Goal: Task Accomplishment & Management: Manage account settings

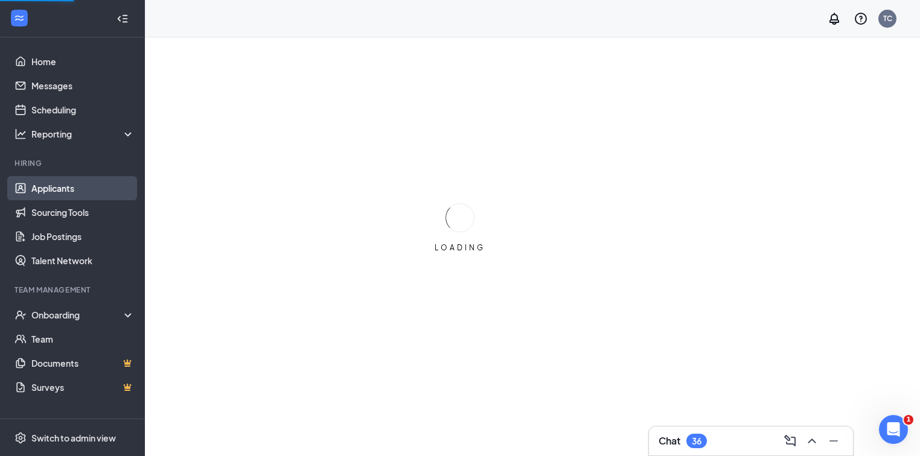
click at [46, 187] on link "Applicants" at bounding box center [82, 188] width 103 height 24
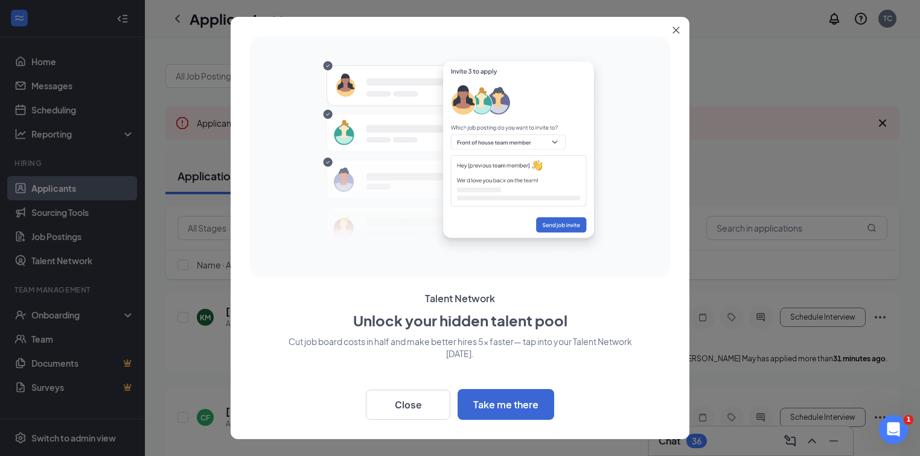
click at [676, 31] on icon "Close" at bounding box center [676, 30] width 7 height 7
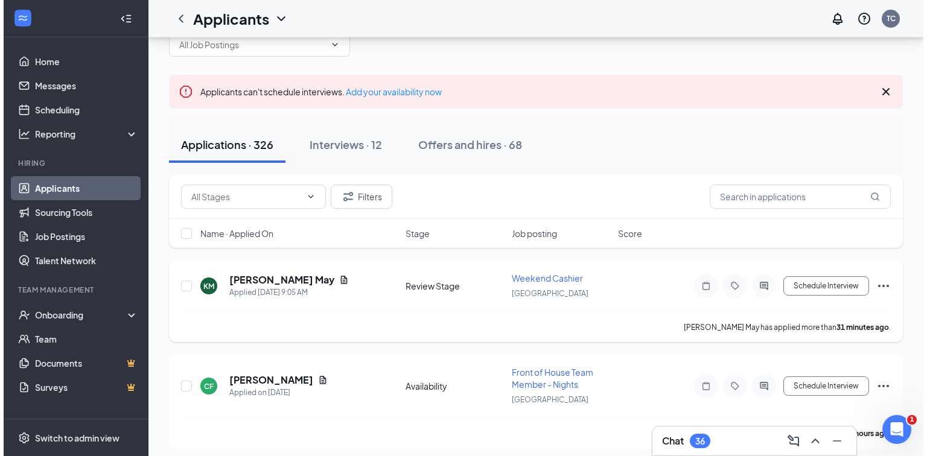
scroll to position [48, 0]
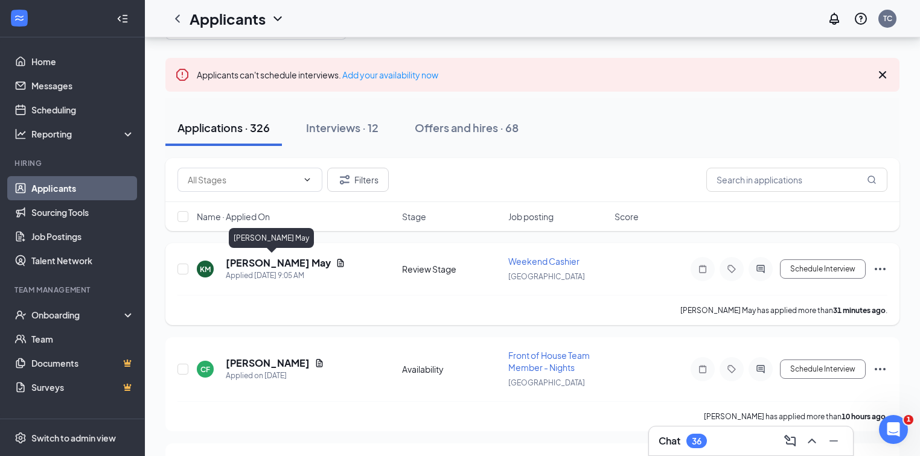
click at [257, 260] on h5 "[PERSON_NAME] May" at bounding box center [278, 263] width 105 height 13
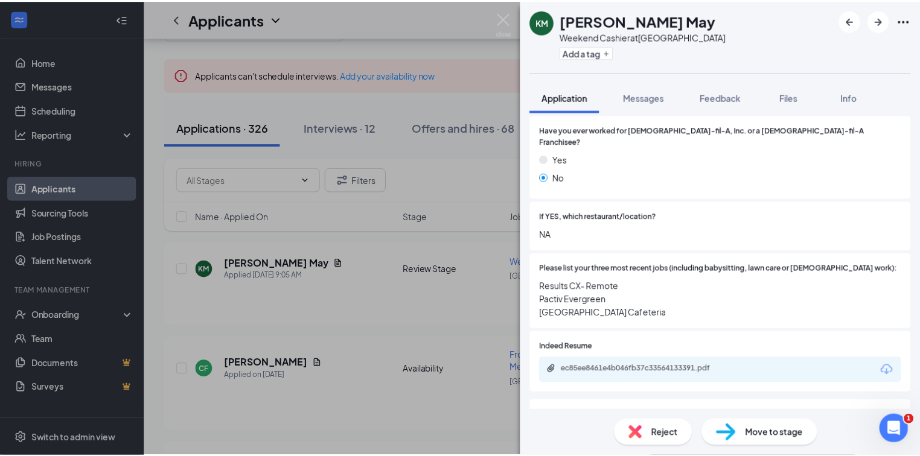
scroll to position [338, 0]
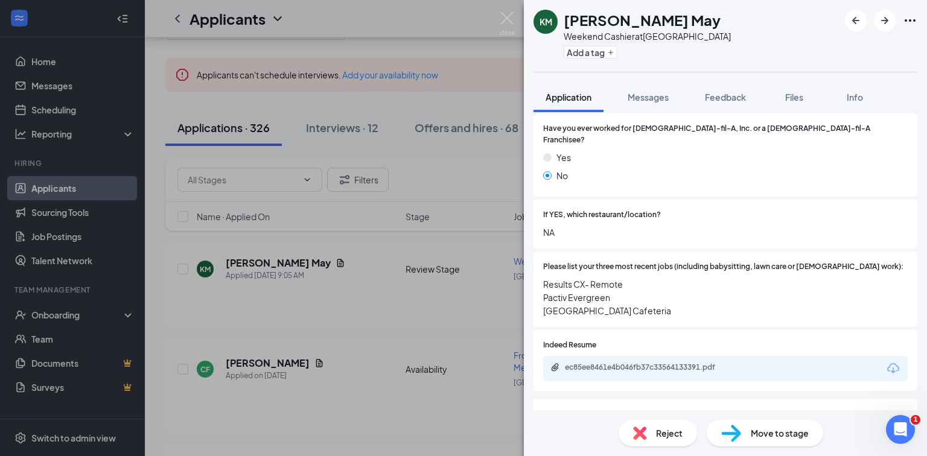
click at [432, 316] on div "KM Kelisha May Weekend Cashier at [GEOGRAPHIC_DATA] Add a tag Application Messa…" at bounding box center [463, 228] width 927 height 456
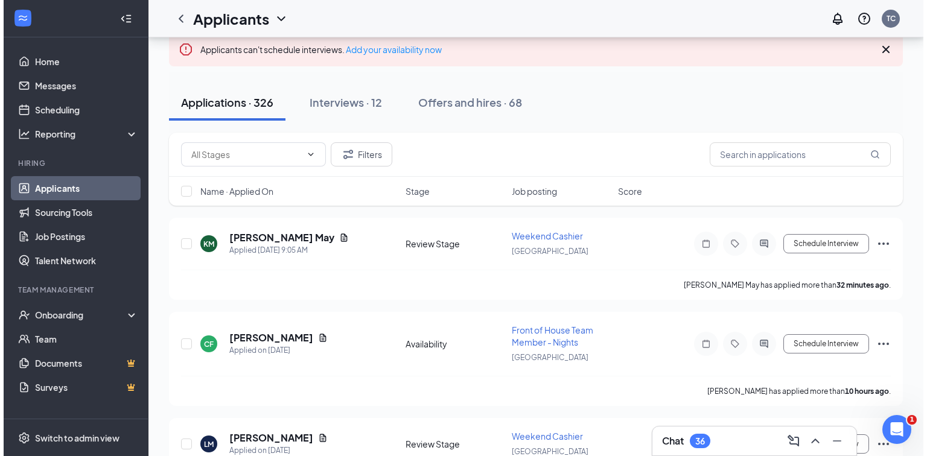
scroll to position [97, 0]
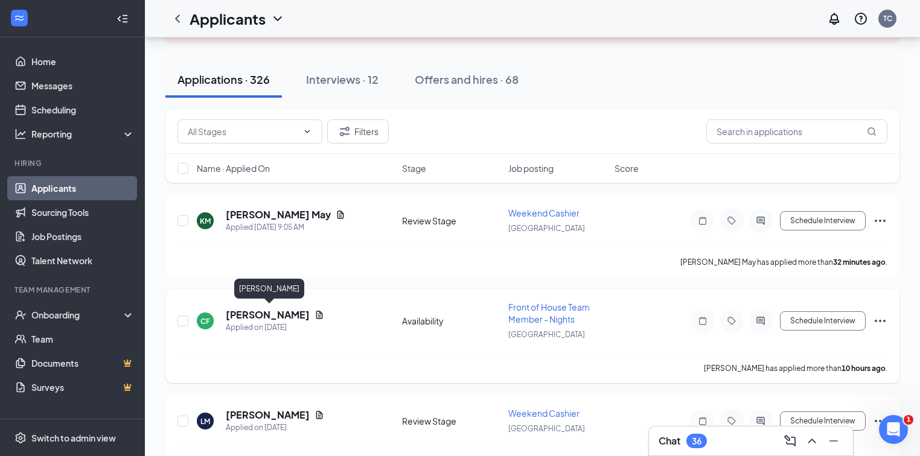
click at [303, 313] on h5 "[PERSON_NAME]" at bounding box center [268, 314] width 84 height 13
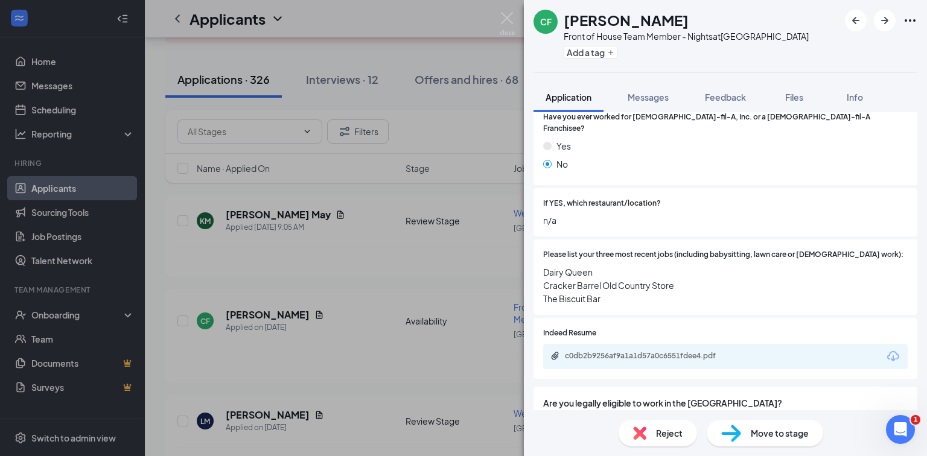
scroll to position [338, 0]
click at [610, 343] on div "c0db2b9256af9a1a1d57a0c6551fdee4.pdf" at bounding box center [725, 355] width 365 height 25
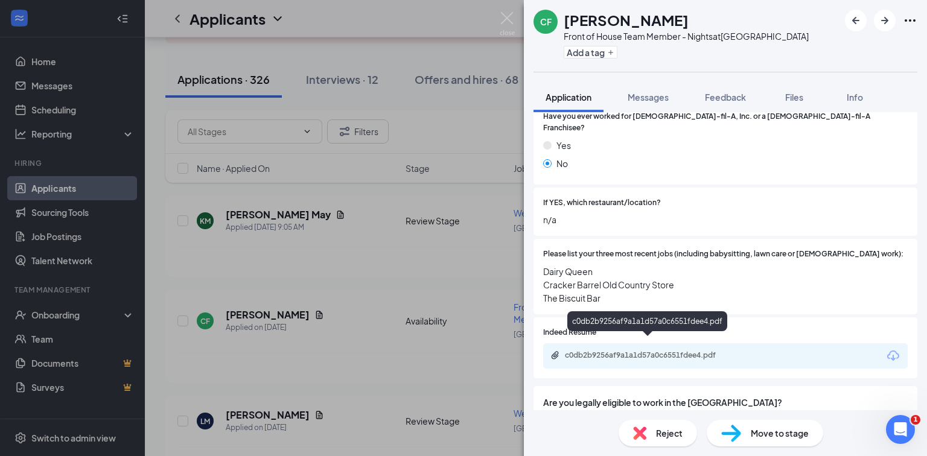
click at [608, 351] on div "c0db2b9256af9a1a1d57a0c6551fdee4.pdf" at bounding box center [649, 356] width 169 height 10
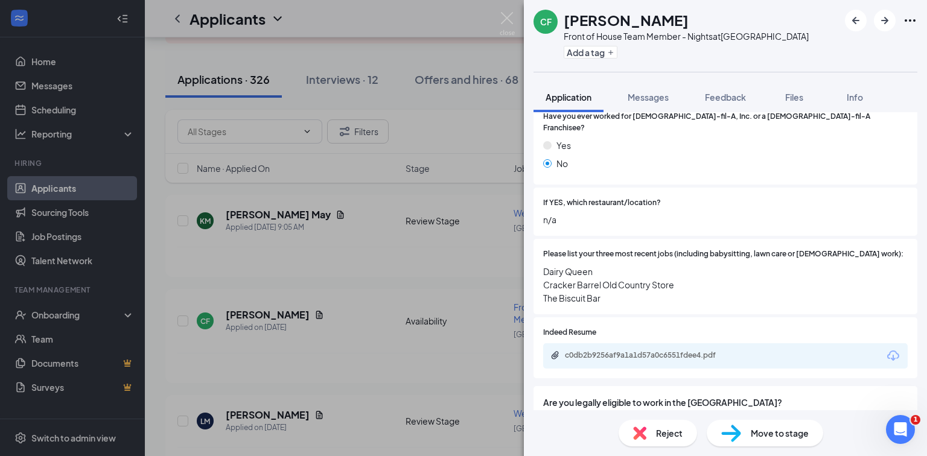
scroll to position [0, 0]
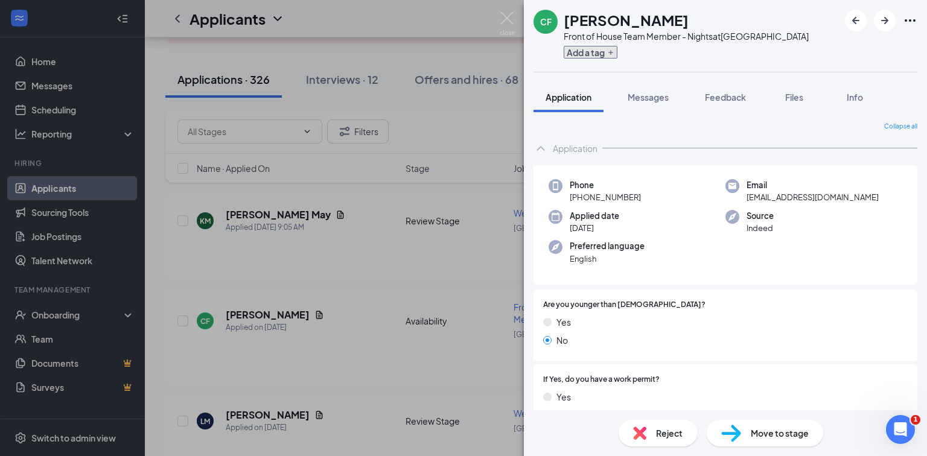
click at [601, 51] on button "Add a tag" at bounding box center [591, 52] width 54 height 13
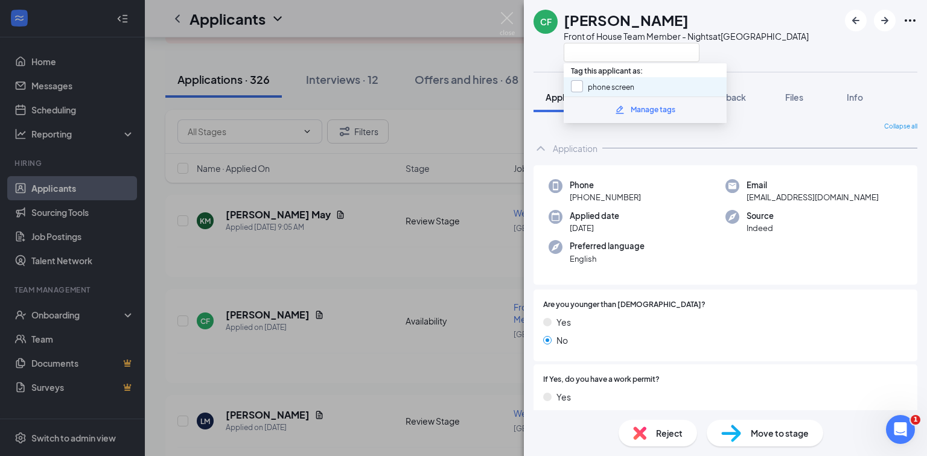
click at [578, 81] on input "phone screen" at bounding box center [602, 86] width 63 height 13
checkbox input "true"
click at [748, 57] on div at bounding box center [686, 52] width 245 height 20
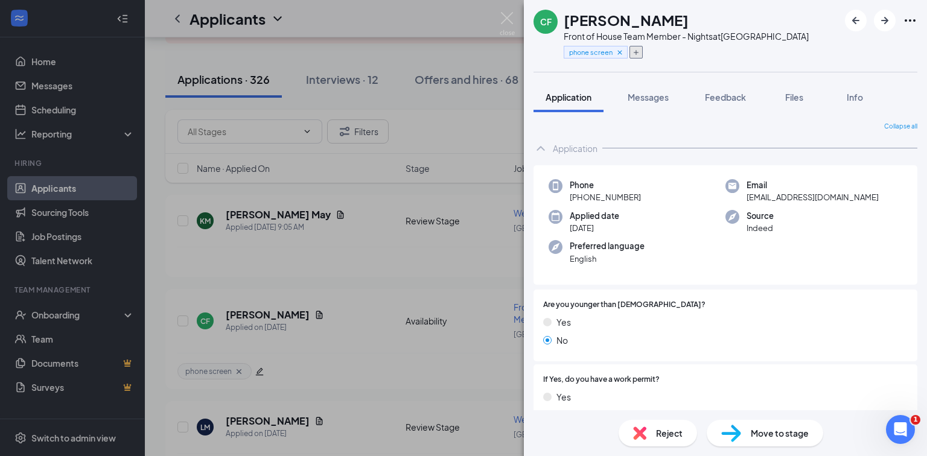
click at [640, 46] on button "button" at bounding box center [636, 52] width 13 height 13
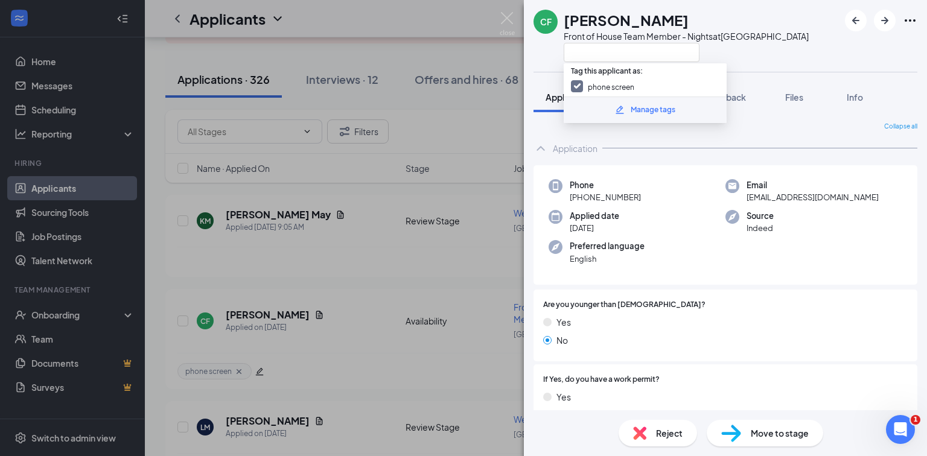
click at [631, 107] on div "Manage tags" at bounding box center [653, 109] width 45 height 11
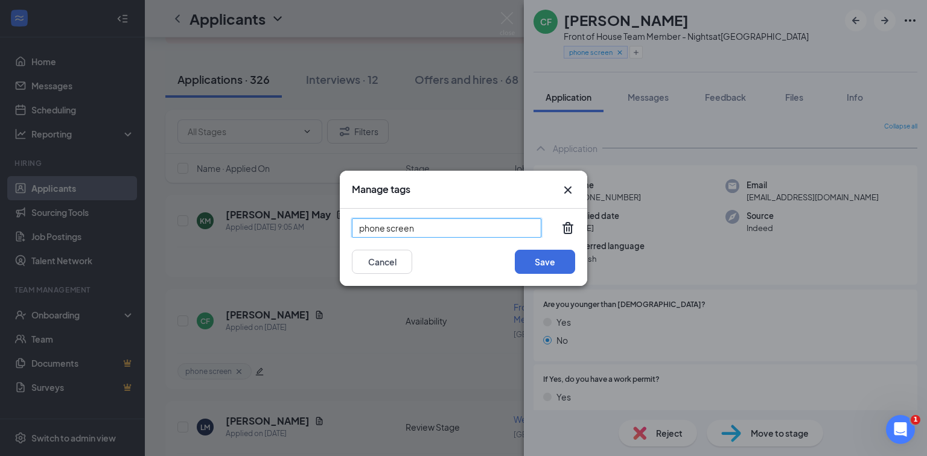
click at [436, 222] on input "phone screen" at bounding box center [447, 227] width 190 height 19
type input "phone screen by [PERSON_NAME]"
click at [542, 264] on button "Save" at bounding box center [545, 262] width 60 height 24
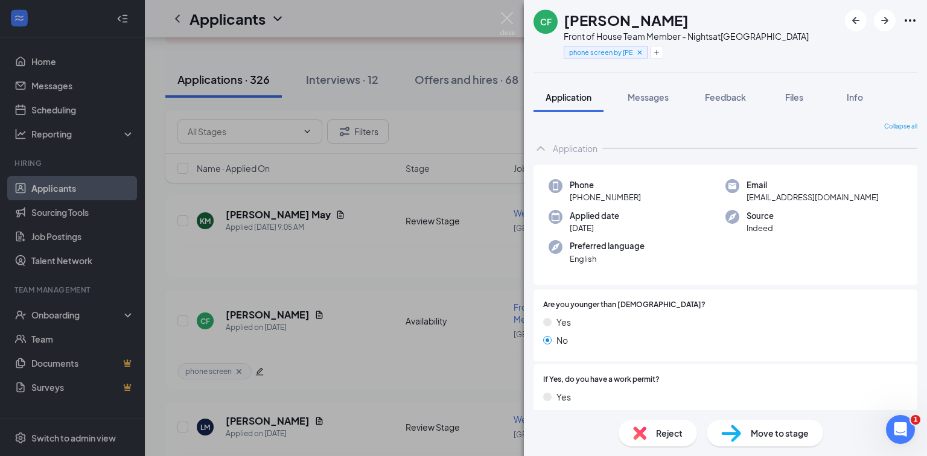
click at [683, 66] on div "CF [PERSON_NAME] Front of House Team Member - Nights at [GEOGRAPHIC_DATA] phone…" at bounding box center [725, 36] width 403 height 72
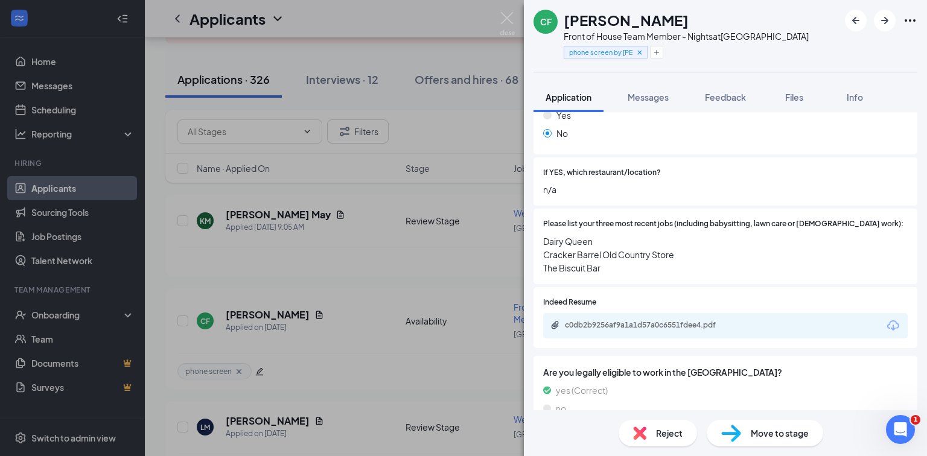
scroll to position [403, 0]
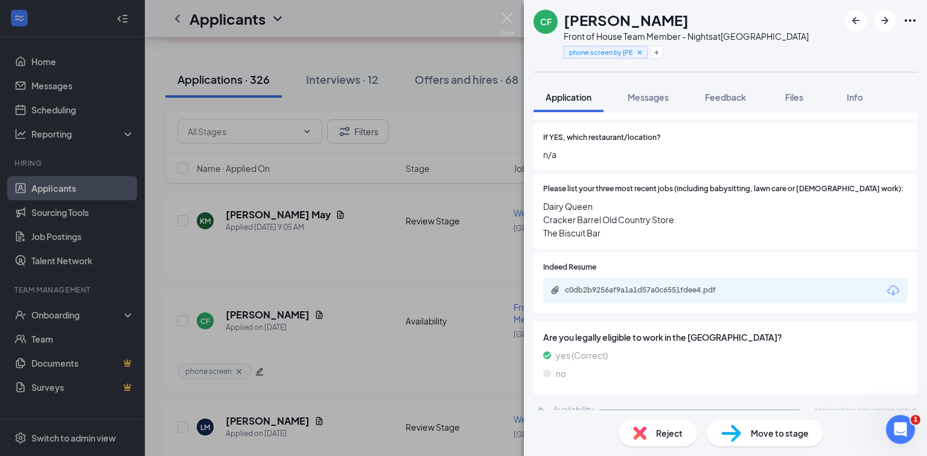
click at [572, 404] on div "Availability" at bounding box center [574, 410] width 42 height 12
click at [546, 403] on icon "ChevronDown" at bounding box center [541, 410] width 14 height 14
drag, startPoint x: 451, startPoint y: 317, endPoint x: 435, endPoint y: 337, distance: 26.2
click at [451, 316] on div "CF [PERSON_NAME] Front of House Team Member - Nights at [GEOGRAPHIC_DATA] phone…" at bounding box center [463, 228] width 927 height 456
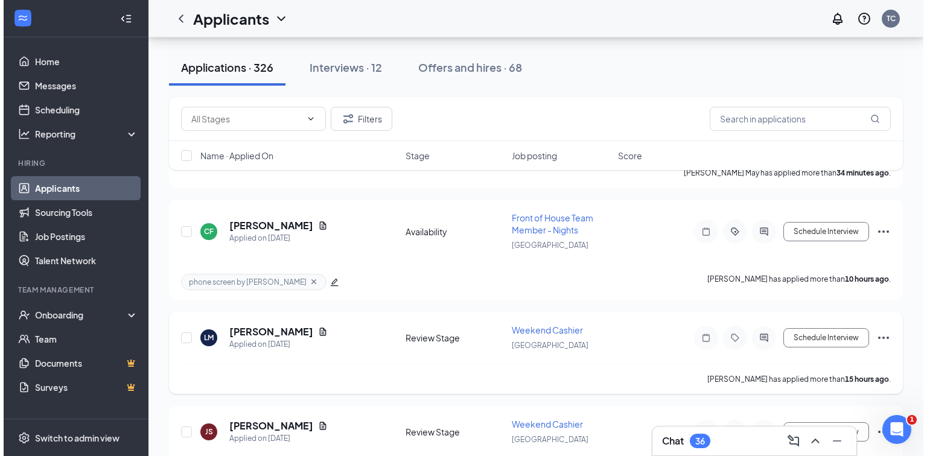
scroll to position [193, 0]
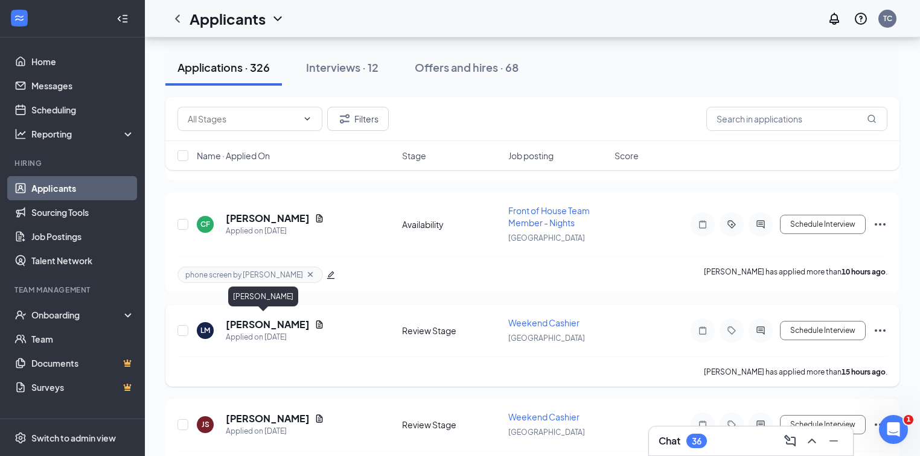
click at [254, 318] on h5 "[PERSON_NAME]" at bounding box center [268, 324] width 84 height 13
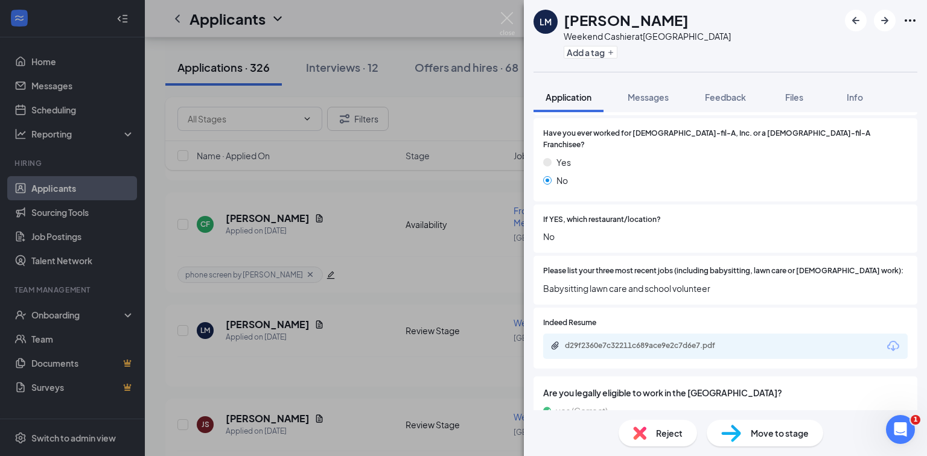
scroll to position [338, 0]
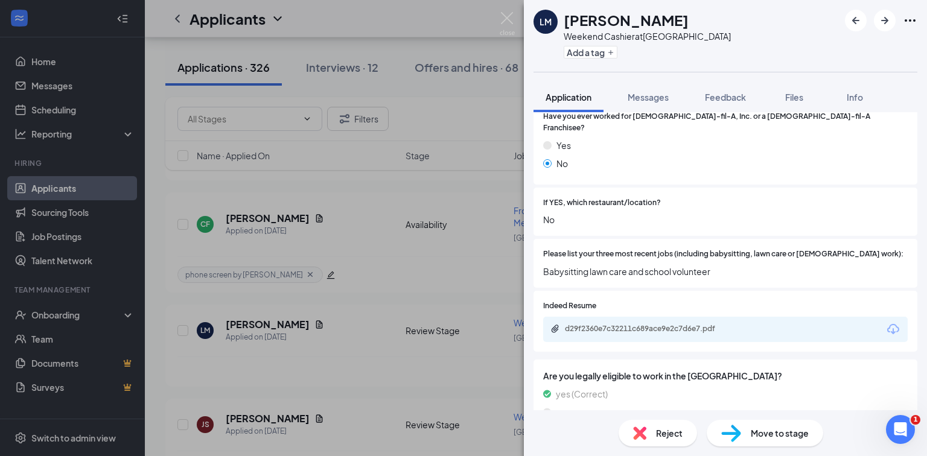
click at [451, 305] on div "[PERSON_NAME] Weekend Cashier at [GEOGRAPHIC_DATA] Add a tag Application Messag…" at bounding box center [463, 228] width 927 height 456
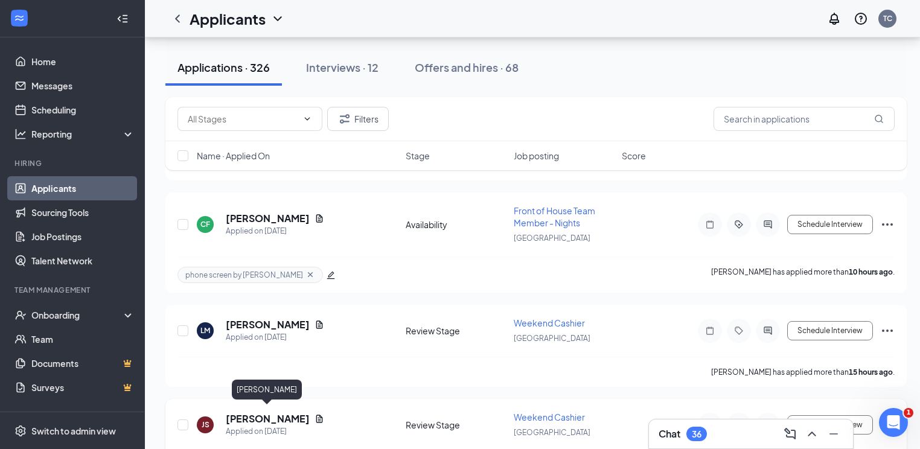
click at [296, 415] on h5 "[PERSON_NAME]" at bounding box center [268, 418] width 84 height 13
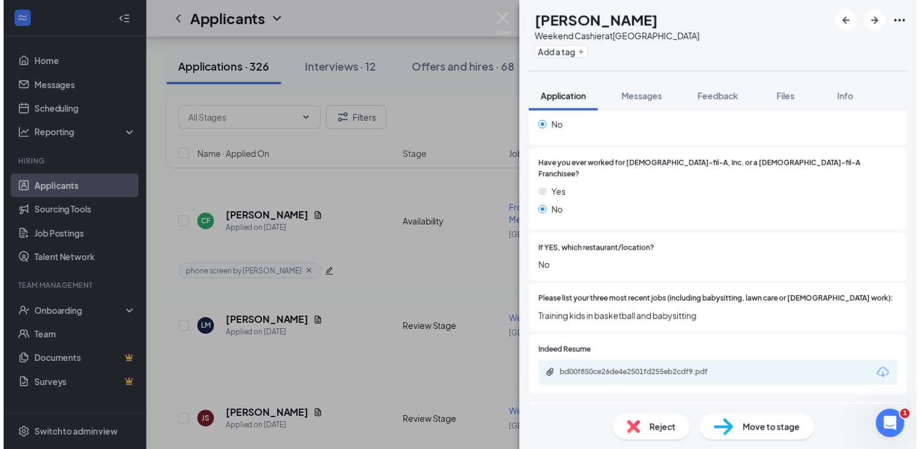
scroll to position [290, 0]
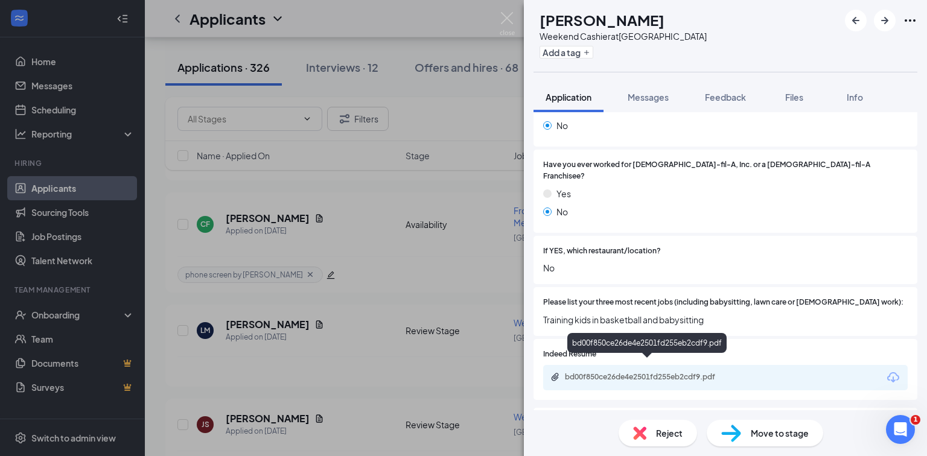
click at [608, 372] on div "bd00f850ce26de4e2501fd255eb2cdf9.pdf" at bounding box center [649, 377] width 169 height 10
click at [389, 276] on div "JS [PERSON_NAME] Weekend Cashier at [GEOGRAPHIC_DATA] Add a tag Application Mes…" at bounding box center [463, 228] width 927 height 456
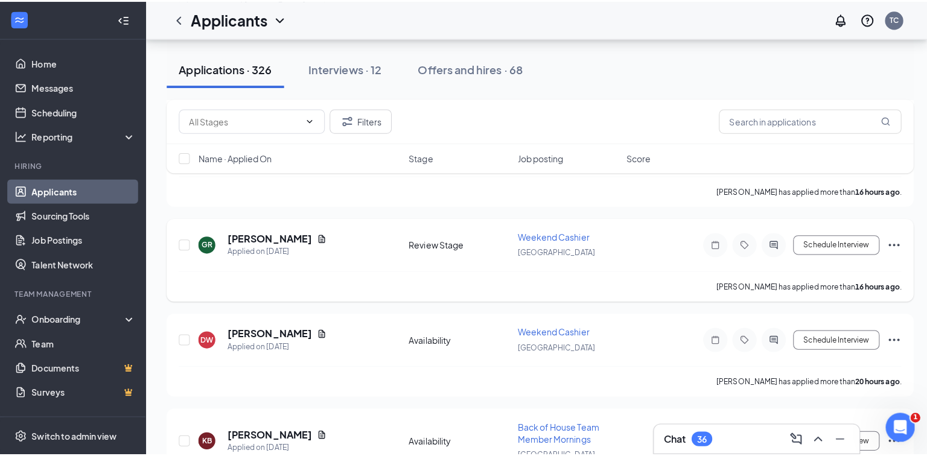
scroll to position [483, 0]
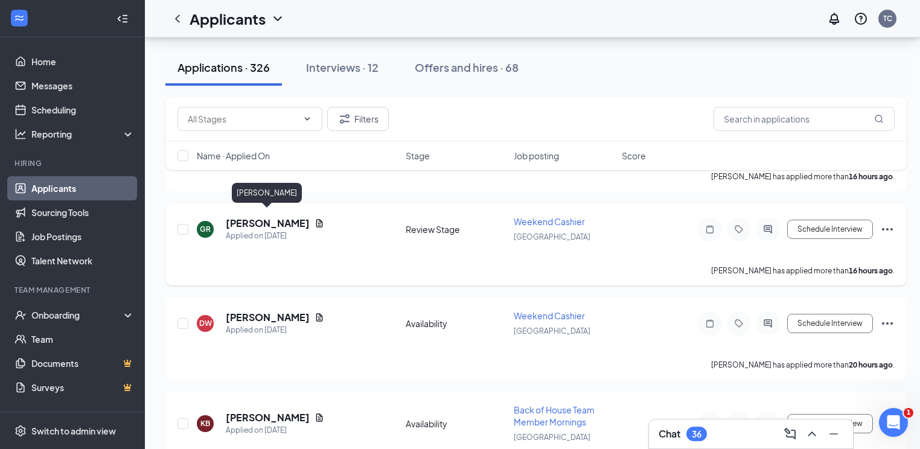
click at [284, 217] on h5 "[PERSON_NAME]" at bounding box center [268, 223] width 84 height 13
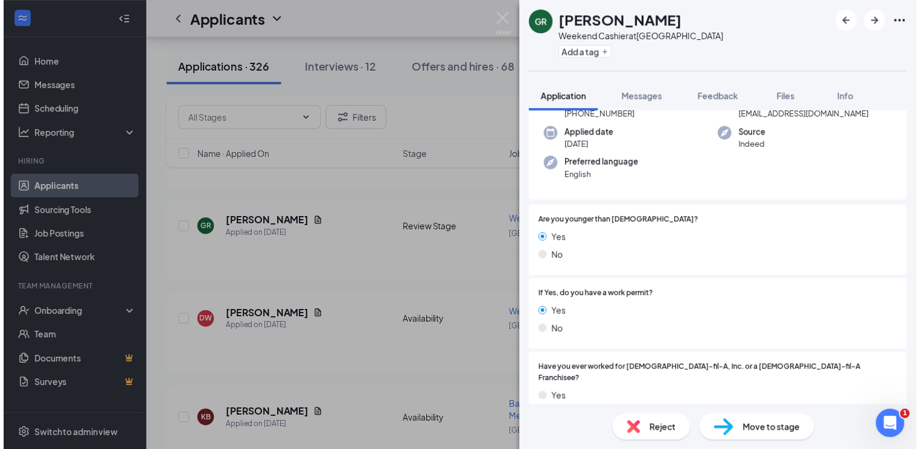
scroll to position [48, 0]
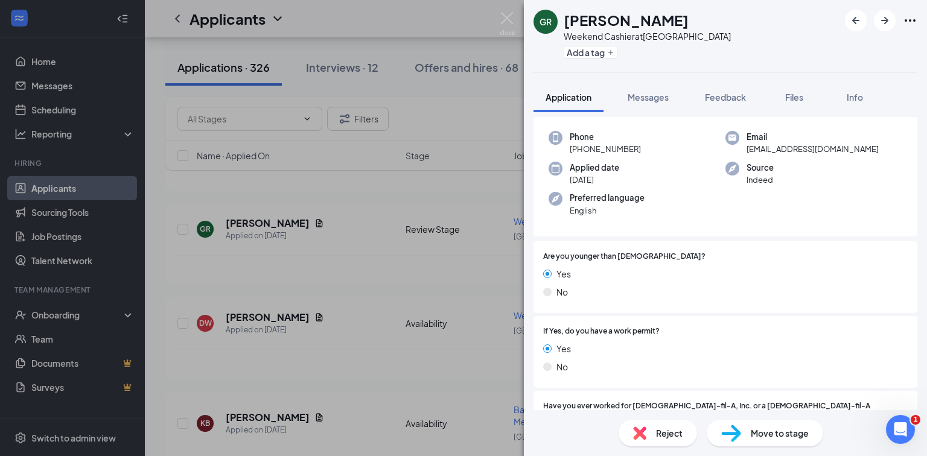
click at [476, 316] on div "GR [PERSON_NAME] Weekend Cashier at [GEOGRAPHIC_DATA] Add a tag Application Mes…" at bounding box center [463, 228] width 927 height 456
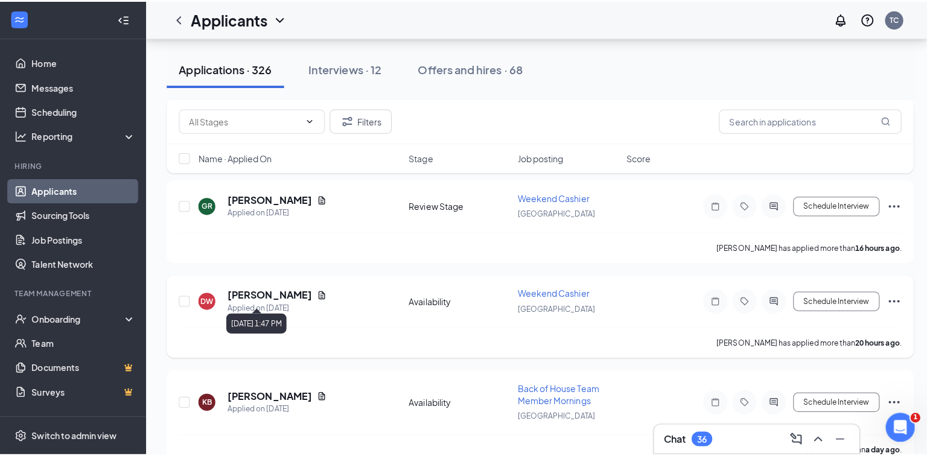
scroll to position [531, 0]
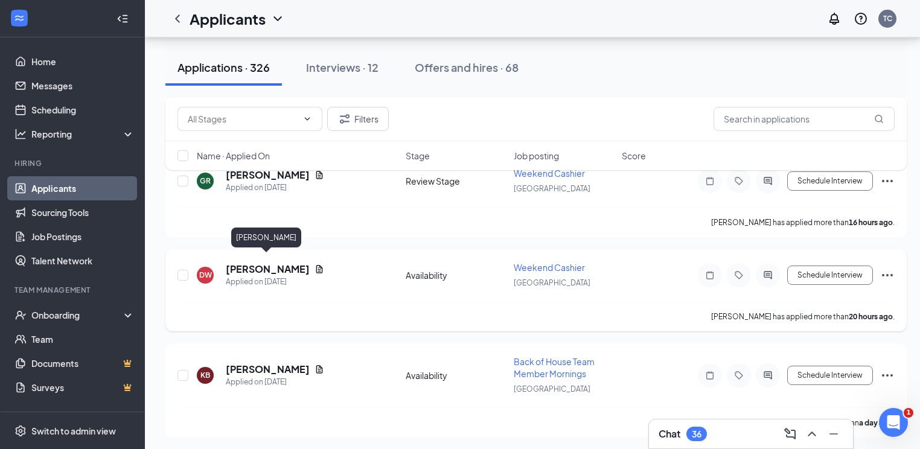
click at [270, 263] on h5 "[PERSON_NAME]" at bounding box center [268, 269] width 84 height 13
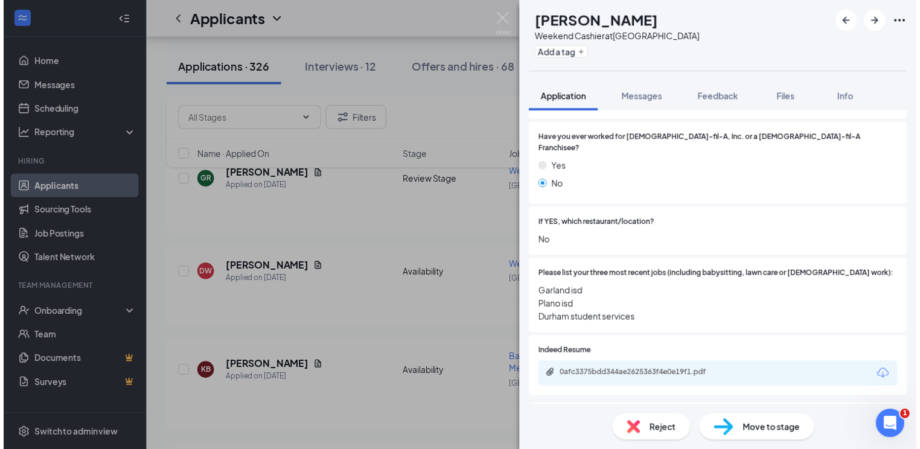
scroll to position [338, 0]
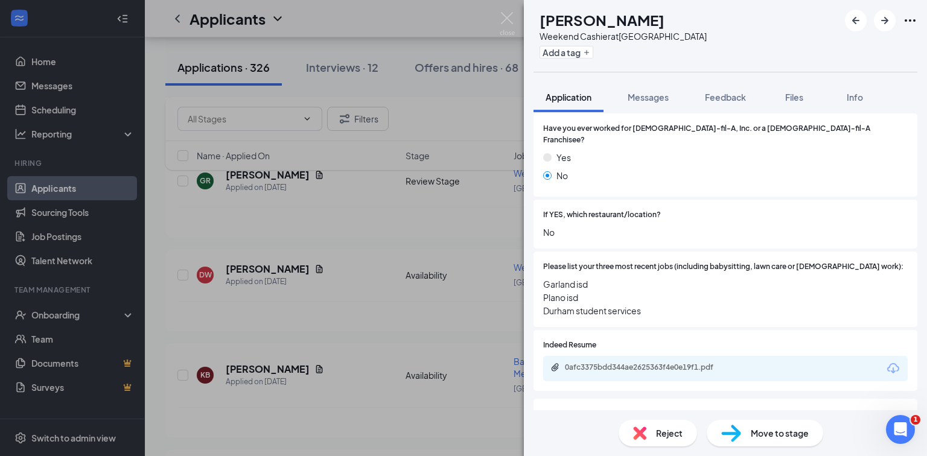
click at [453, 297] on div "DW [PERSON_NAME] Weekend Cashier at [GEOGRAPHIC_DATA] Add a tag Application Mes…" at bounding box center [463, 228] width 927 height 456
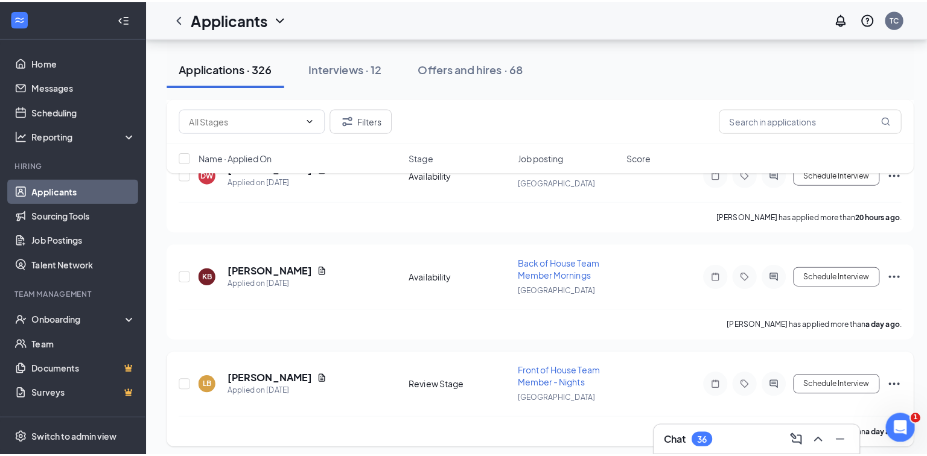
scroll to position [724, 0]
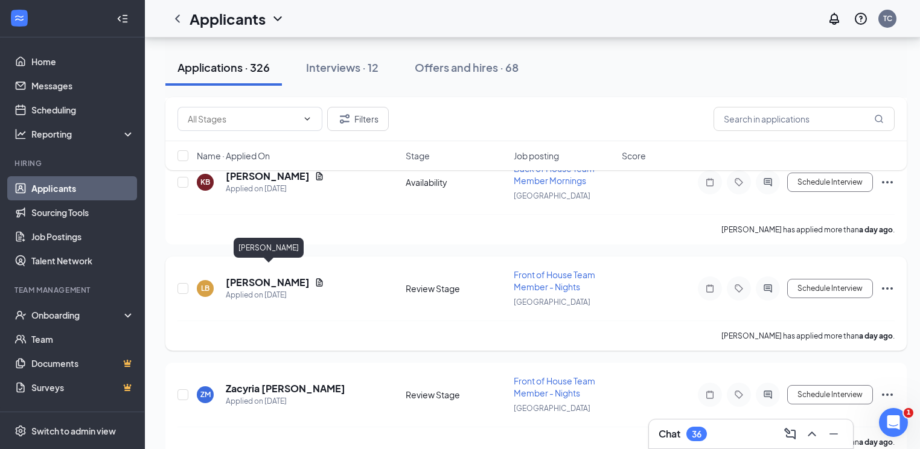
click at [275, 276] on h5 "[PERSON_NAME]" at bounding box center [268, 282] width 84 height 13
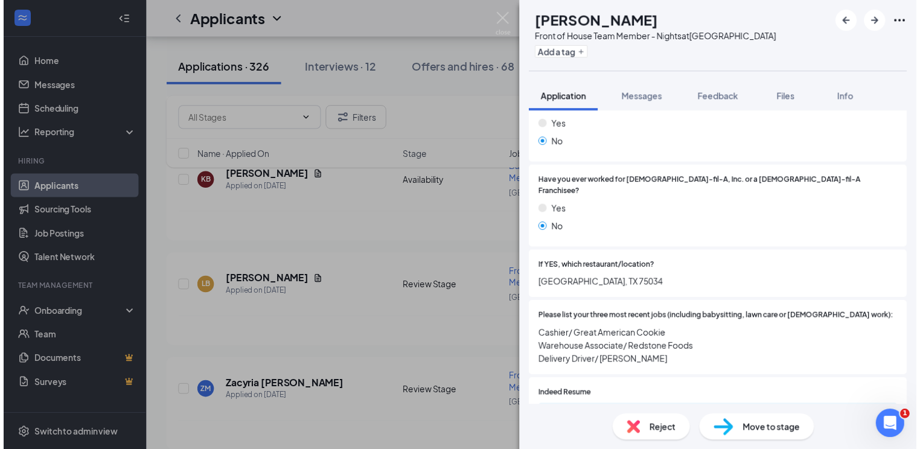
scroll to position [290, 0]
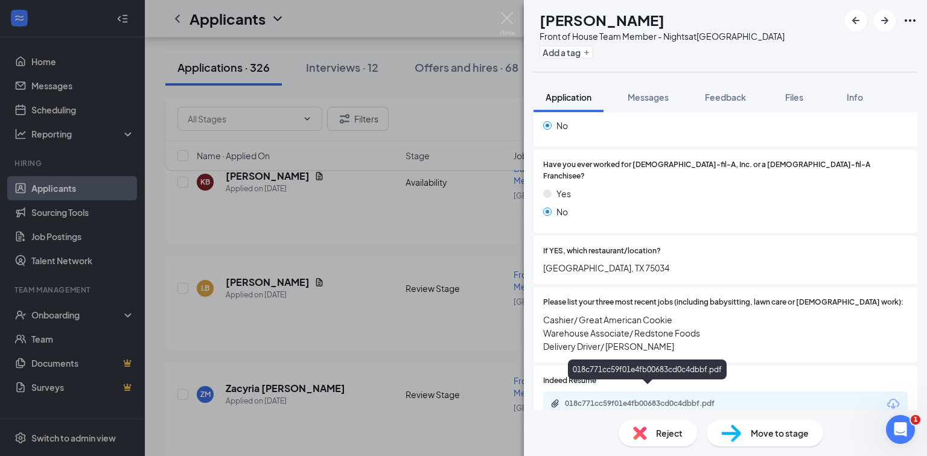
click at [625, 399] on div "018c771cc59f01e4fb00683cd0c4dbbf.pdf" at bounding box center [649, 404] width 169 height 10
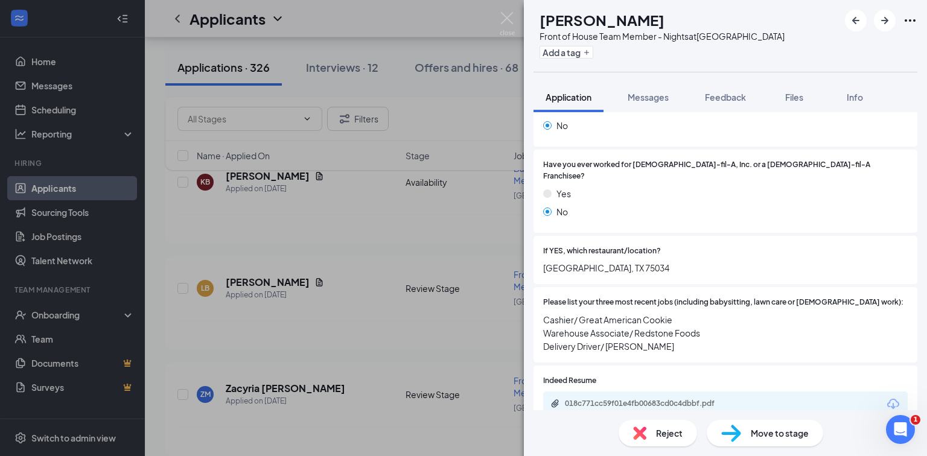
click at [404, 203] on div "LB [PERSON_NAME] Front of House Team Member - Nights at [GEOGRAPHIC_DATA] Add a…" at bounding box center [463, 228] width 927 height 456
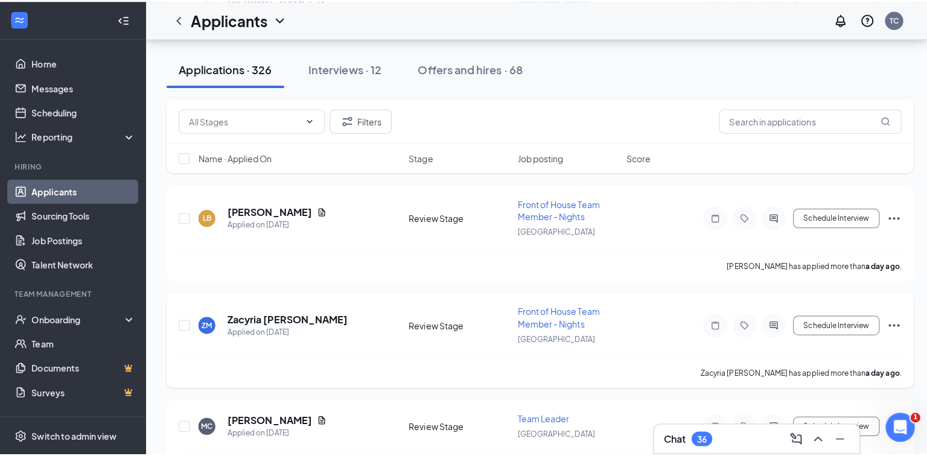
scroll to position [821, 0]
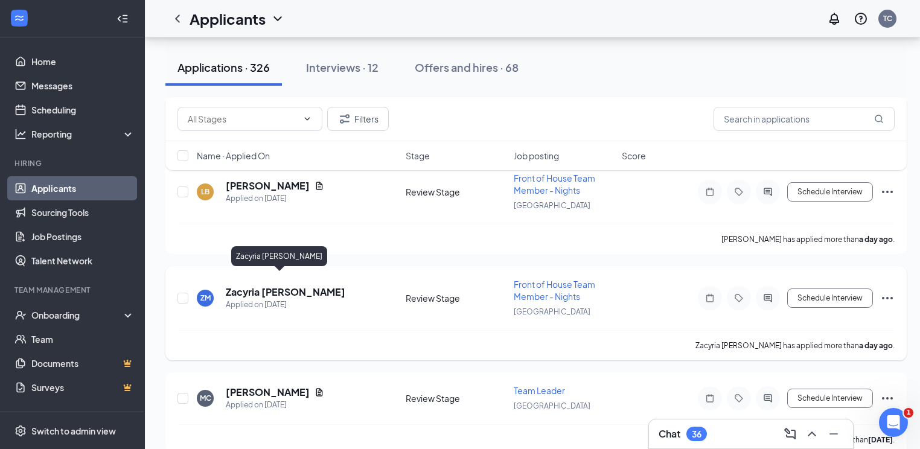
click at [275, 285] on h5 "Zacyria [PERSON_NAME]" at bounding box center [286, 291] width 120 height 13
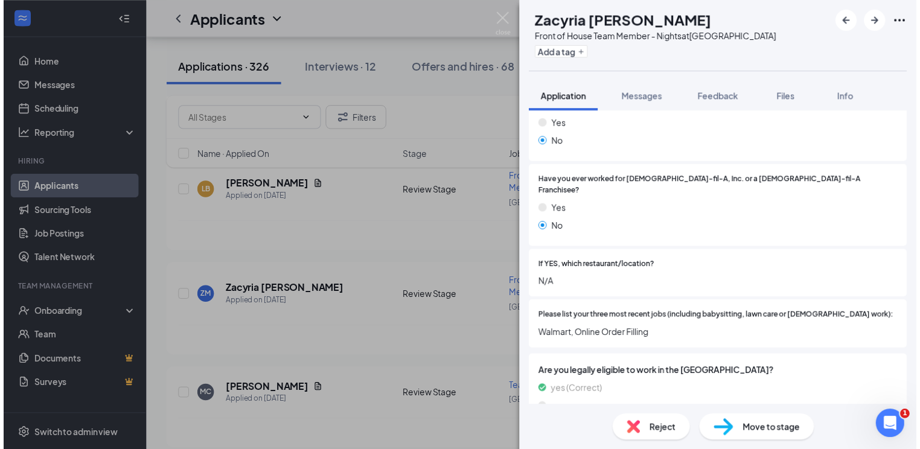
scroll to position [290, 0]
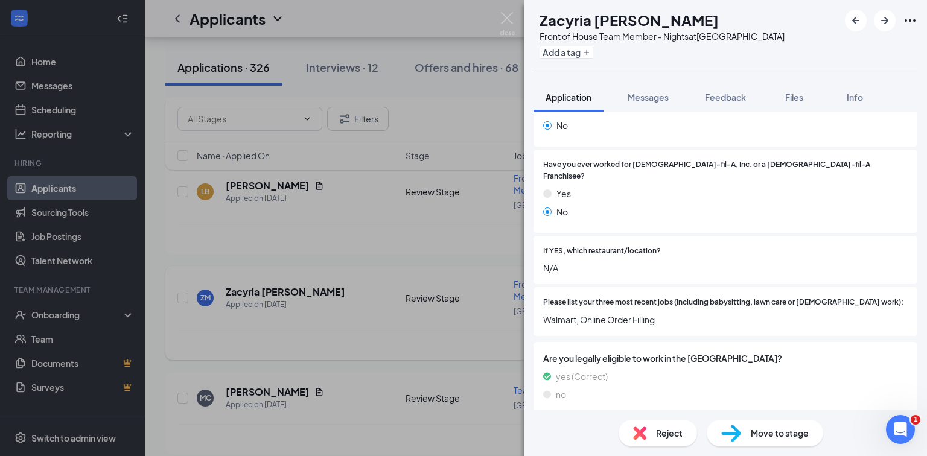
click at [427, 306] on div "ZM Zacyria [PERSON_NAME] Front of House Team Member - Nights at [GEOGRAPHIC_DAT…" at bounding box center [463, 228] width 927 height 456
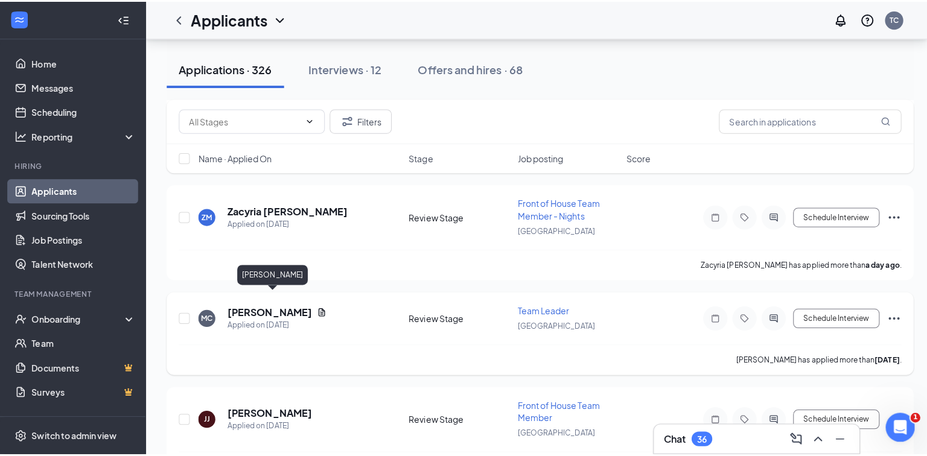
scroll to position [917, 0]
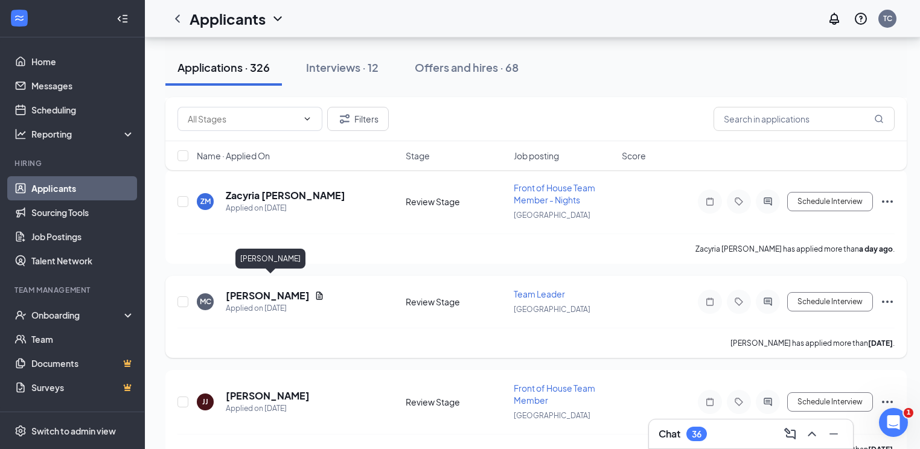
click at [287, 289] on h5 "[PERSON_NAME]" at bounding box center [268, 295] width 84 height 13
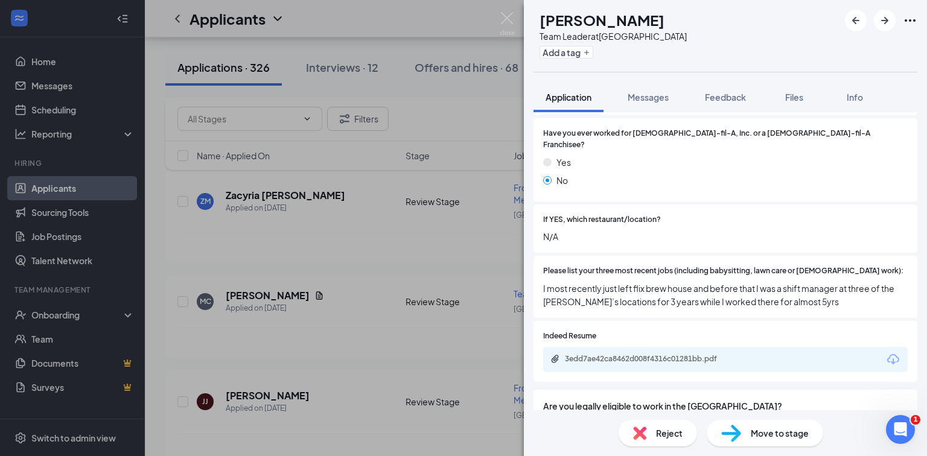
scroll to position [338, 0]
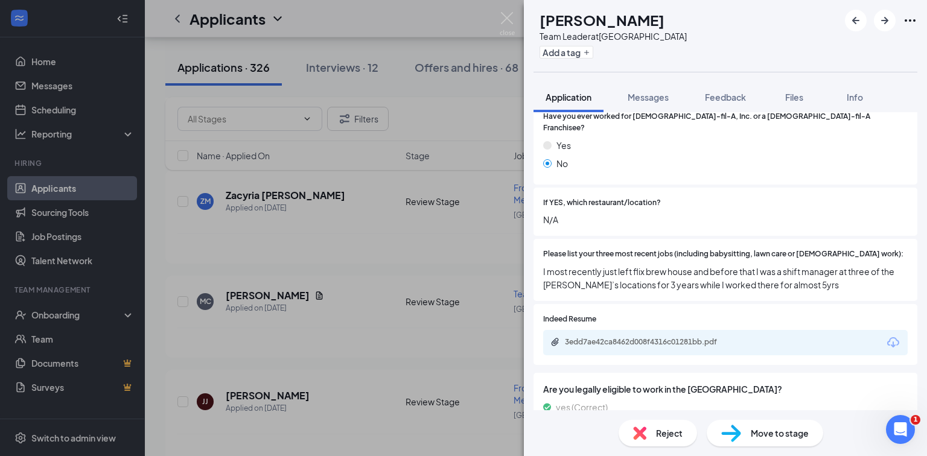
click at [386, 254] on div "MC [PERSON_NAME] Team Leader at [GEOGRAPHIC_DATA] Add a tag Application Message…" at bounding box center [463, 228] width 927 height 456
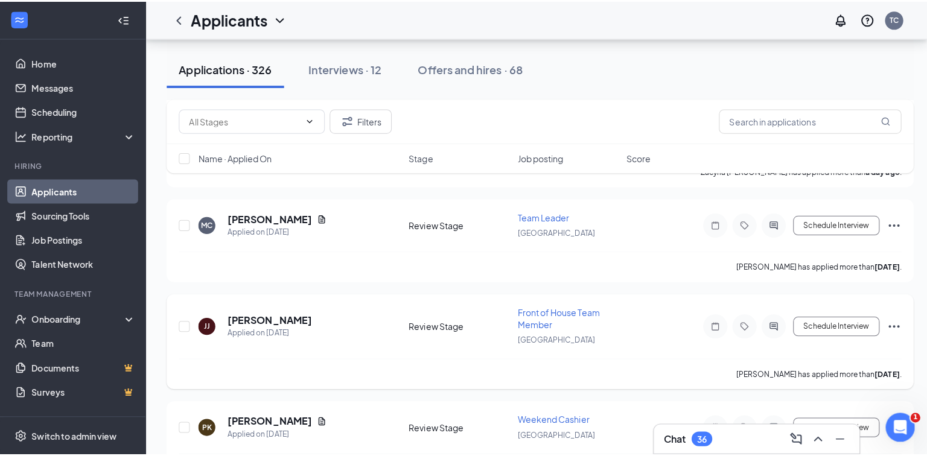
scroll to position [1014, 0]
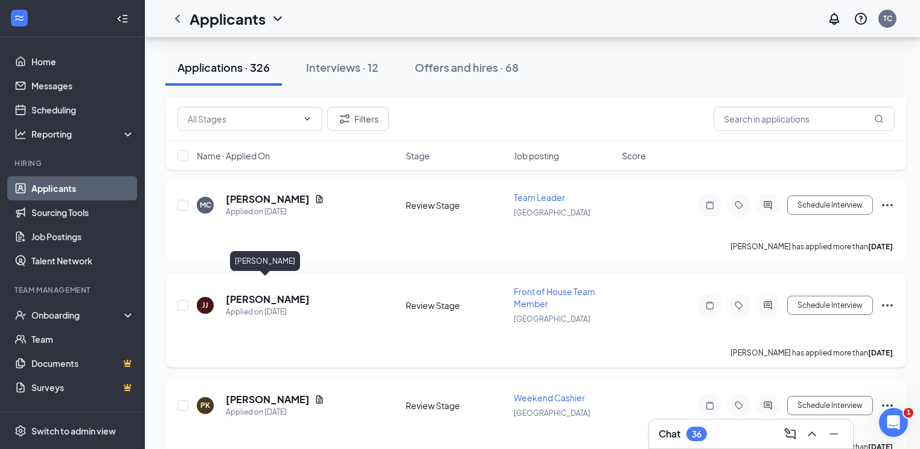
click at [268, 293] on h5 "[PERSON_NAME]" at bounding box center [268, 299] width 84 height 13
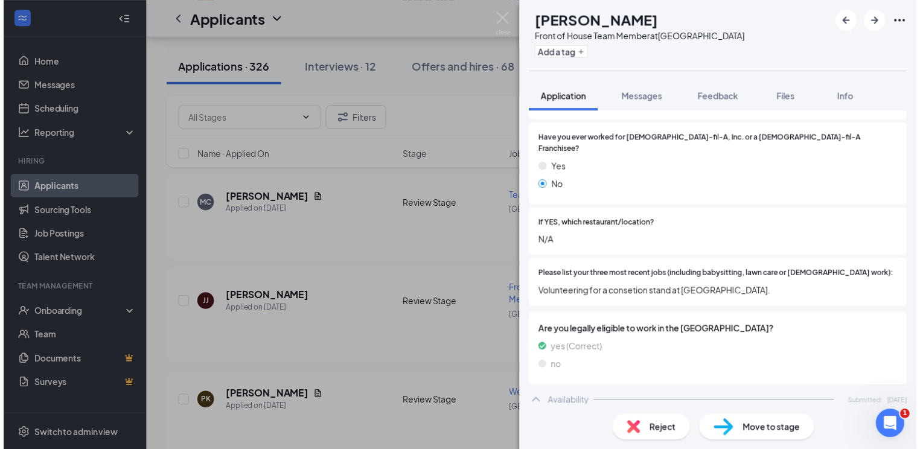
scroll to position [338, 0]
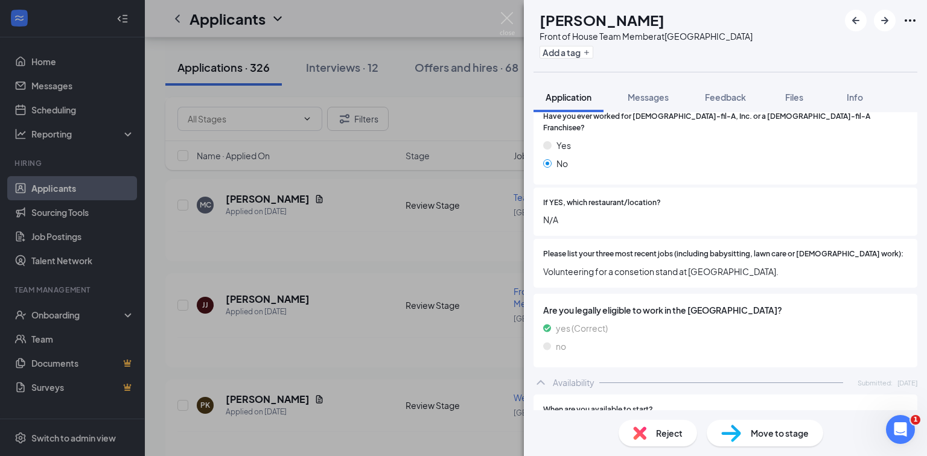
click at [352, 292] on div "[PERSON_NAME] [PERSON_NAME] Front of House Team Member at [GEOGRAPHIC_DATA] Add…" at bounding box center [463, 228] width 927 height 456
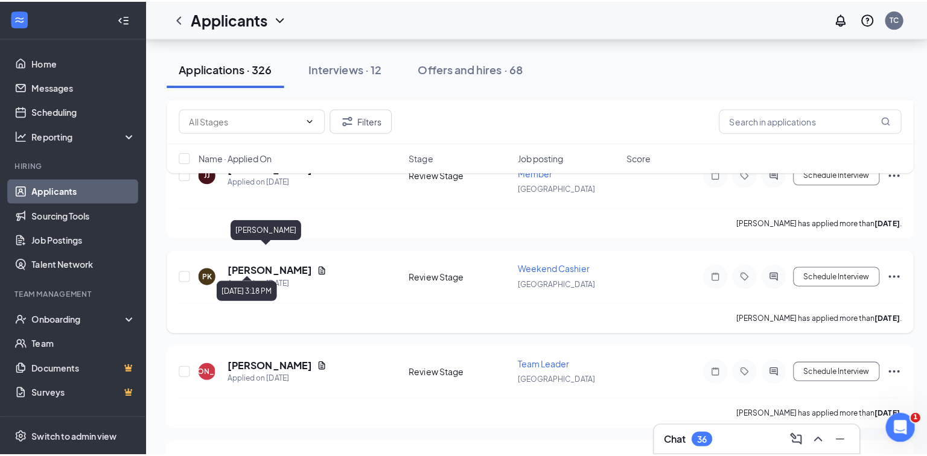
scroll to position [1207, 0]
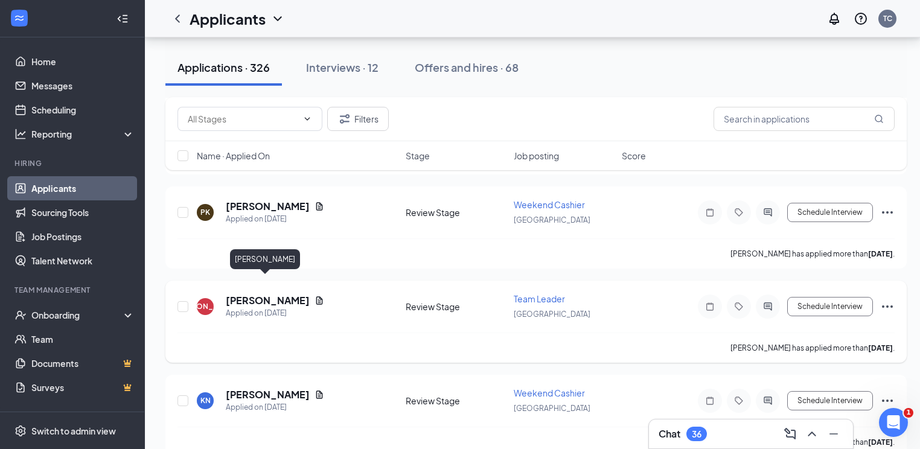
click at [275, 294] on h5 "[PERSON_NAME]" at bounding box center [268, 300] width 84 height 13
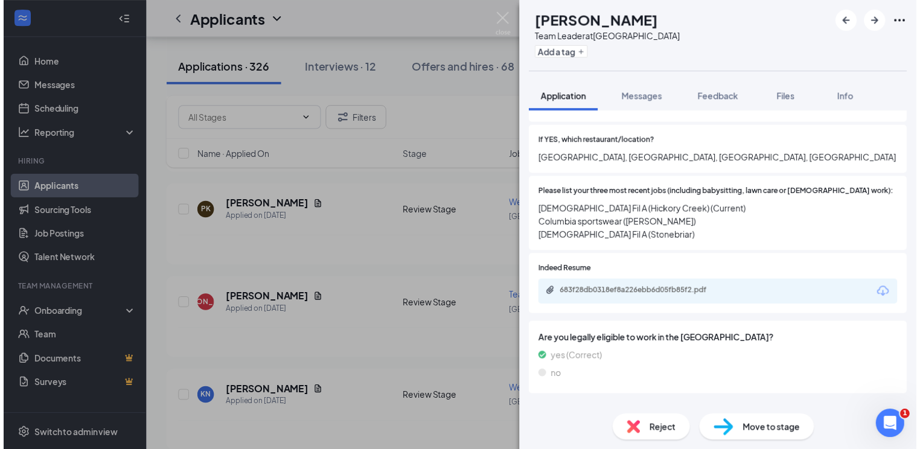
scroll to position [435, 0]
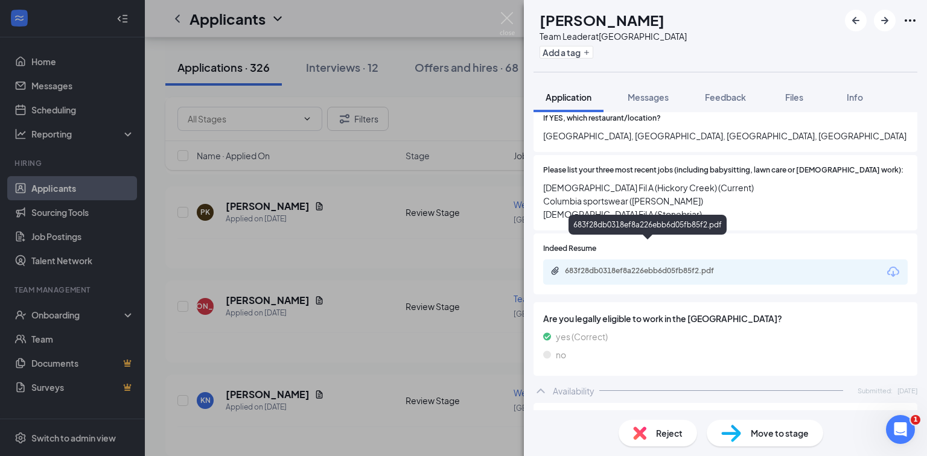
click at [621, 266] on div "683f28db0318ef8a226ebb6d05fb85f2.pdf" at bounding box center [649, 271] width 169 height 10
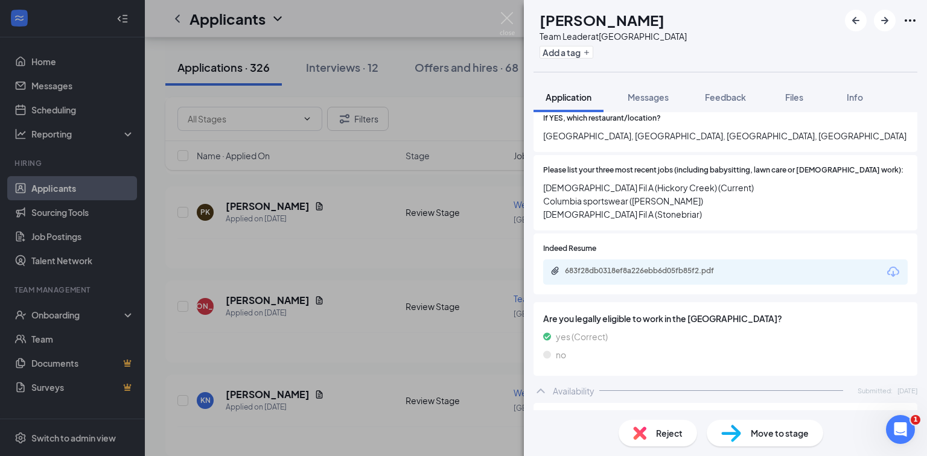
click at [460, 255] on div "[PERSON_NAME] Team Leader at [GEOGRAPHIC_DATA] Add a tag Application Messages F…" at bounding box center [463, 228] width 927 height 456
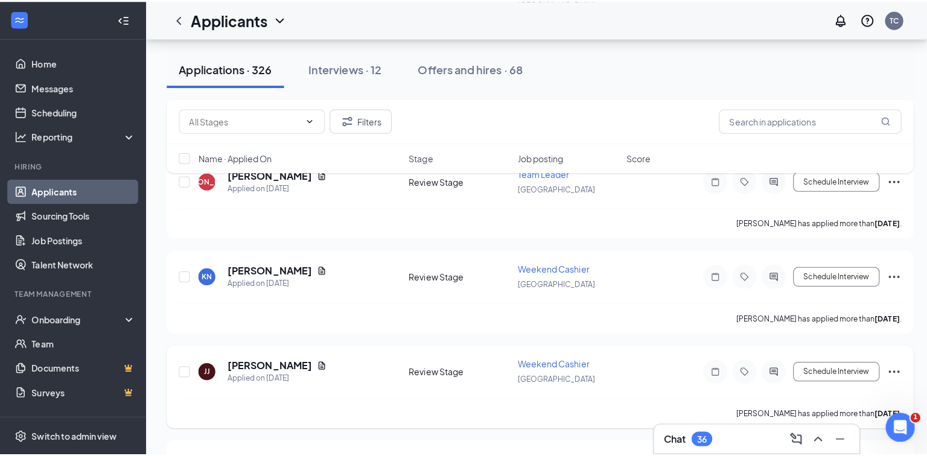
scroll to position [1352, 0]
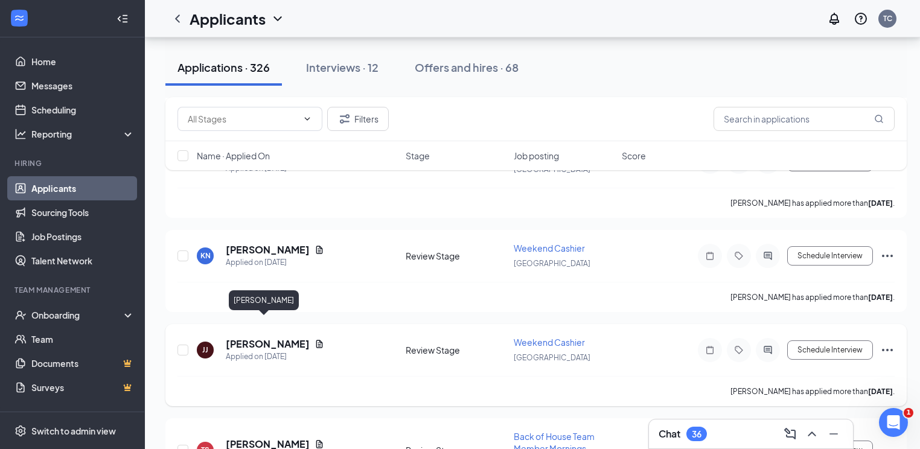
click at [253, 337] on h5 "[PERSON_NAME]" at bounding box center [268, 343] width 84 height 13
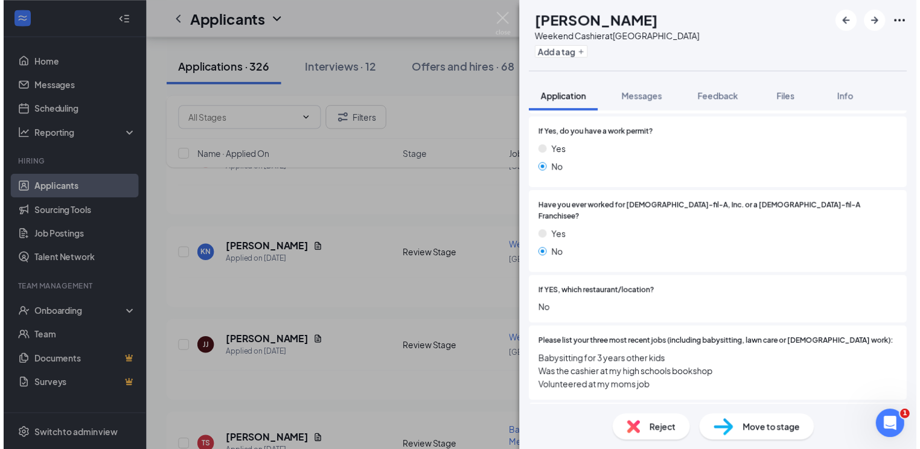
scroll to position [386, 0]
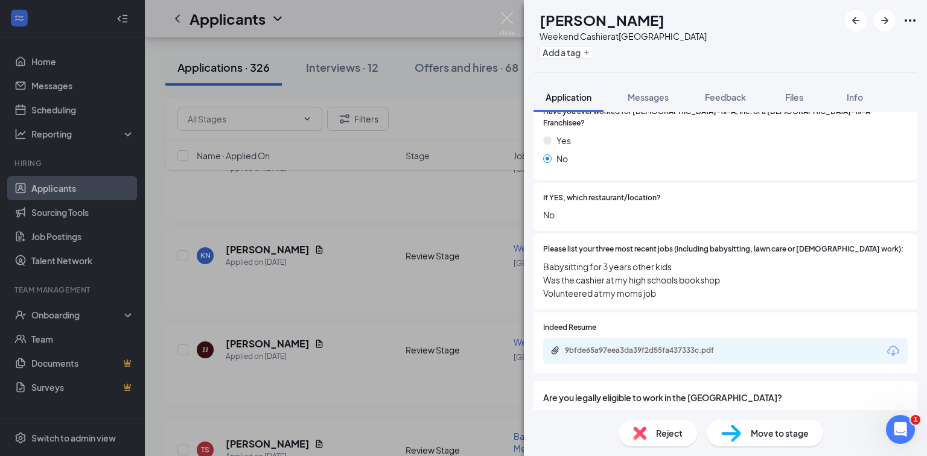
click at [482, 270] on div "[PERSON_NAME] [PERSON_NAME] Weekend Cashier at [GEOGRAPHIC_DATA] Add a tag Appl…" at bounding box center [463, 228] width 927 height 456
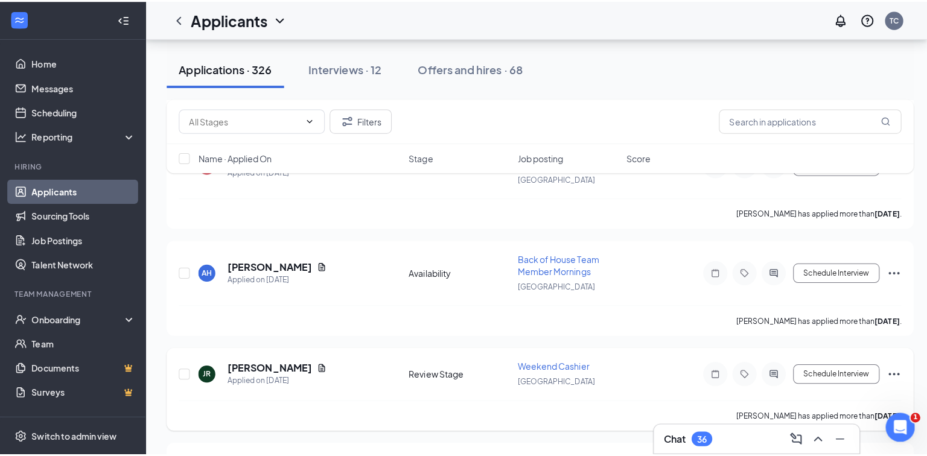
scroll to position [1642, 0]
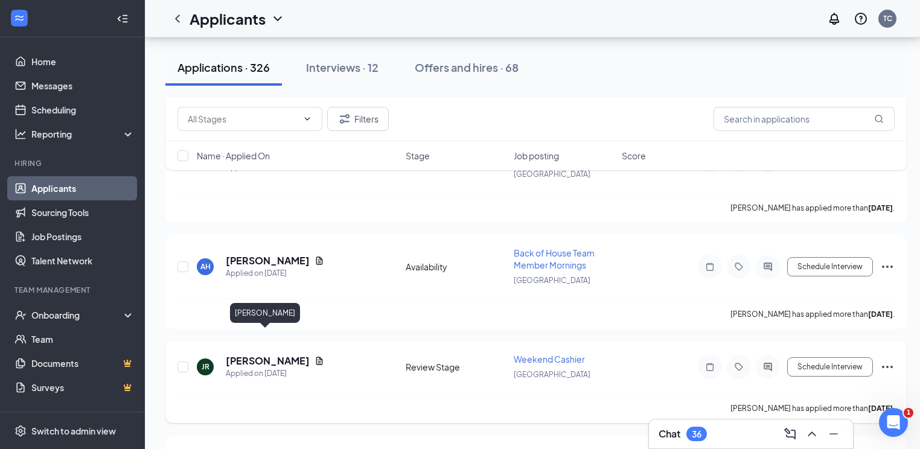
click at [273, 354] on h5 "[PERSON_NAME]" at bounding box center [268, 360] width 84 height 13
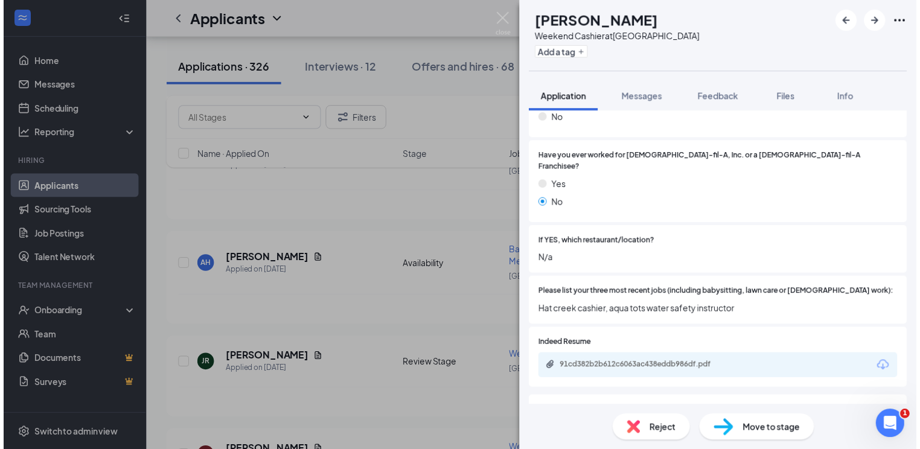
scroll to position [338, 0]
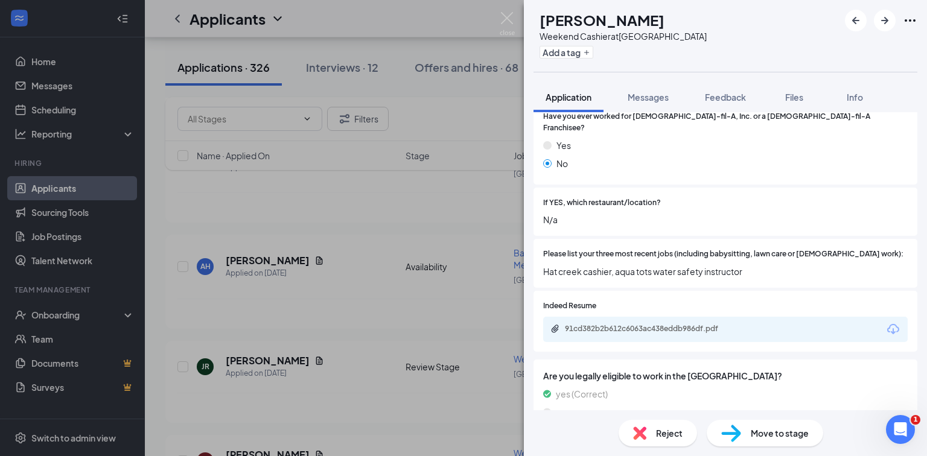
click at [366, 295] on div "JR [PERSON_NAME] Weekend Cashier at [GEOGRAPHIC_DATA] Add a tag Application Mes…" at bounding box center [463, 228] width 927 height 456
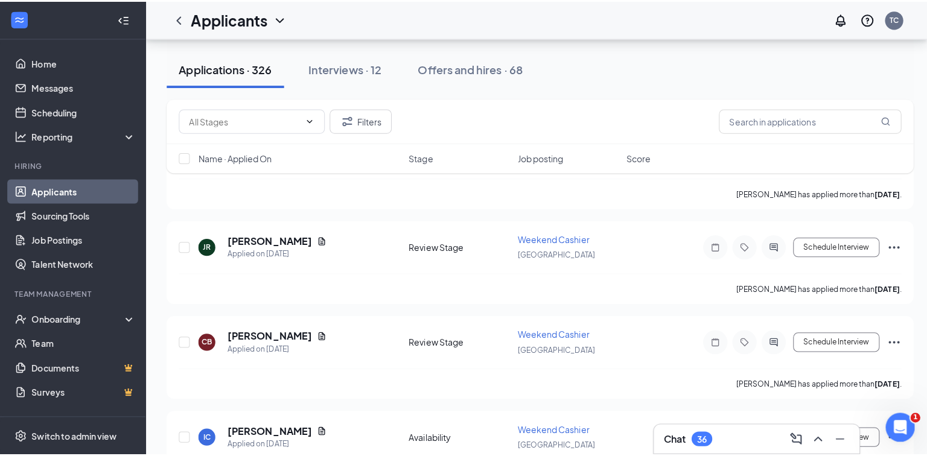
scroll to position [1787, 0]
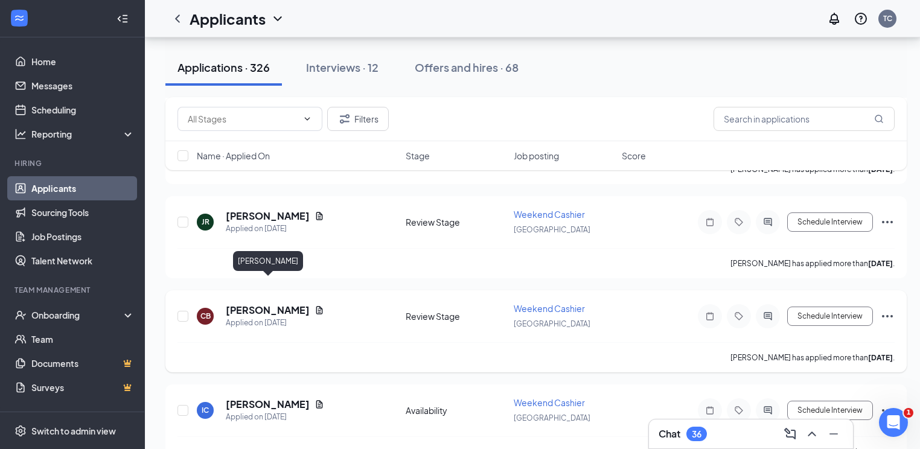
click at [300, 304] on h5 "[PERSON_NAME]" at bounding box center [268, 310] width 84 height 13
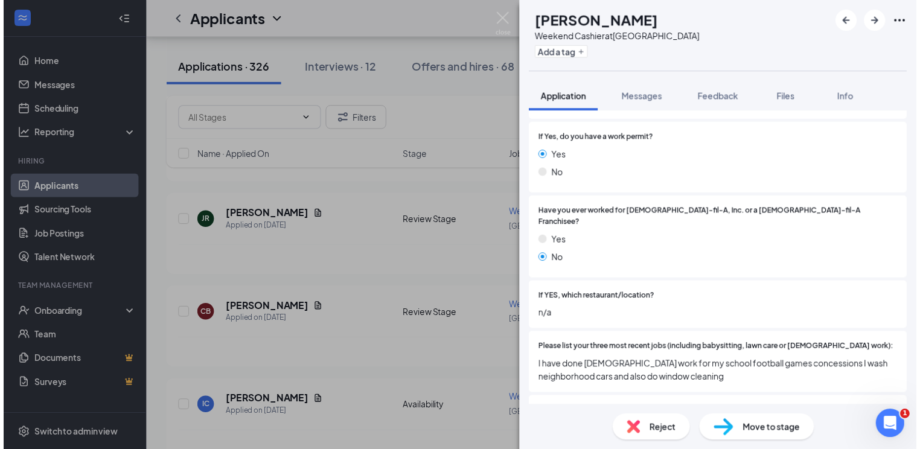
scroll to position [290, 0]
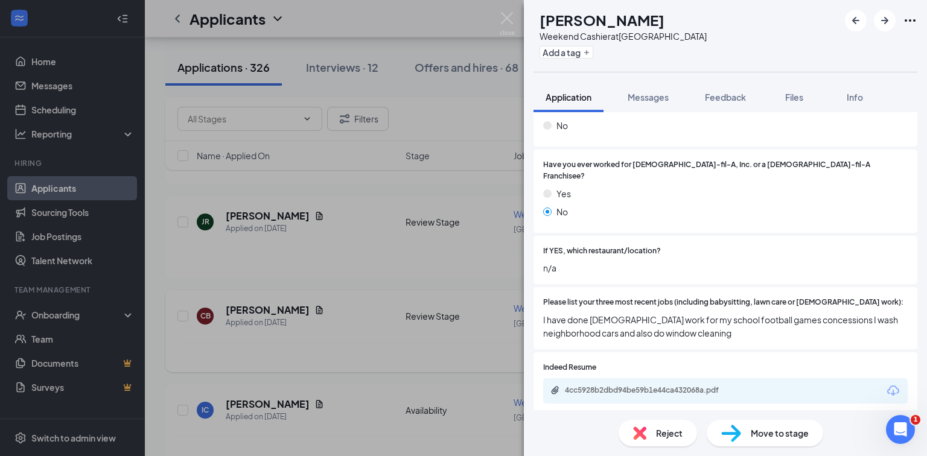
drag, startPoint x: 447, startPoint y: 317, endPoint x: 403, endPoint y: 332, distance: 46.4
click at [447, 318] on div "CB [PERSON_NAME] Weekend Cashier at [GEOGRAPHIC_DATA] Add a tag Application Mes…" at bounding box center [463, 228] width 927 height 456
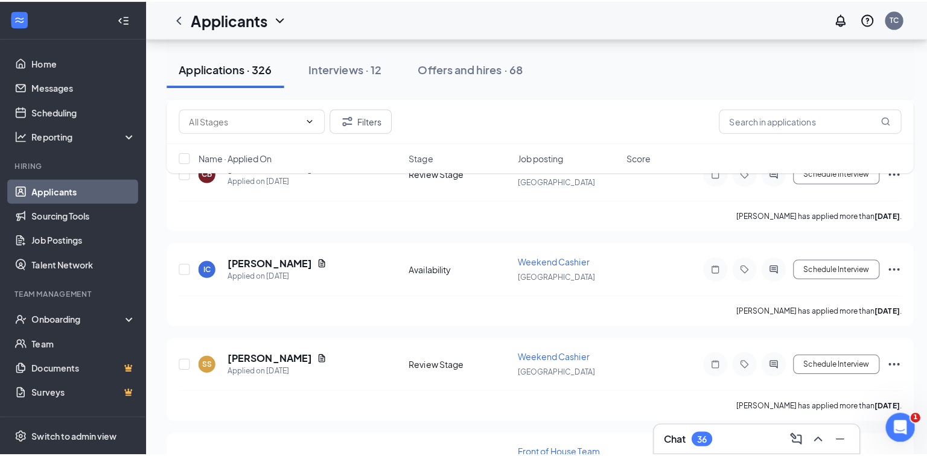
scroll to position [2028, 0]
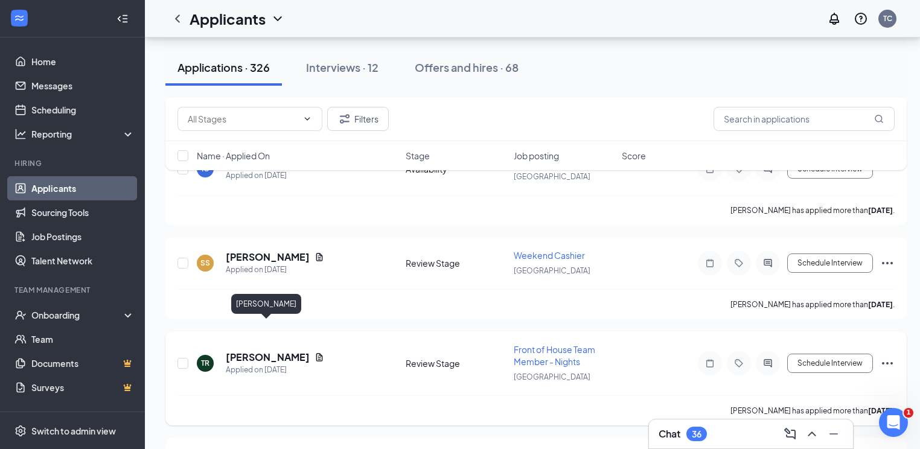
click at [295, 351] on h5 "[PERSON_NAME]" at bounding box center [268, 357] width 84 height 13
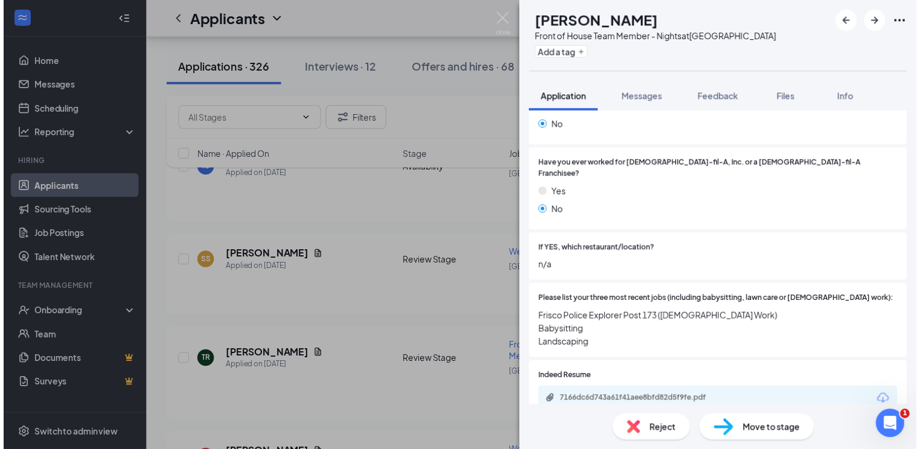
scroll to position [338, 0]
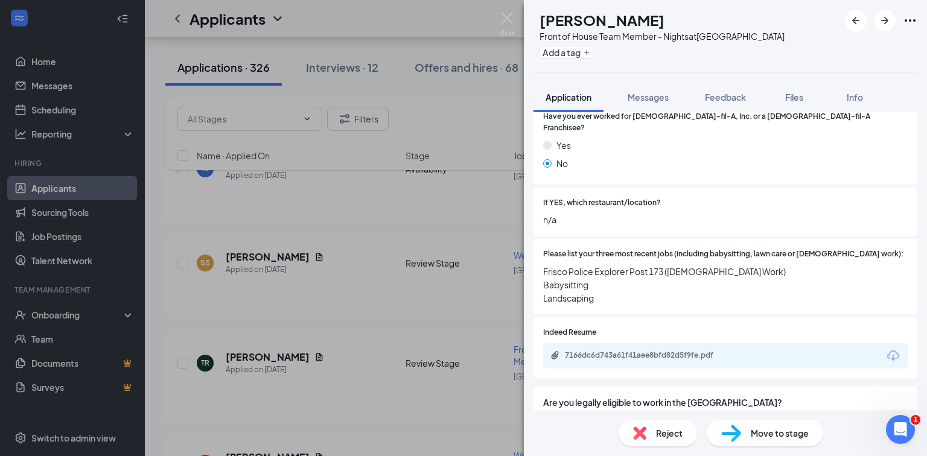
click at [398, 264] on div "TR [PERSON_NAME] Front of House Team Member - Nights at [GEOGRAPHIC_DATA] Add a…" at bounding box center [463, 228] width 927 height 456
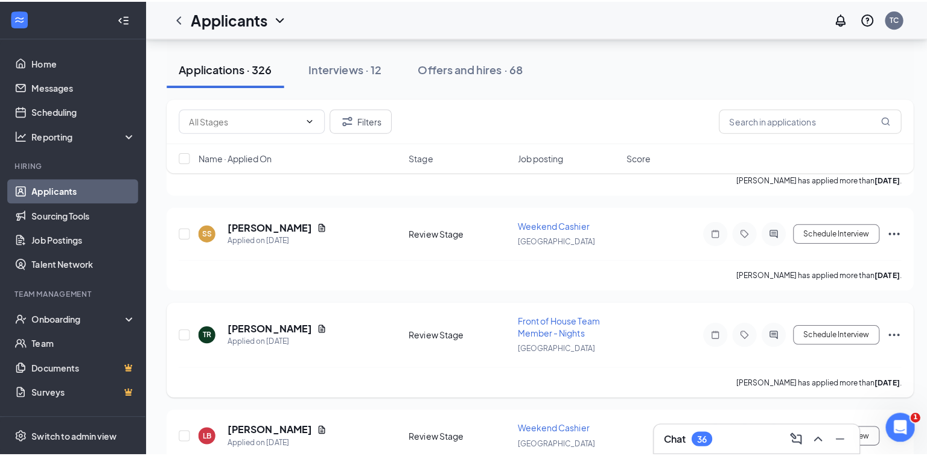
scroll to position [2173, 0]
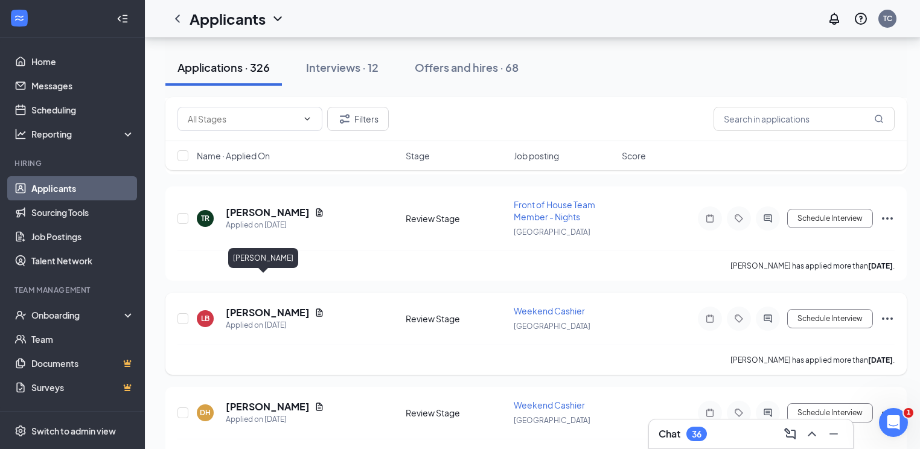
click at [258, 306] on h5 "[PERSON_NAME]" at bounding box center [268, 312] width 84 height 13
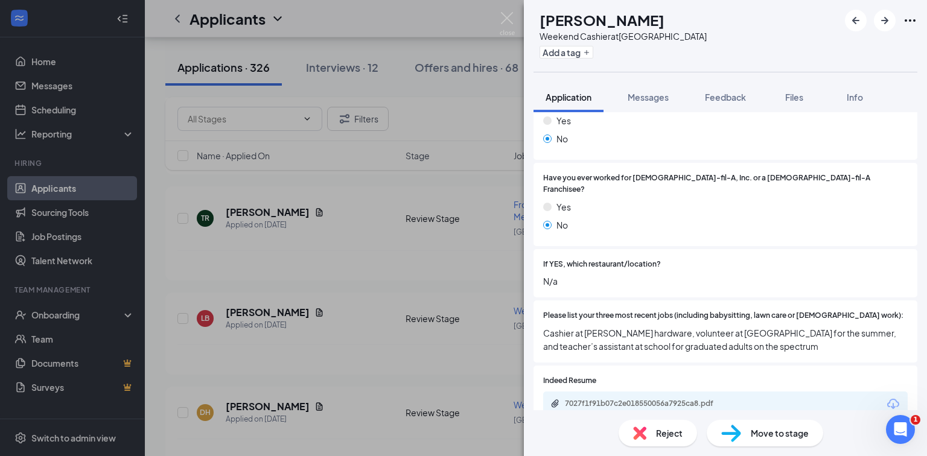
scroll to position [290, 0]
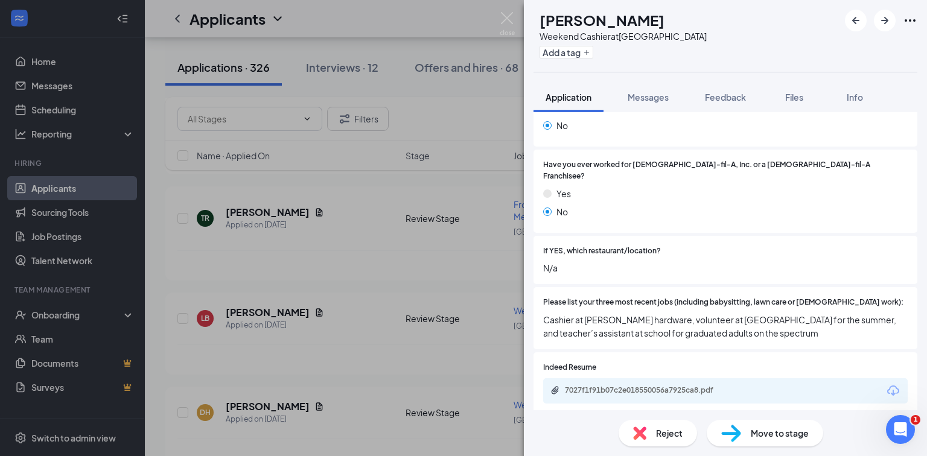
click at [418, 295] on div "LB [PERSON_NAME] Weekend Cashier at [GEOGRAPHIC_DATA] Add a tag Application Mes…" at bounding box center [463, 228] width 927 height 456
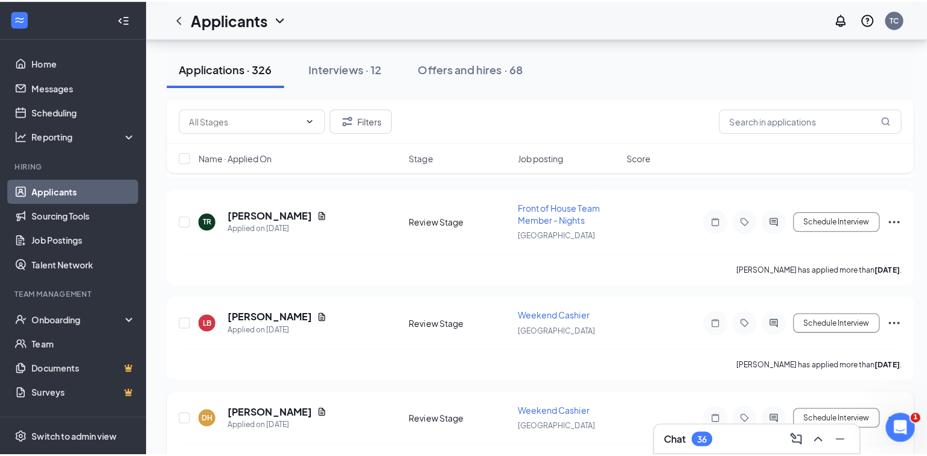
scroll to position [2221, 0]
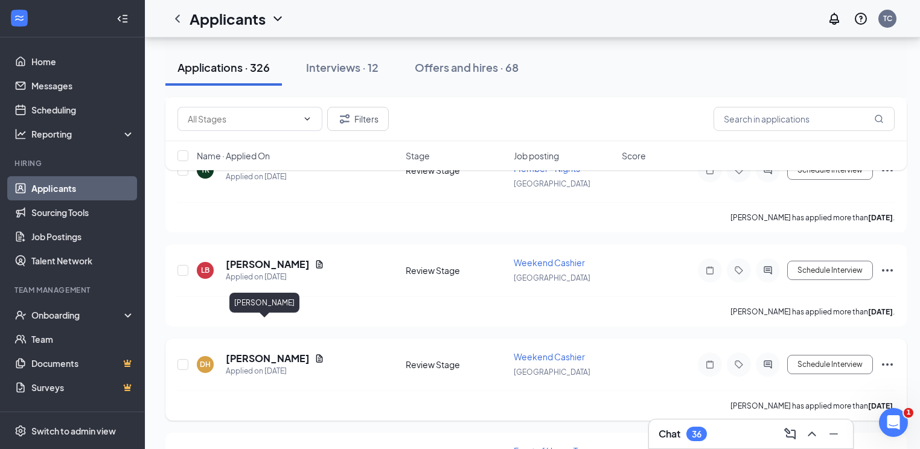
click at [260, 352] on h5 "[PERSON_NAME]" at bounding box center [268, 358] width 84 height 13
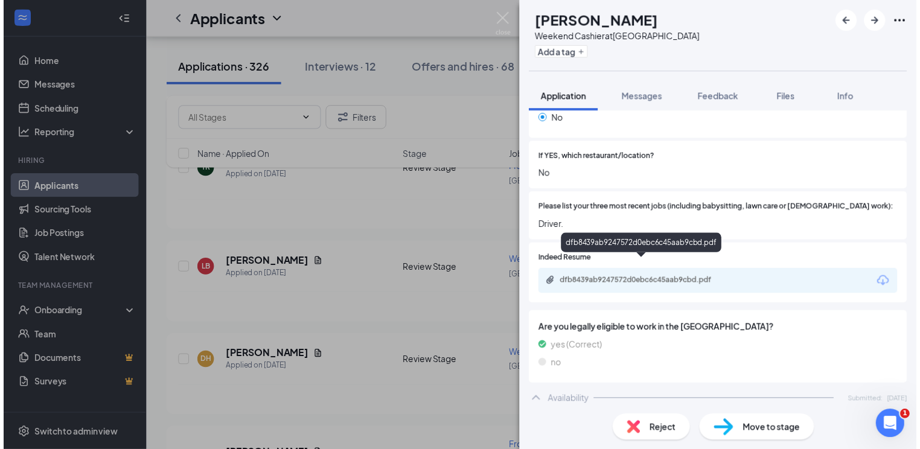
scroll to position [386, 0]
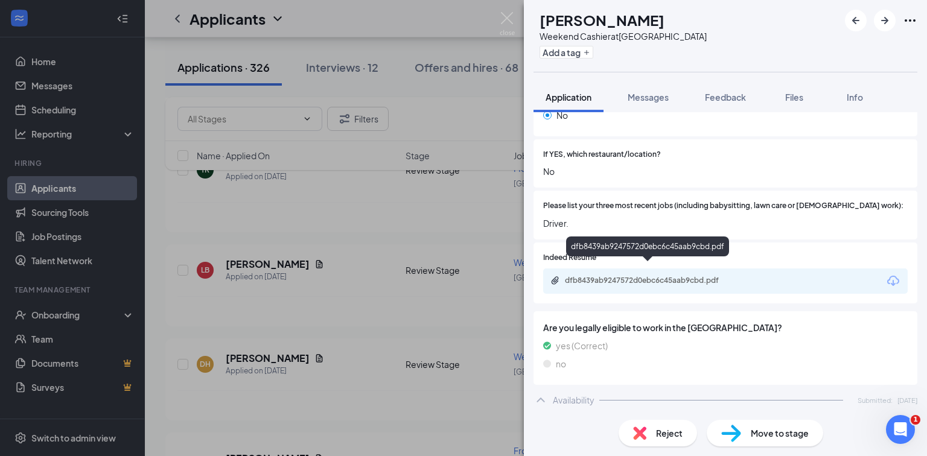
click at [611, 276] on div "dfb8439ab9247572d0ebc6c45aab9cbd.pdf" at bounding box center [649, 281] width 169 height 10
click at [356, 196] on div "DH [PERSON_NAME] Weekend Cashier at [GEOGRAPHIC_DATA] Add a tag Application Mes…" at bounding box center [463, 228] width 927 height 456
click at [384, 296] on div "[PERSON_NAME] has applied more than [DATE] ." at bounding box center [535, 311] width 717 height 30
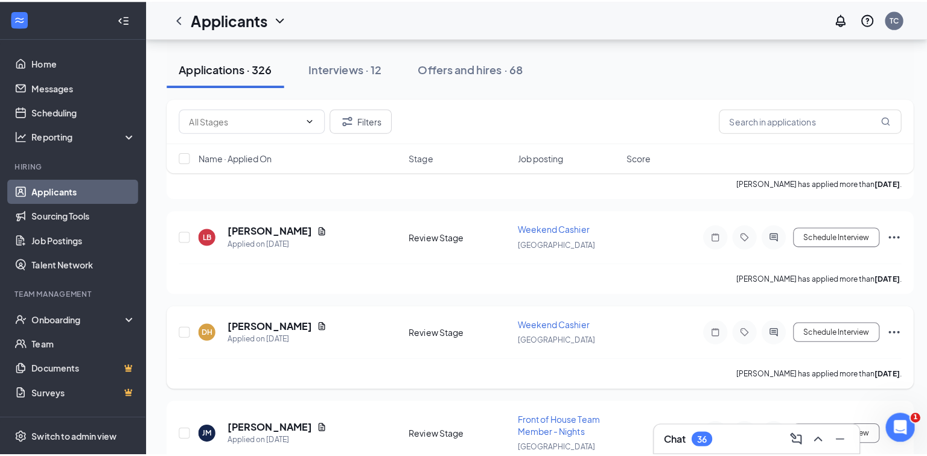
scroll to position [2269, 0]
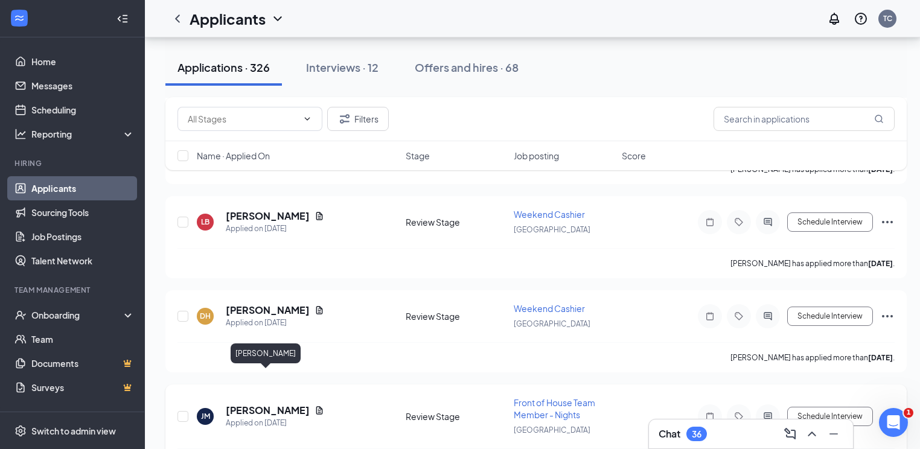
click at [282, 404] on h5 "[PERSON_NAME]" at bounding box center [268, 410] width 84 height 13
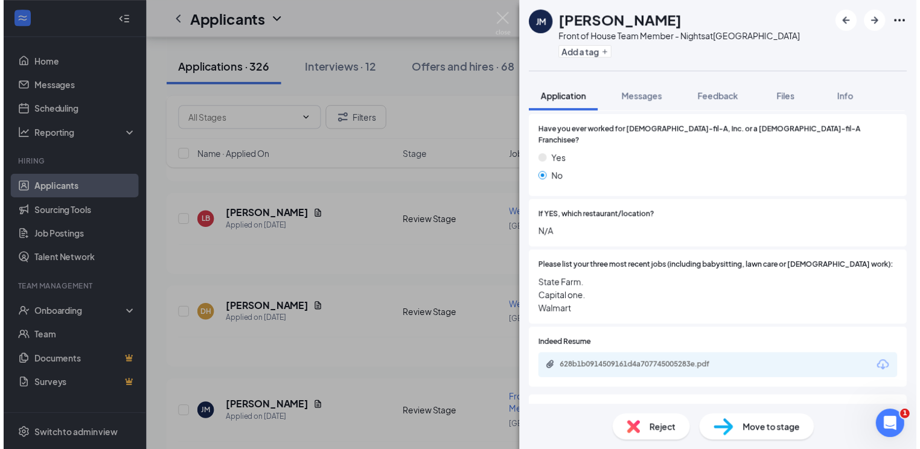
scroll to position [338, 0]
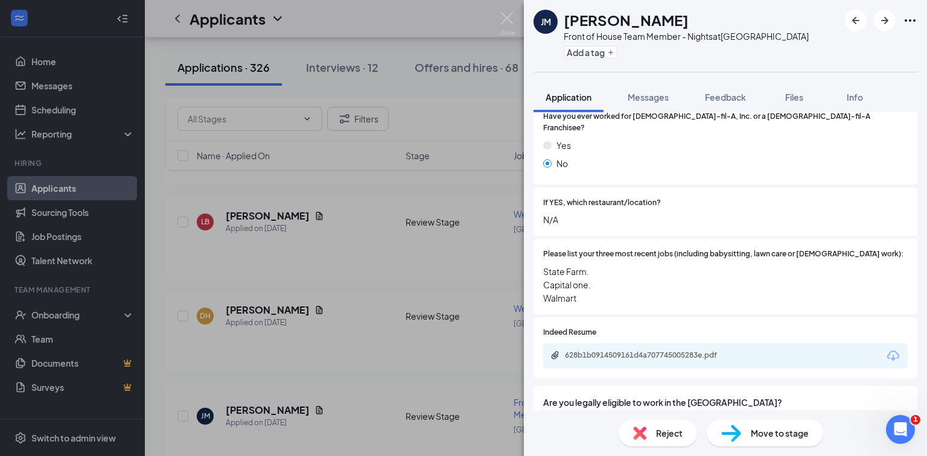
click at [383, 319] on div "[PERSON_NAME] [PERSON_NAME] Front of House Team Member - Nights at [GEOGRAPHIC_…" at bounding box center [463, 228] width 927 height 456
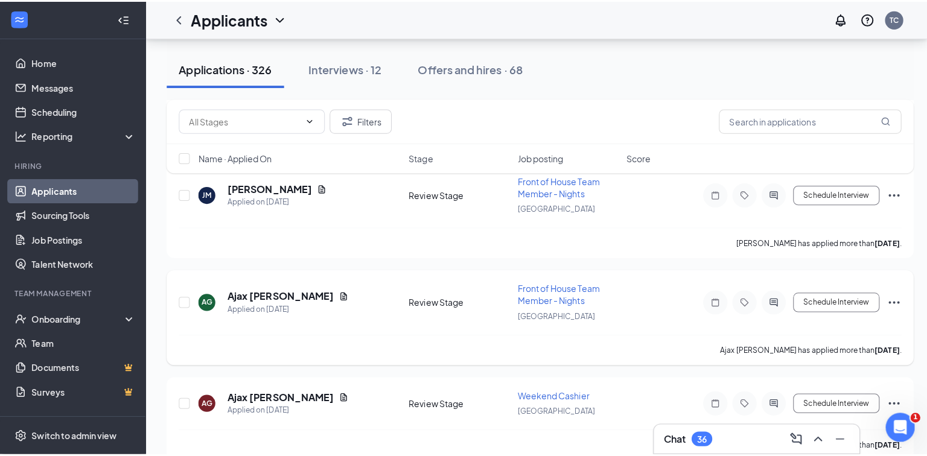
scroll to position [2511, 0]
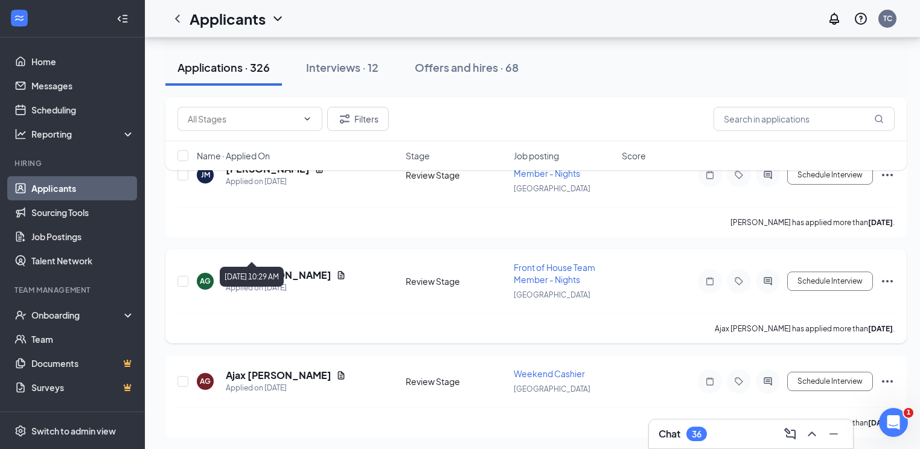
click at [276, 269] on h5 "Ajax [PERSON_NAME]" at bounding box center [279, 275] width 106 height 13
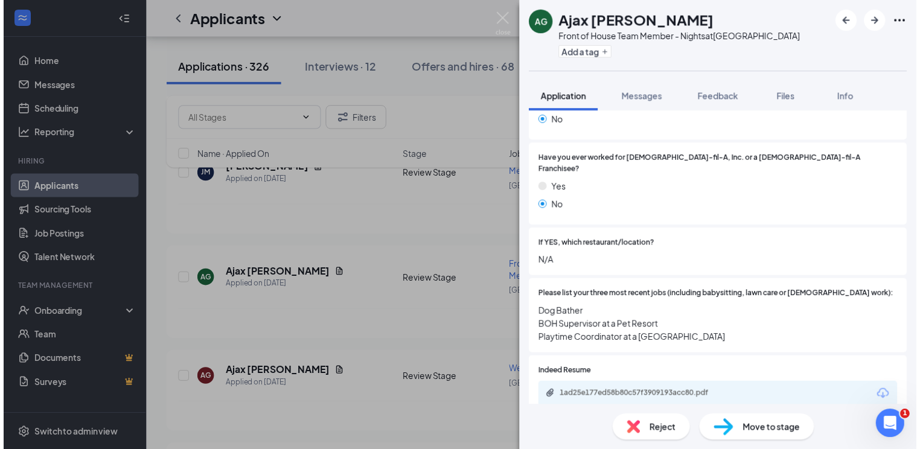
scroll to position [386, 0]
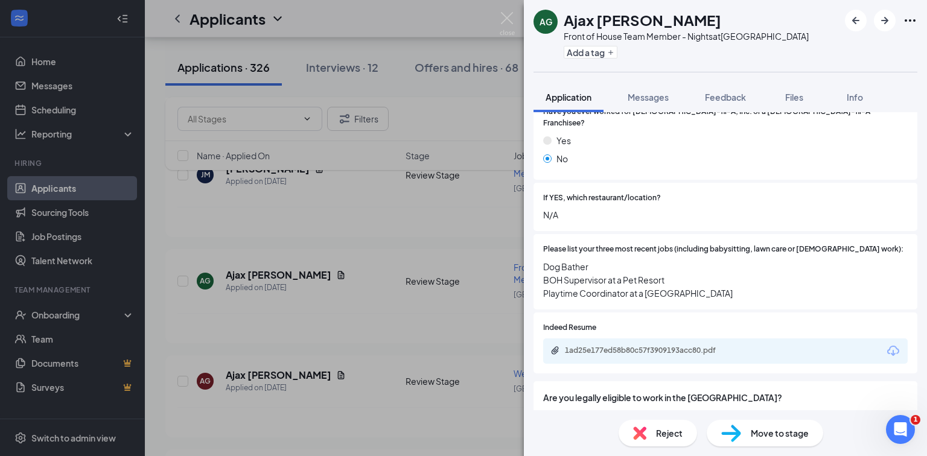
click at [365, 299] on div "AG Ajax [PERSON_NAME] Front of House Team Member - Nights at [GEOGRAPHIC_DATA] …" at bounding box center [463, 228] width 927 height 456
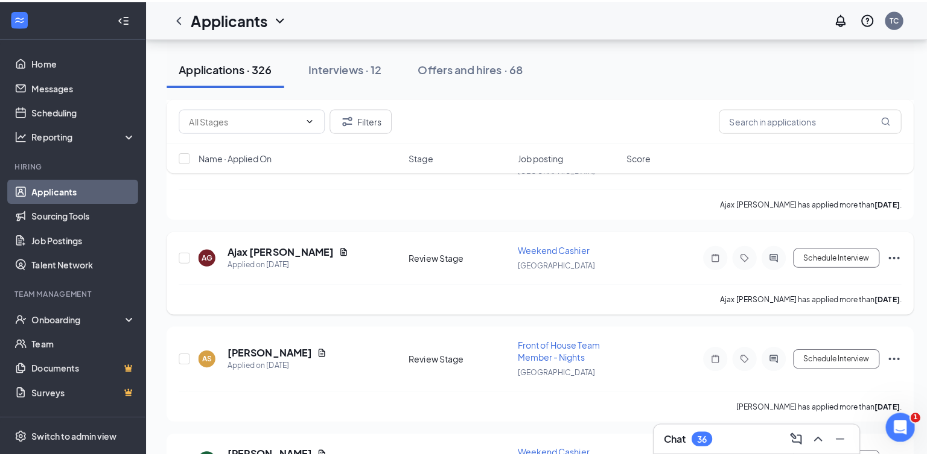
scroll to position [2656, 0]
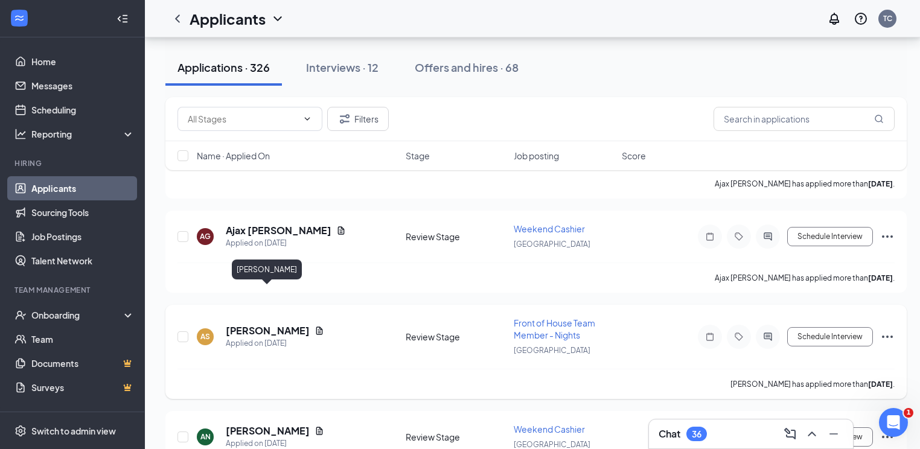
click at [292, 324] on h5 "[PERSON_NAME]" at bounding box center [268, 330] width 84 height 13
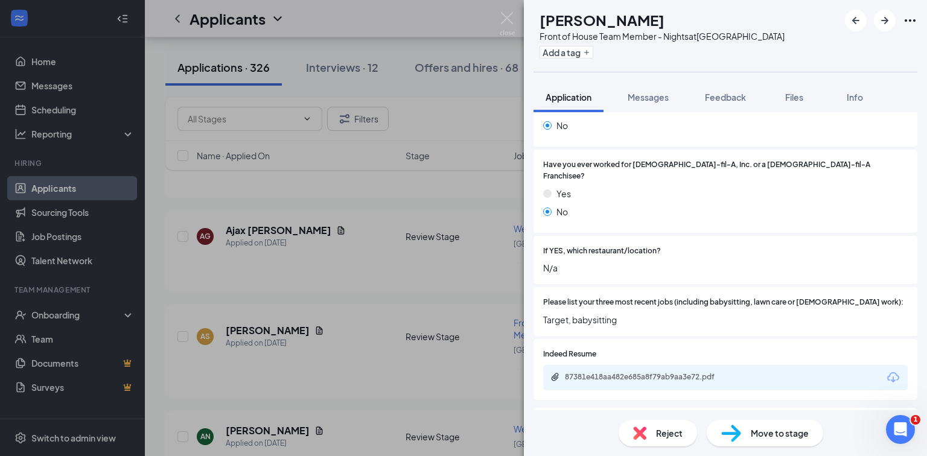
scroll to position [338, 0]
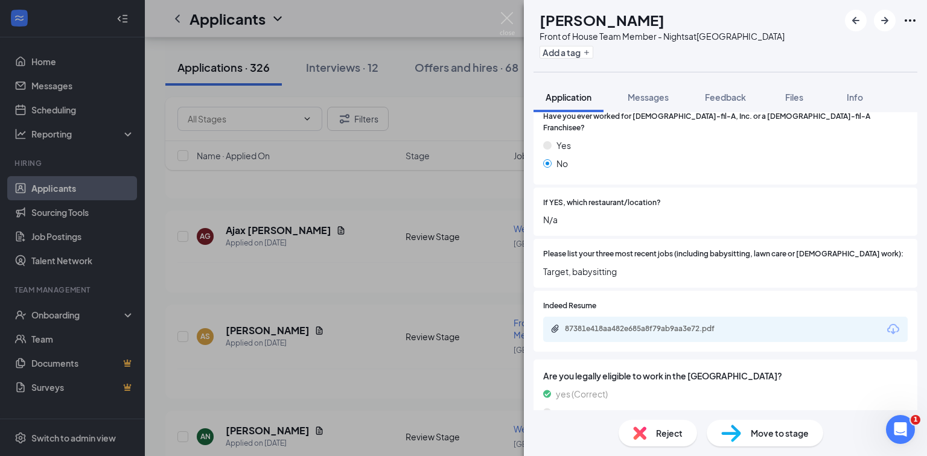
click at [401, 282] on div "AS [PERSON_NAME] Front of House Team Member - Nights at [GEOGRAPHIC_DATA] Add a…" at bounding box center [463, 228] width 927 height 456
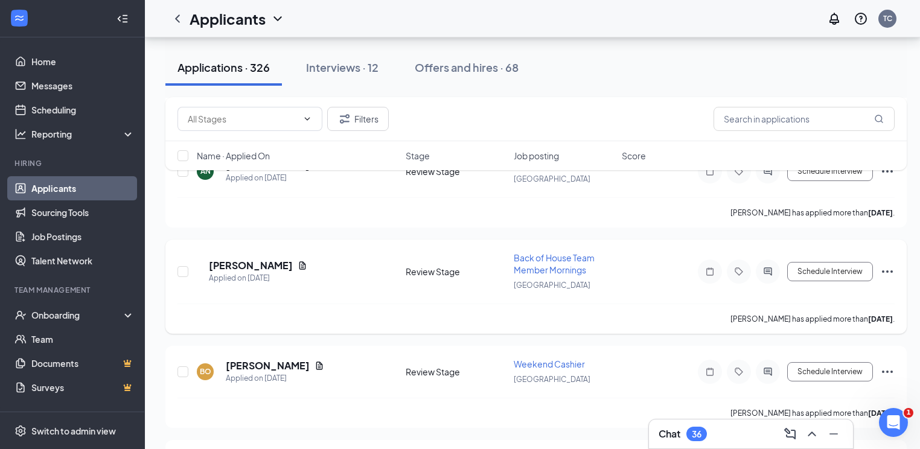
scroll to position [2946, 0]
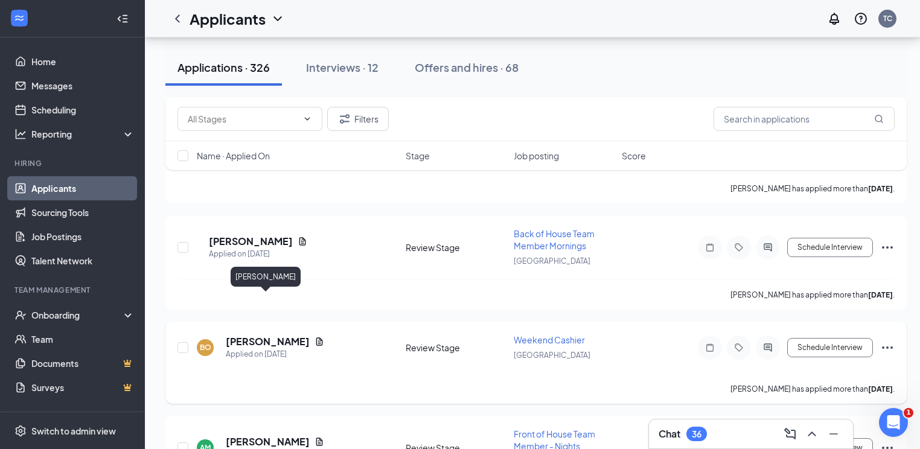
click at [278, 335] on h5 "[PERSON_NAME]" at bounding box center [268, 341] width 84 height 13
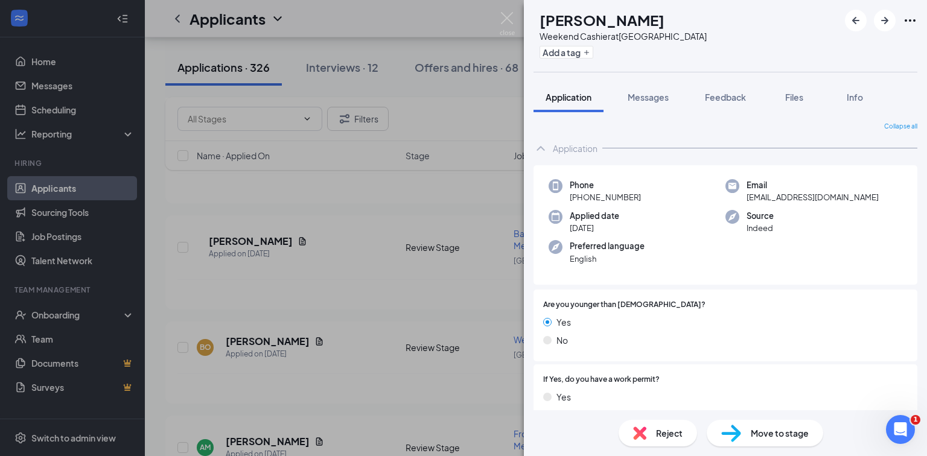
click at [302, 289] on div "[PERSON_NAME] Weekend Cashier at [GEOGRAPHIC_DATA] Add a tag Application Messag…" at bounding box center [463, 228] width 927 height 456
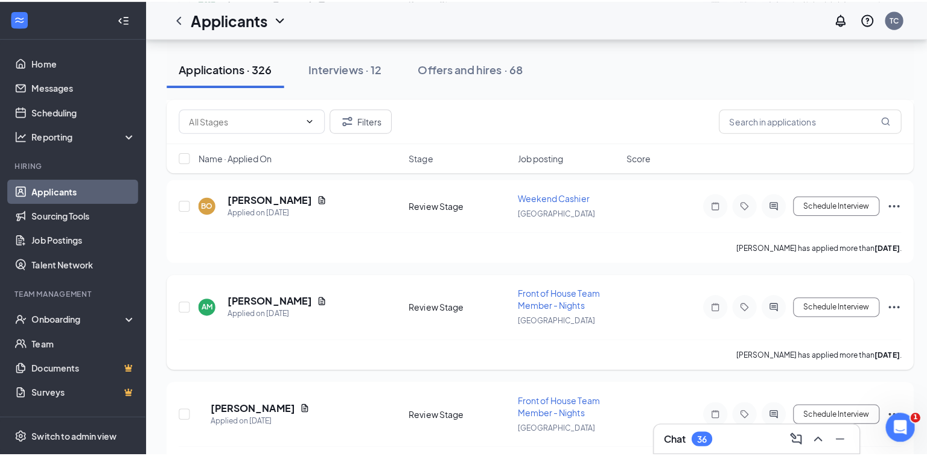
scroll to position [3187, 0]
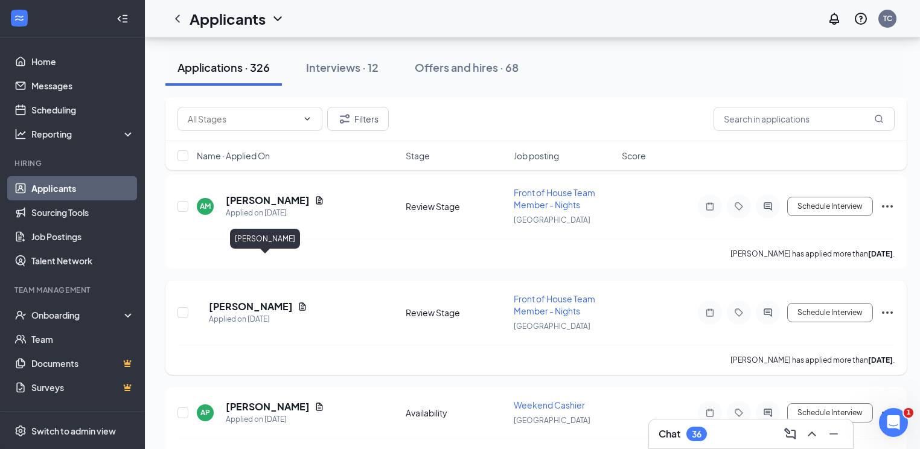
click at [255, 300] on h5 "[PERSON_NAME]" at bounding box center [251, 306] width 84 height 13
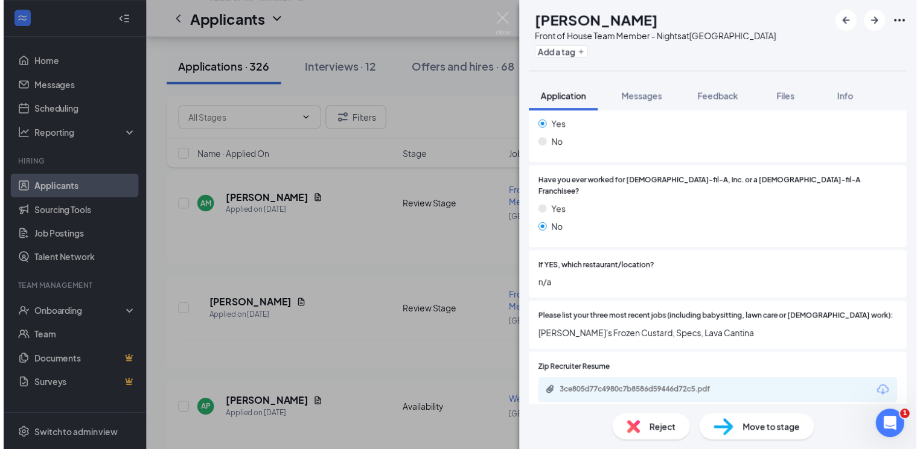
scroll to position [290, 0]
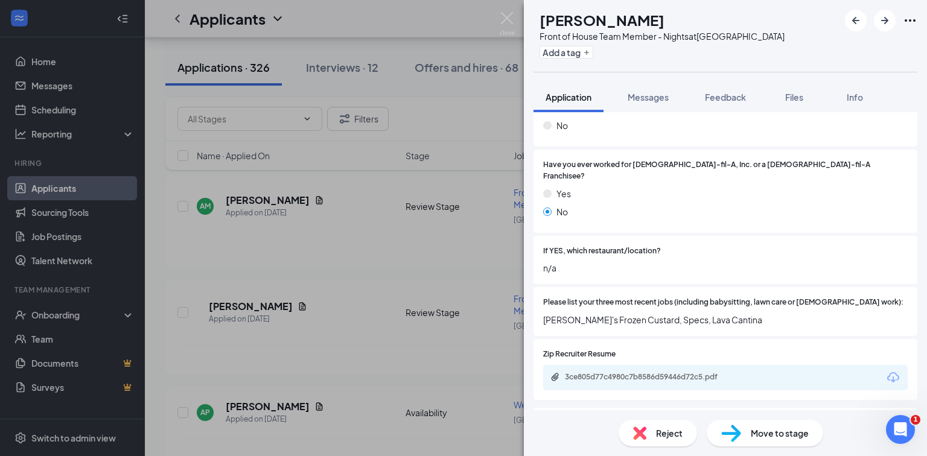
click at [448, 292] on div "TC [PERSON_NAME] Front of House Team Member - Nights at [GEOGRAPHIC_DATA] Add a…" at bounding box center [463, 228] width 927 height 456
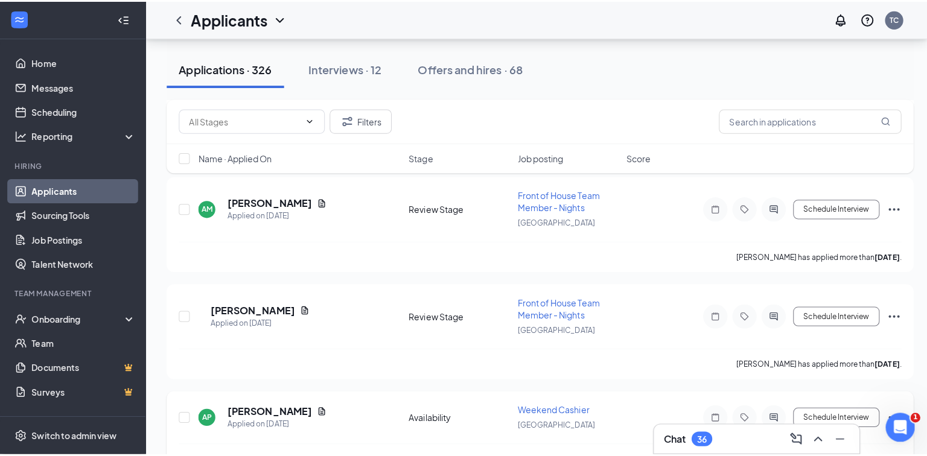
scroll to position [3235, 0]
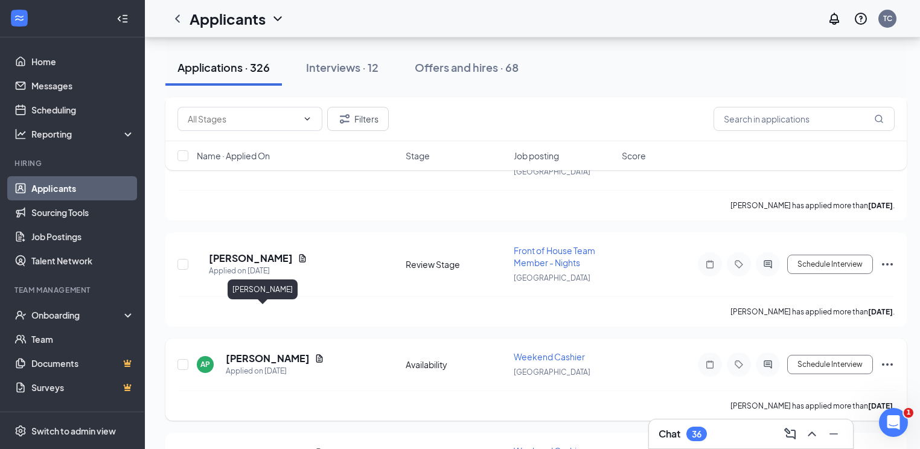
click at [241, 352] on h5 "[PERSON_NAME]" at bounding box center [268, 358] width 84 height 13
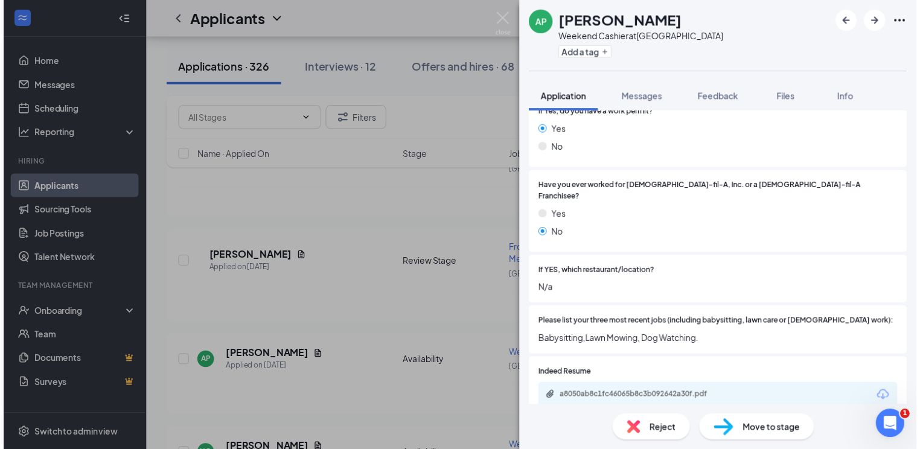
scroll to position [290, 0]
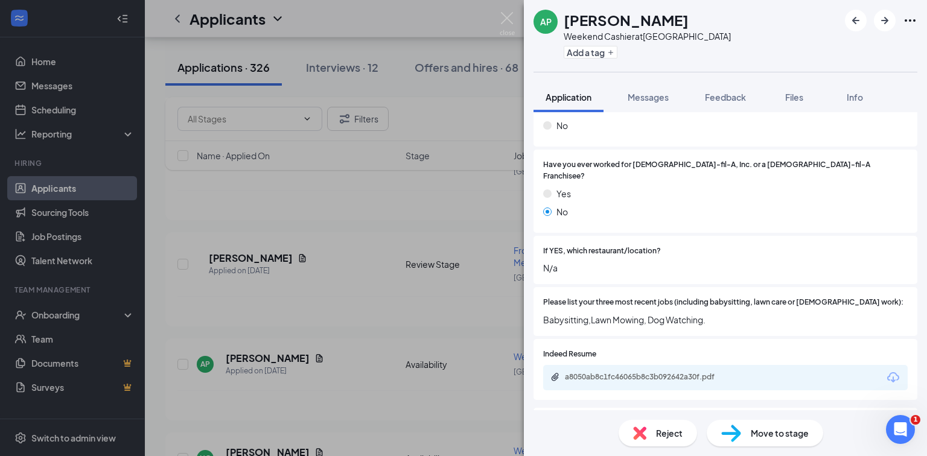
click at [467, 319] on div "AP [PERSON_NAME] Weekend Cashier at [GEOGRAPHIC_DATA] Add a tag Application Mes…" at bounding box center [463, 228] width 927 height 456
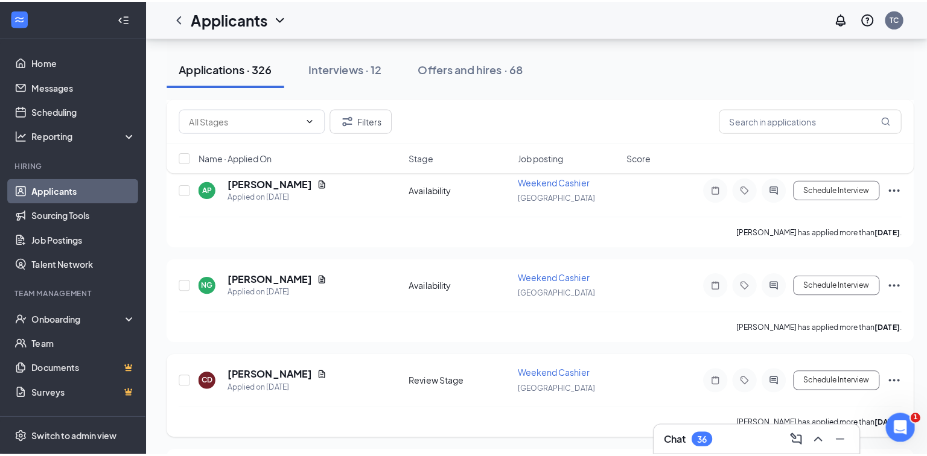
scroll to position [3428, 0]
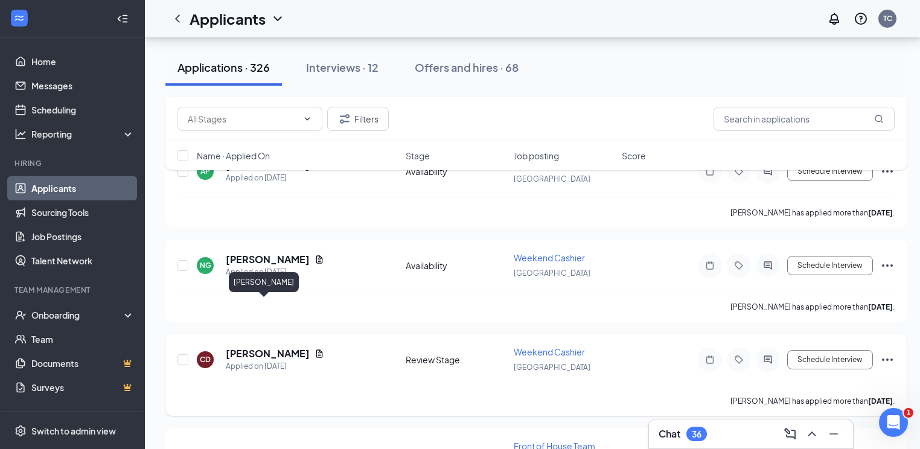
click at [264, 347] on h5 "[PERSON_NAME]" at bounding box center [268, 353] width 84 height 13
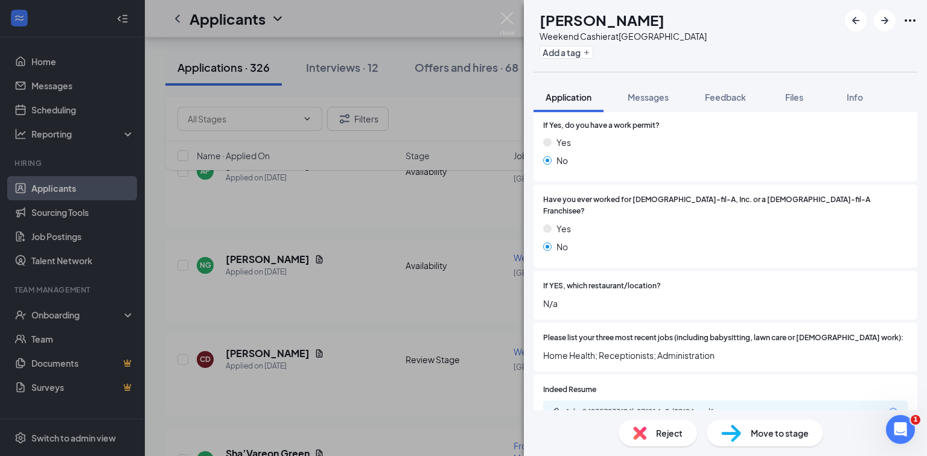
scroll to position [290, 0]
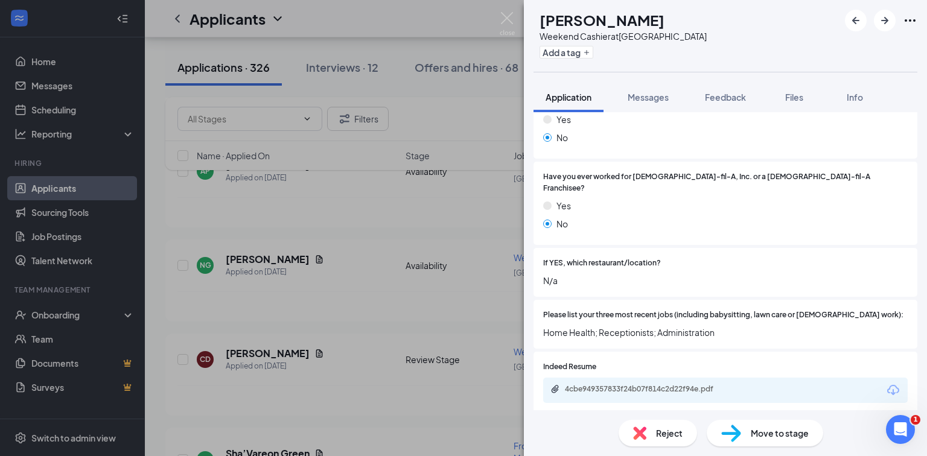
click at [396, 308] on div "CD [PERSON_NAME] Weekend Cashier at [GEOGRAPHIC_DATA] Add a tag Application Mes…" at bounding box center [463, 228] width 927 height 456
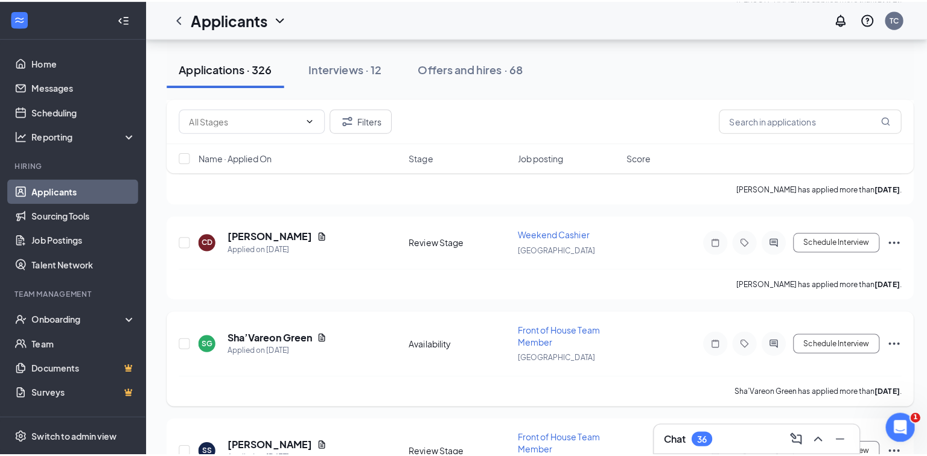
scroll to position [3573, 0]
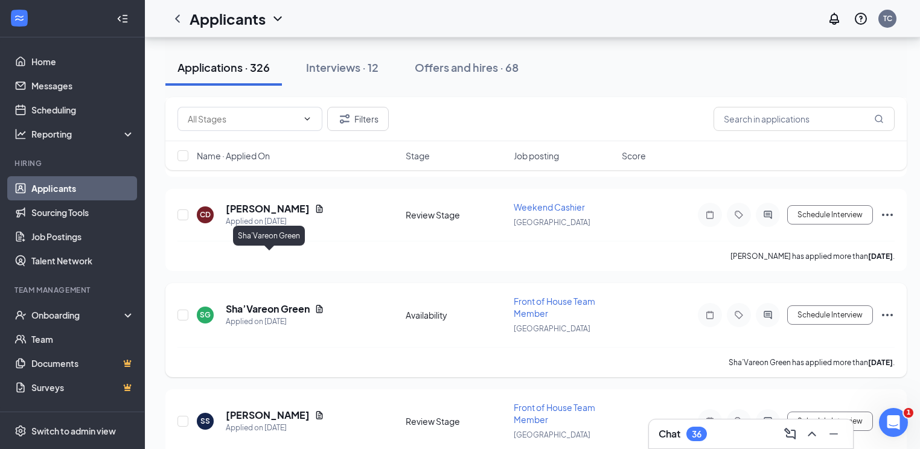
click at [285, 302] on h5 "Sha’Vareon Green" at bounding box center [268, 308] width 84 height 13
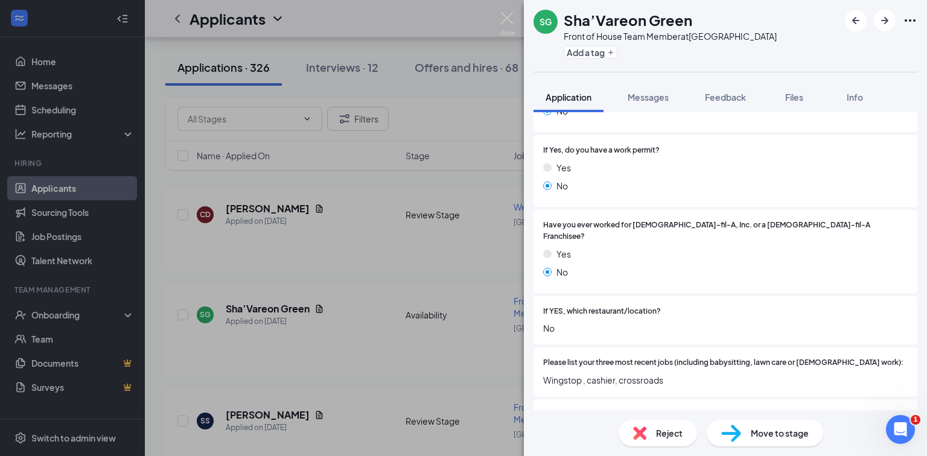
scroll to position [241, 0]
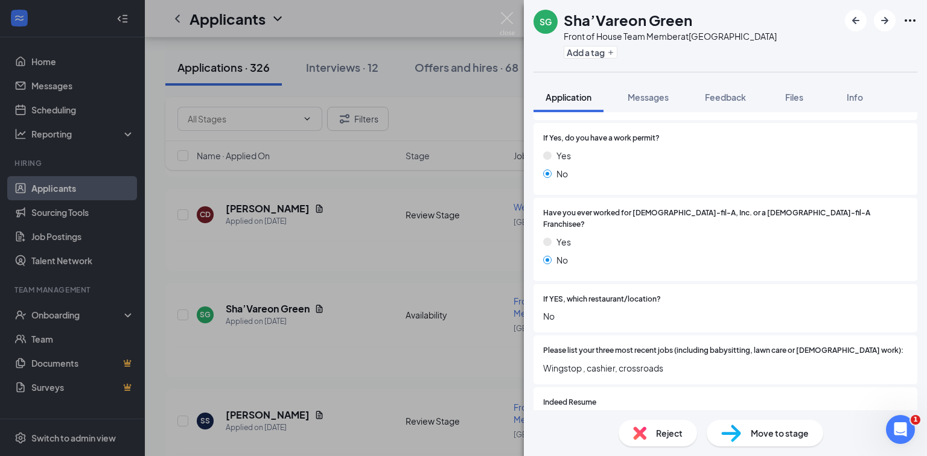
click at [409, 290] on div "SG Sha’Vareon Green Front of House Team Member at [GEOGRAPHIC_DATA] Add a tag A…" at bounding box center [463, 228] width 927 height 456
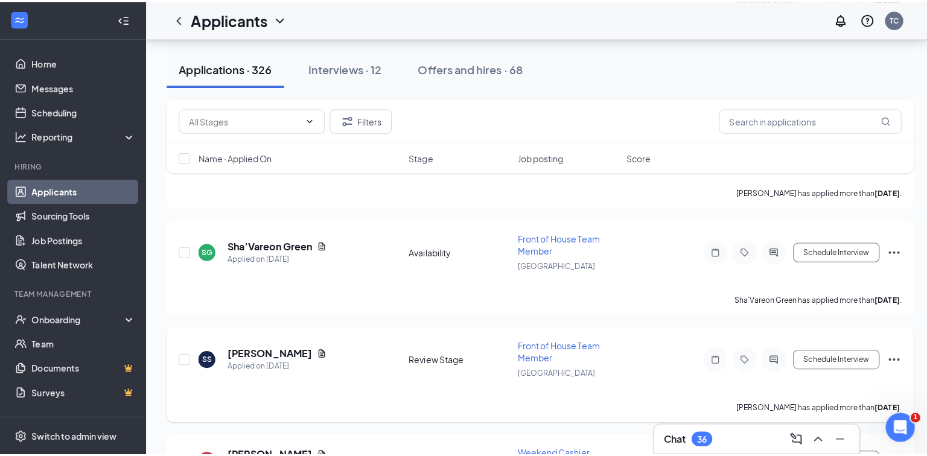
scroll to position [3670, 0]
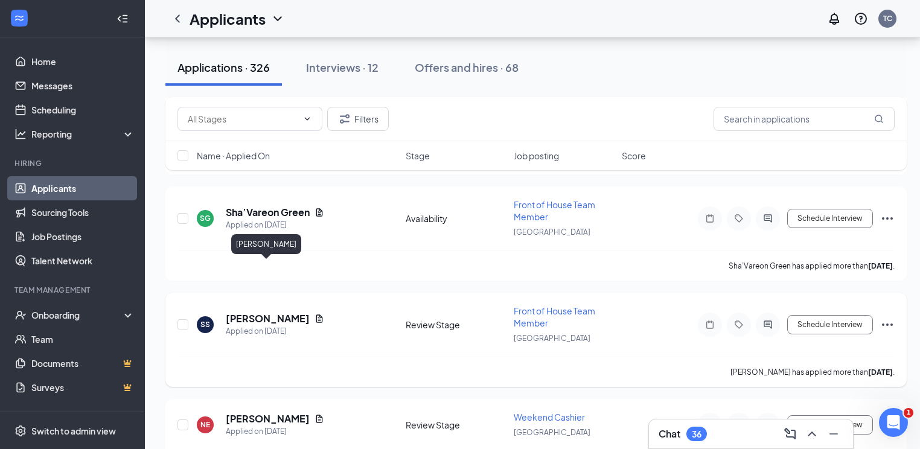
click at [267, 312] on h5 "[PERSON_NAME]" at bounding box center [268, 318] width 84 height 13
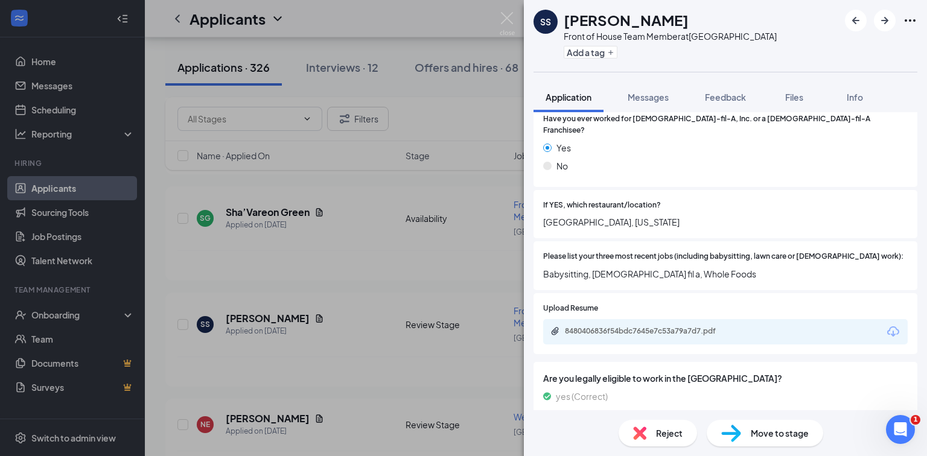
scroll to position [338, 0]
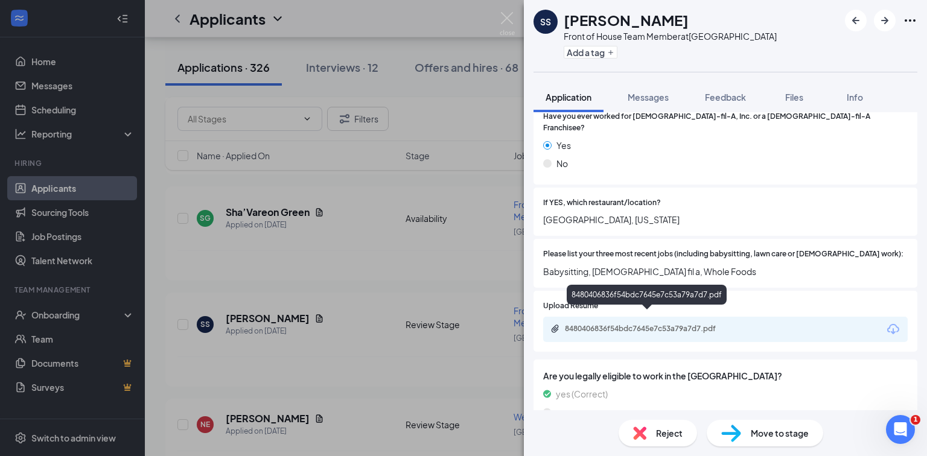
click at [631, 324] on div "8480406836f54bdc7645e7c53a79a7d7.pdf" at bounding box center [649, 329] width 169 height 10
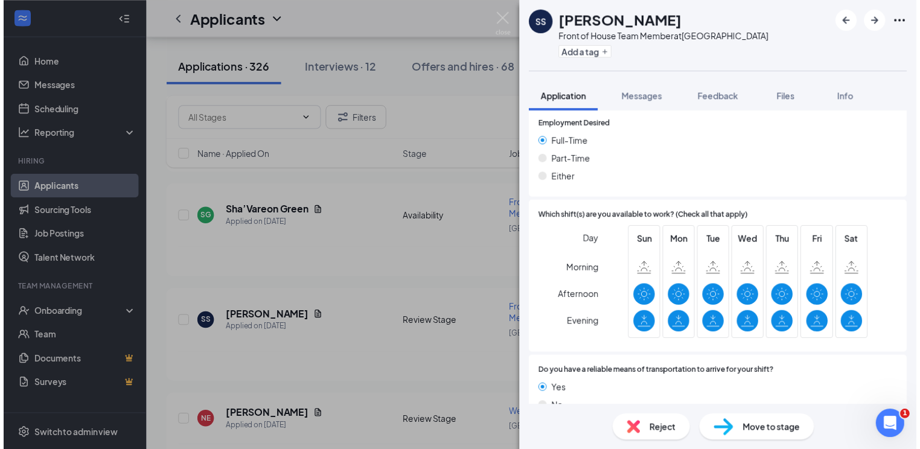
scroll to position [753, 0]
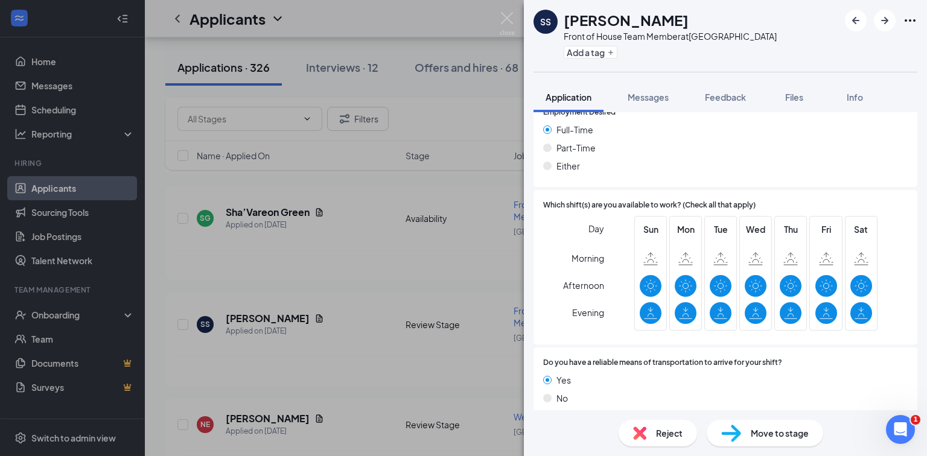
click at [456, 279] on div "SS [PERSON_NAME] Front of House Team Member at [GEOGRAPHIC_DATA] Add a tag Appl…" at bounding box center [463, 228] width 927 height 456
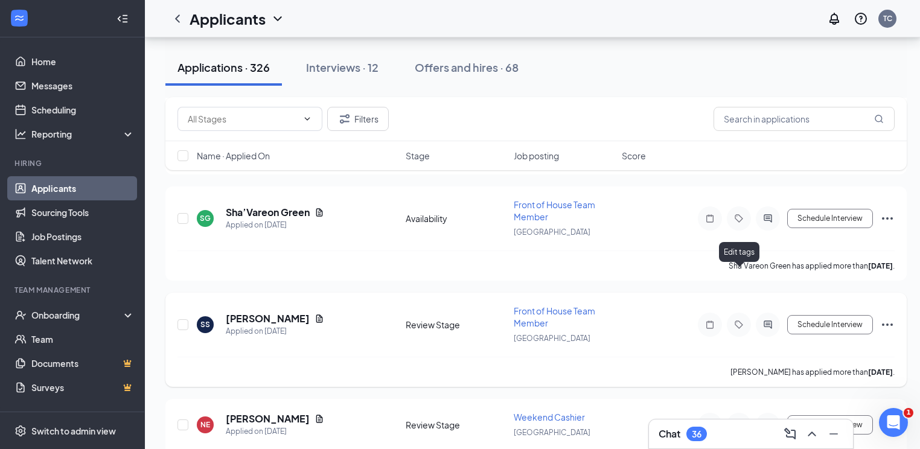
click at [741, 321] on icon "Tag" at bounding box center [739, 325] width 8 height 8
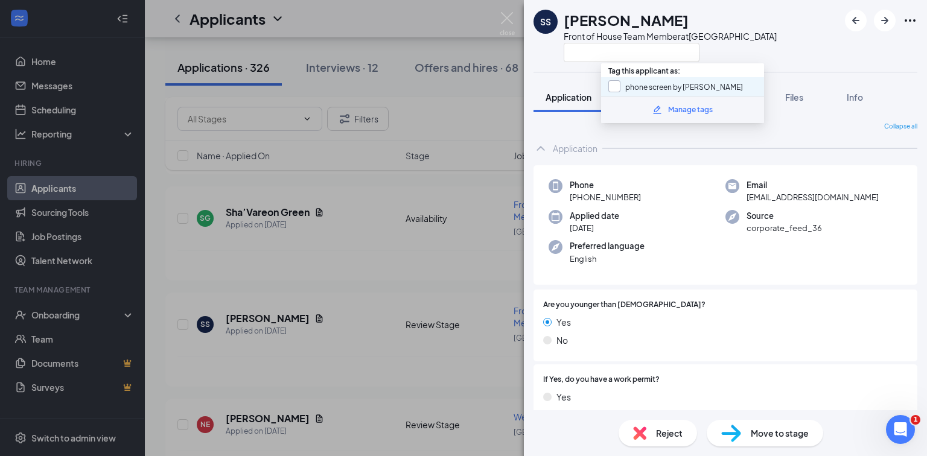
click at [616, 83] on input "phone screen by [PERSON_NAME]" at bounding box center [675, 86] width 135 height 13
checkbox input "true"
click at [638, 147] on div "Application" at bounding box center [726, 148] width 384 height 24
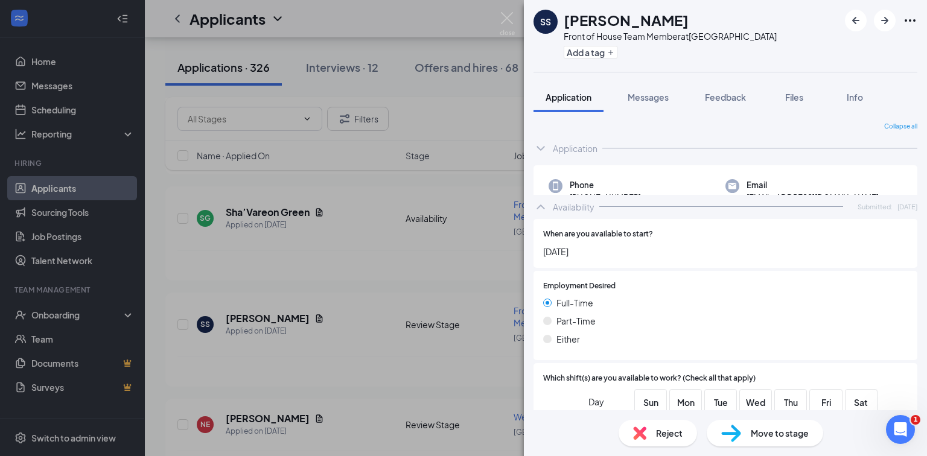
click at [435, 234] on div "SS [PERSON_NAME] Front of House Team Member at [GEOGRAPHIC_DATA] Add a tag Appl…" at bounding box center [463, 228] width 927 height 456
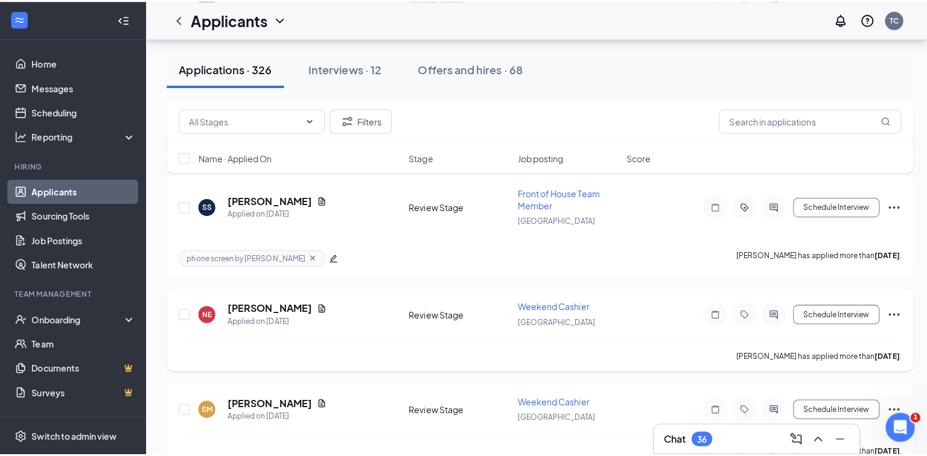
scroll to position [3815, 0]
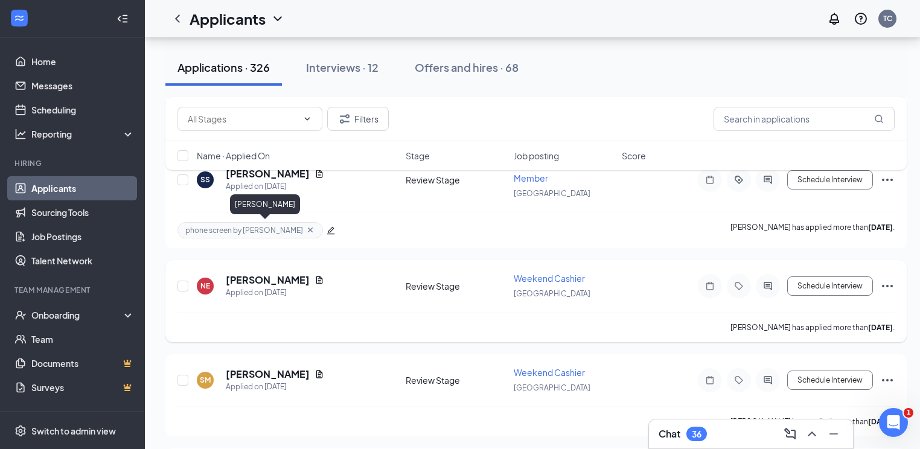
click at [279, 273] on h5 "[PERSON_NAME]" at bounding box center [268, 279] width 84 height 13
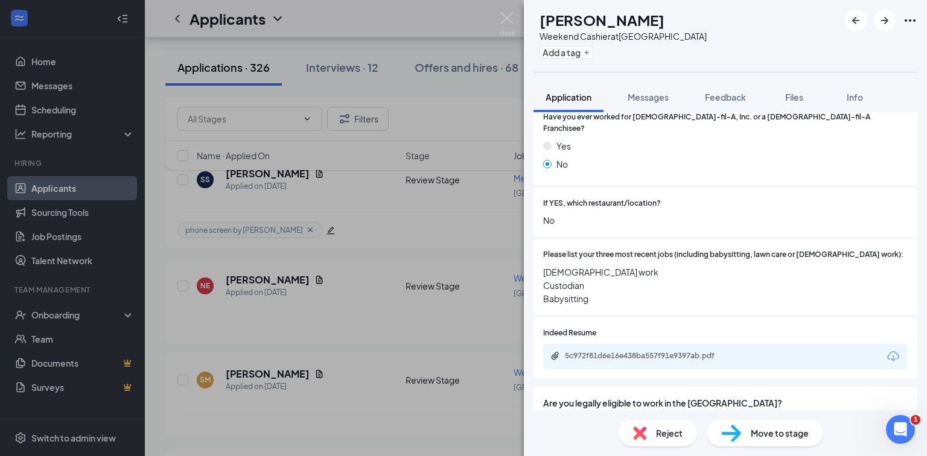
scroll to position [338, 0]
click at [487, 287] on div "NE Nazom [PERSON_NAME] Weekend Cashier at [GEOGRAPHIC_DATA] Add a tag Applicati…" at bounding box center [463, 228] width 927 height 456
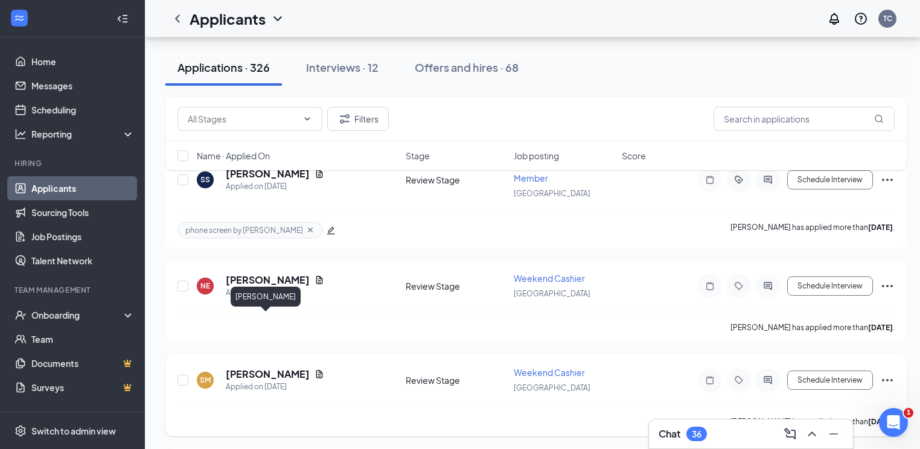
click at [269, 368] on h5 "[PERSON_NAME]" at bounding box center [268, 374] width 84 height 13
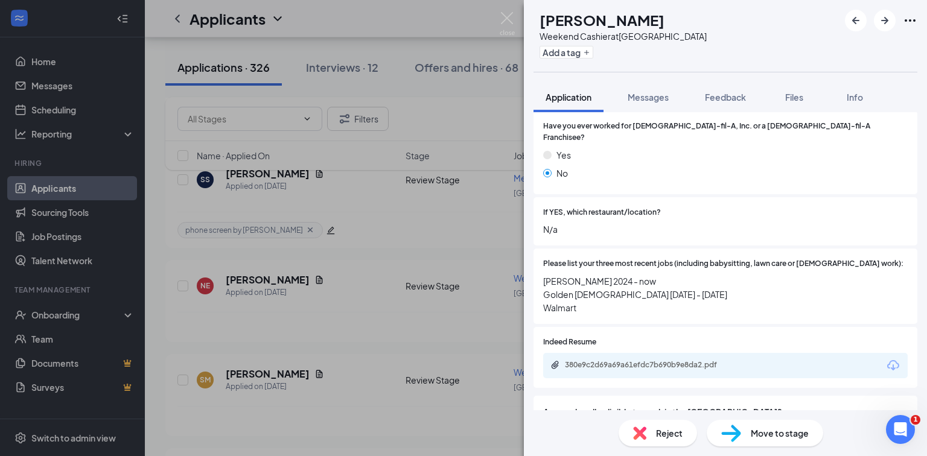
scroll to position [338, 0]
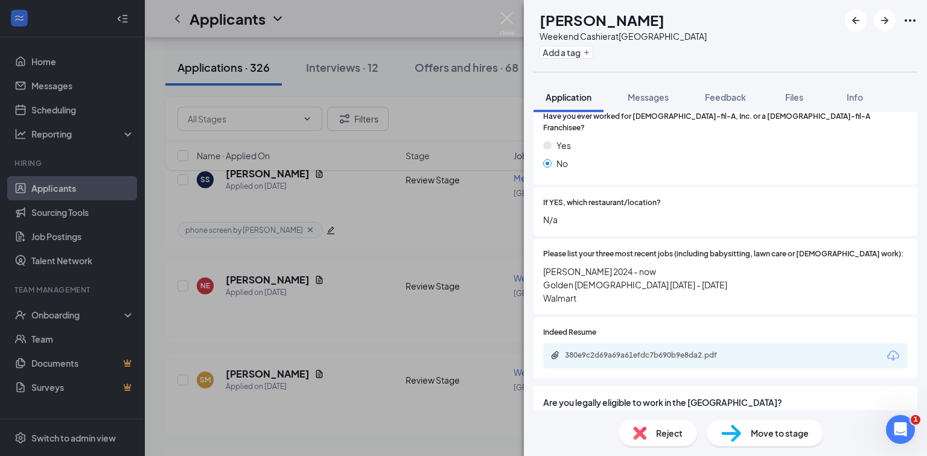
click at [386, 273] on div "SM [PERSON_NAME] Weekend Cashier at [GEOGRAPHIC_DATA] Add a tag Application Mes…" at bounding box center [463, 228] width 927 height 456
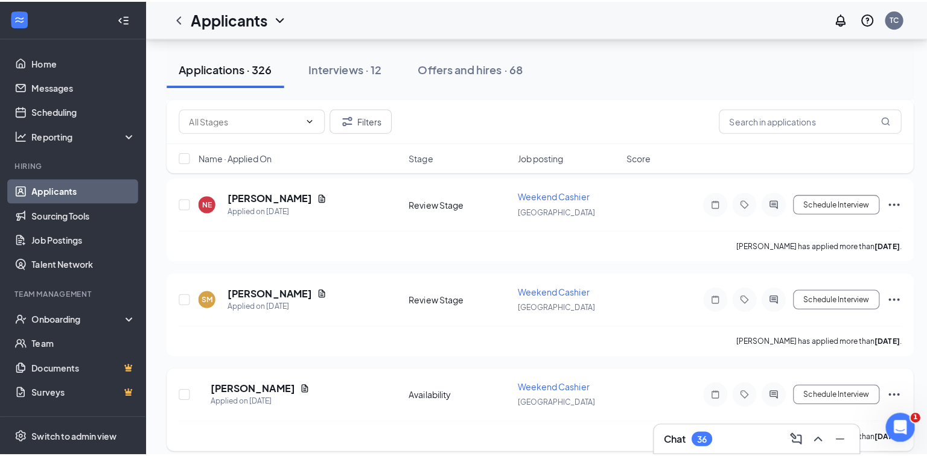
scroll to position [3911, 0]
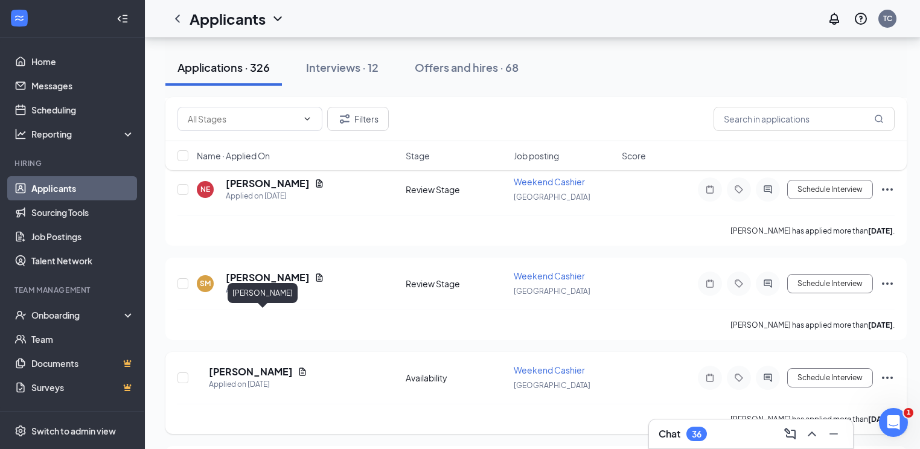
click at [266, 365] on h5 "[PERSON_NAME]" at bounding box center [251, 371] width 84 height 13
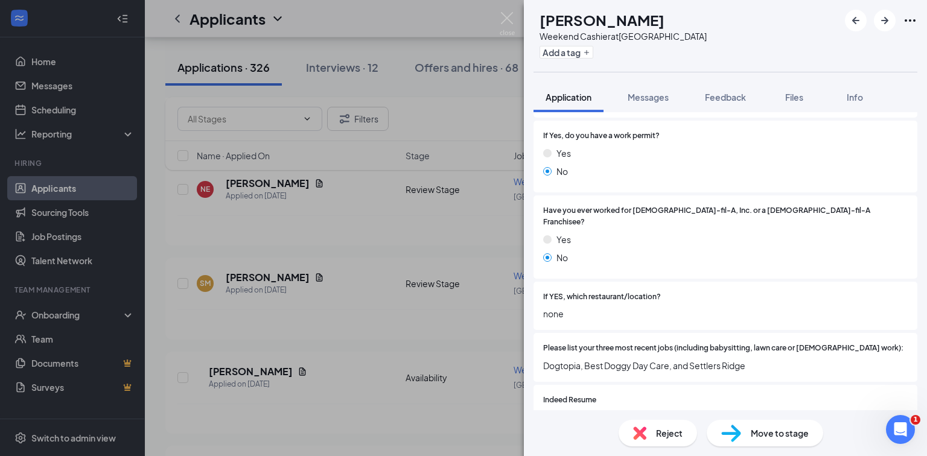
scroll to position [290, 0]
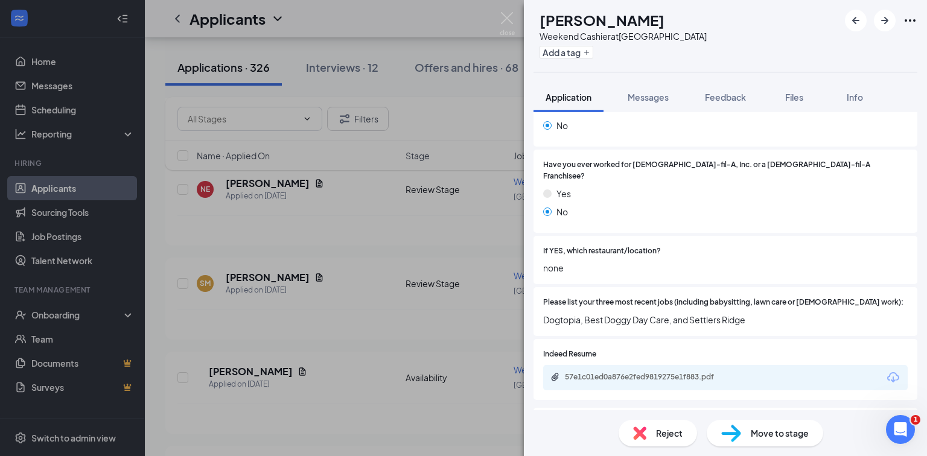
click at [373, 270] on div "NR [PERSON_NAME] Weekend Cashier at [GEOGRAPHIC_DATA] Add a tag Application Mes…" at bounding box center [463, 228] width 927 height 456
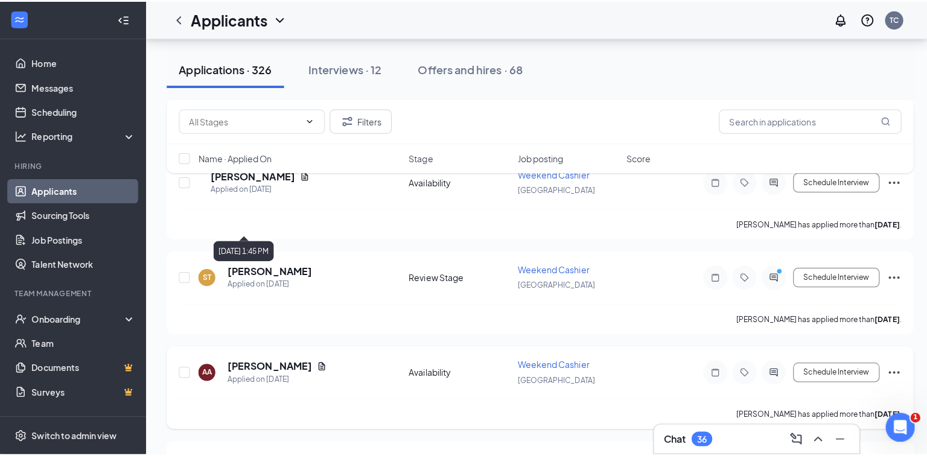
scroll to position [4153, 0]
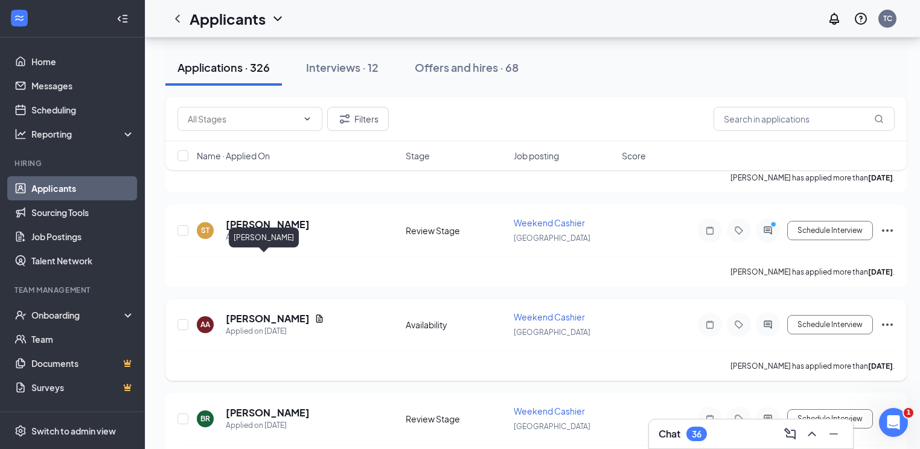
click at [269, 312] on h5 "[PERSON_NAME]" at bounding box center [268, 318] width 84 height 13
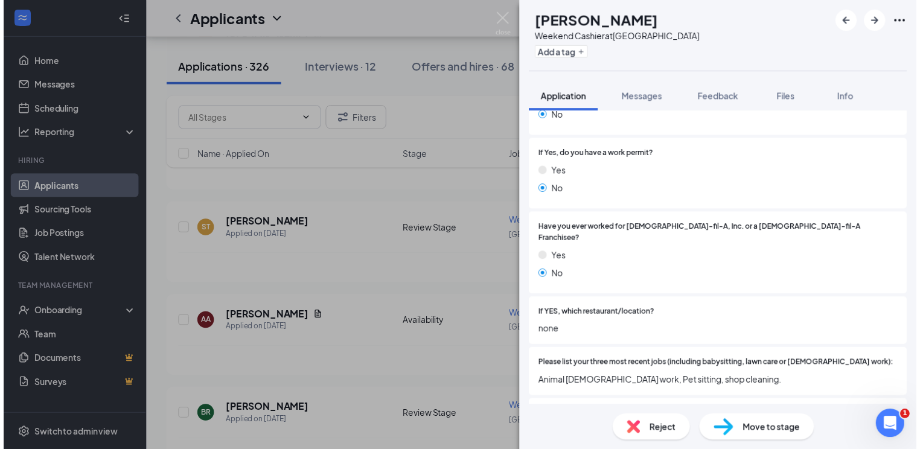
scroll to position [241, 0]
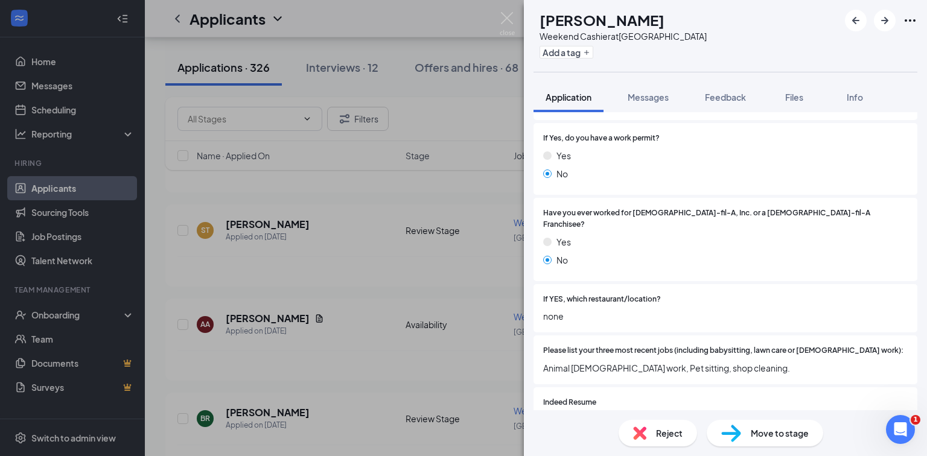
click at [432, 287] on div "AA [PERSON_NAME] Weekend Cashier at [GEOGRAPHIC_DATA] Add a tag Application Mes…" at bounding box center [463, 228] width 927 height 456
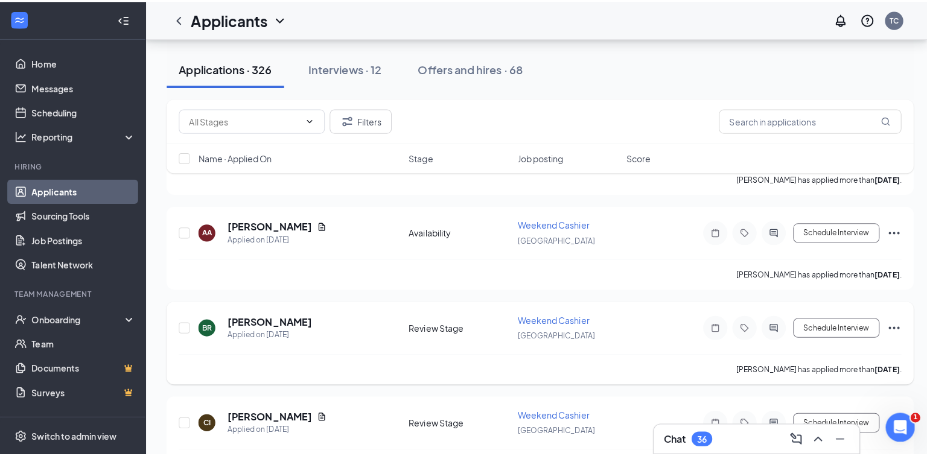
scroll to position [4249, 0]
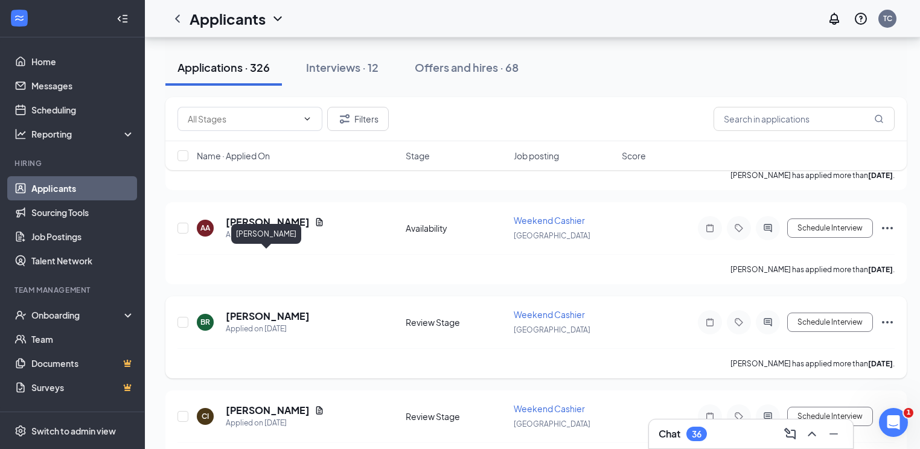
click at [259, 310] on h5 "[PERSON_NAME]" at bounding box center [268, 316] width 84 height 13
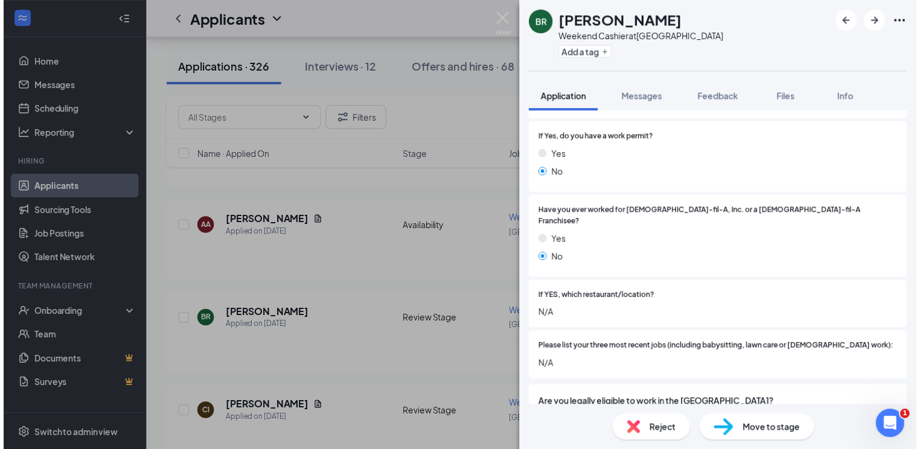
scroll to position [338, 0]
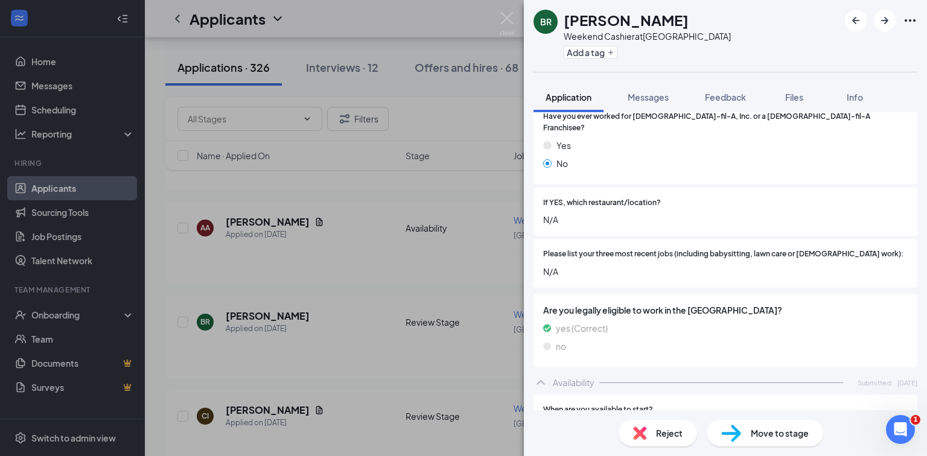
click at [427, 272] on div "BR [PERSON_NAME] Weekend Cashier at [GEOGRAPHIC_DATA] Add a tag Application Mes…" at bounding box center [463, 228] width 927 height 456
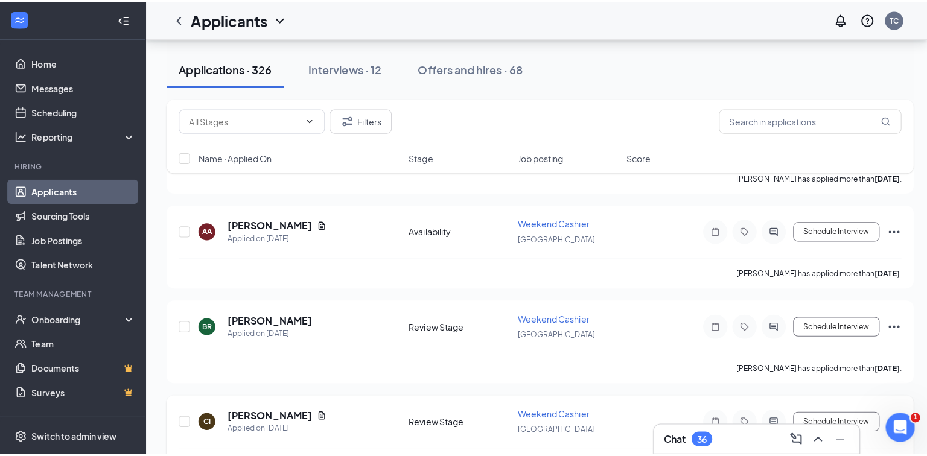
scroll to position [4346, 0]
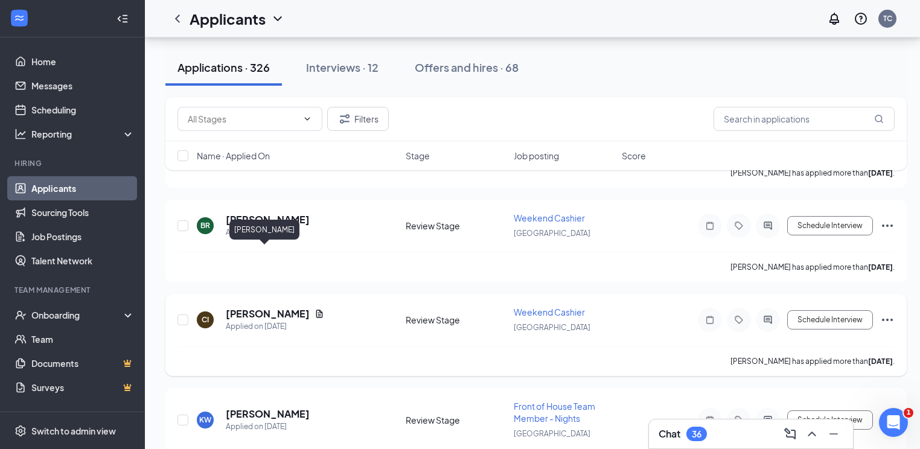
click at [261, 307] on h5 "[PERSON_NAME]" at bounding box center [268, 313] width 84 height 13
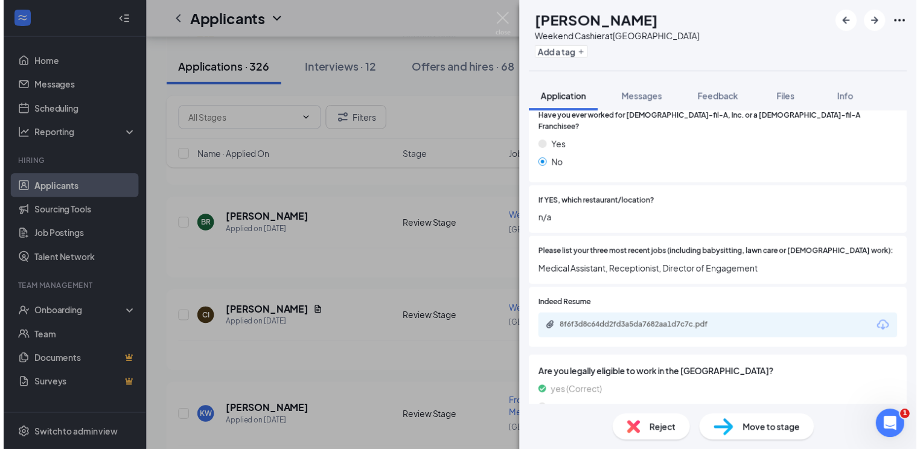
scroll to position [338, 0]
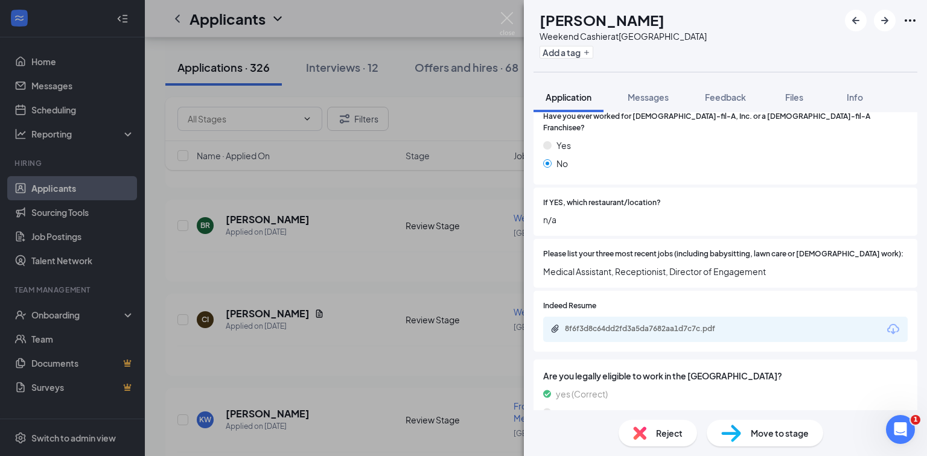
click at [444, 298] on div "CI [PERSON_NAME] Weekend Cashier at [GEOGRAPHIC_DATA] Add a tag Application Mes…" at bounding box center [463, 228] width 927 height 456
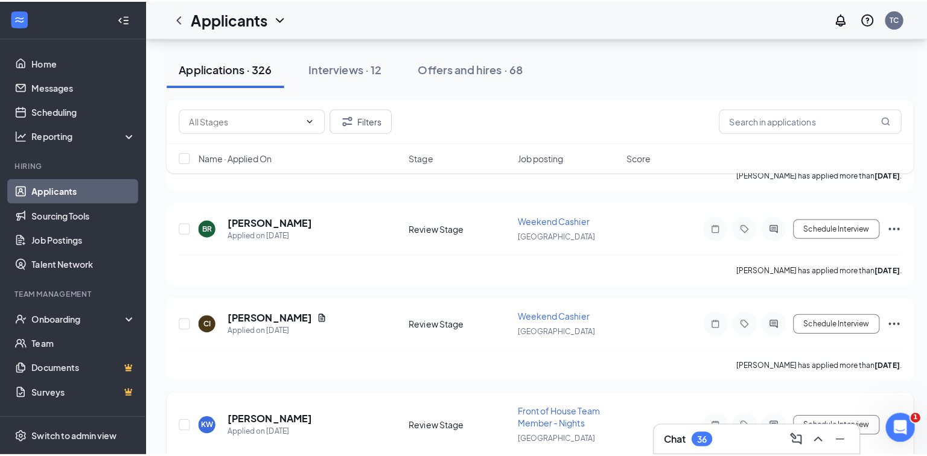
scroll to position [4442, 0]
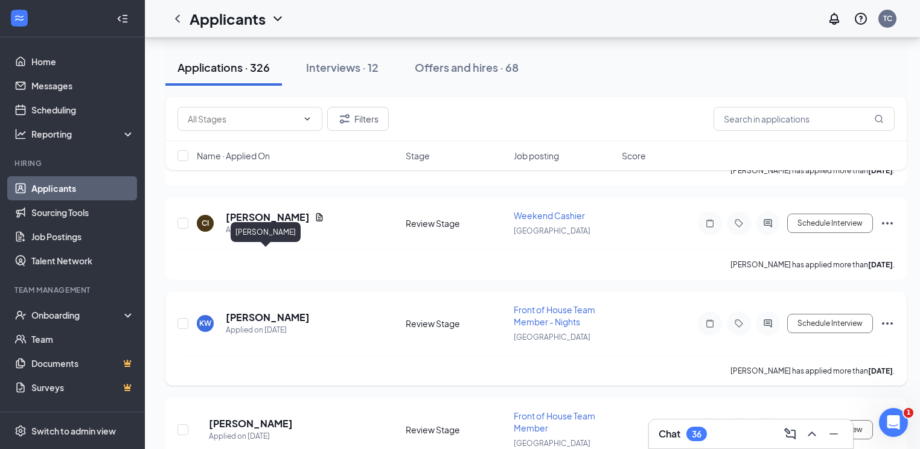
click at [267, 311] on h5 "[PERSON_NAME]" at bounding box center [268, 317] width 84 height 13
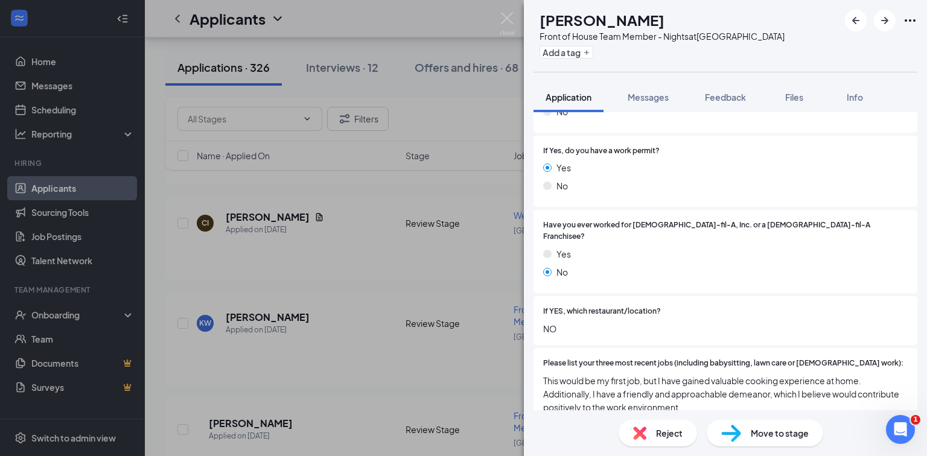
scroll to position [290, 0]
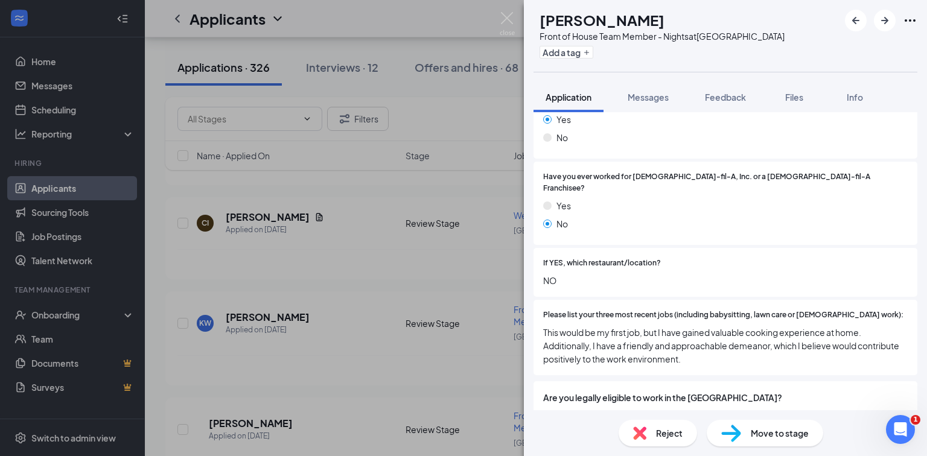
click at [369, 293] on div "KW [PERSON_NAME] Front of House Team Member - Nights at [GEOGRAPHIC_DATA] Add a…" at bounding box center [463, 228] width 927 height 456
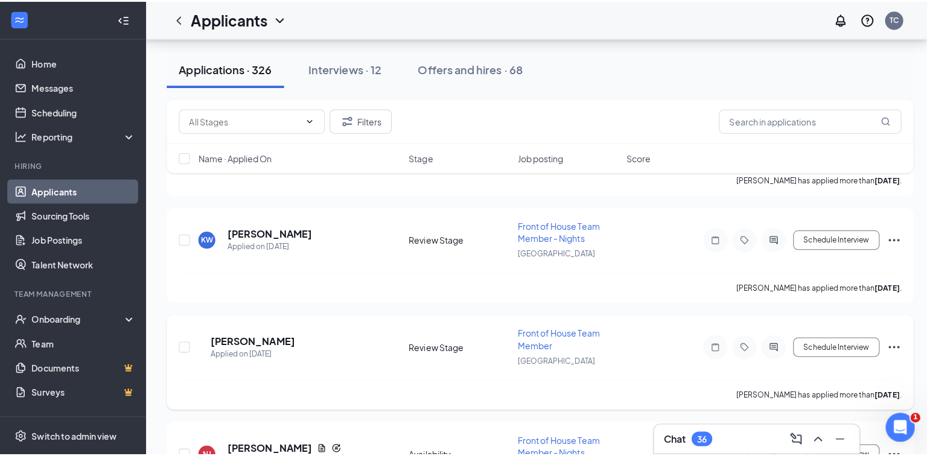
scroll to position [4539, 0]
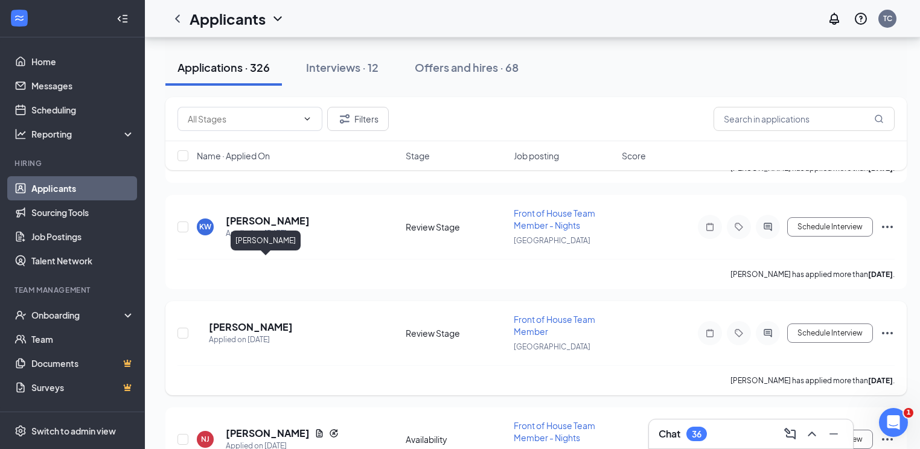
click at [267, 321] on h5 "[PERSON_NAME]" at bounding box center [251, 327] width 84 height 13
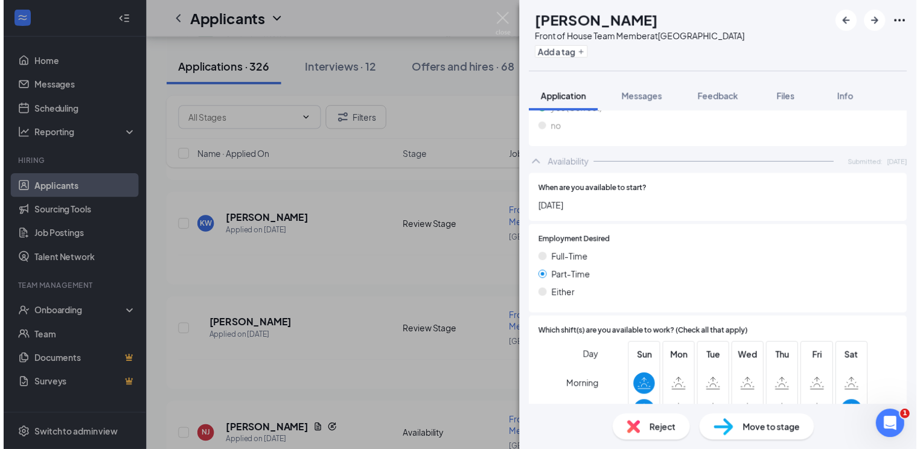
scroll to position [579, 0]
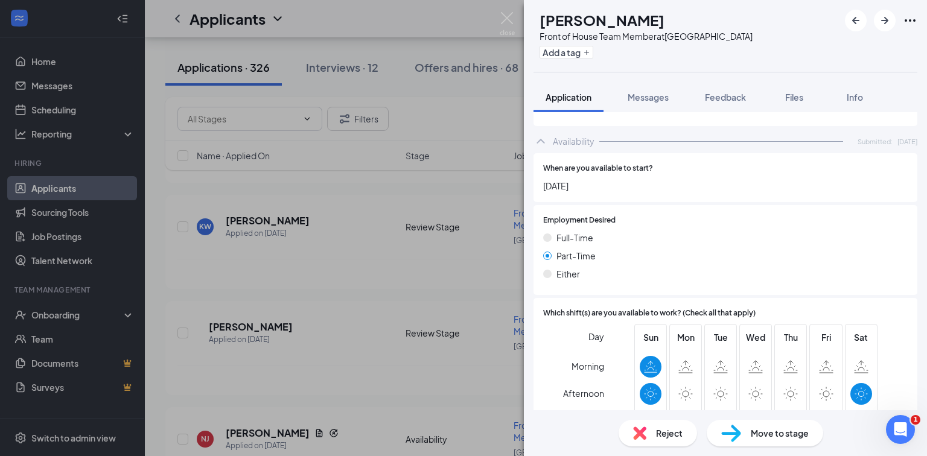
click at [429, 296] on div "TG [PERSON_NAME] Front of House Team Member at [GEOGRAPHIC_DATA] Add a tag Appl…" at bounding box center [463, 228] width 927 height 456
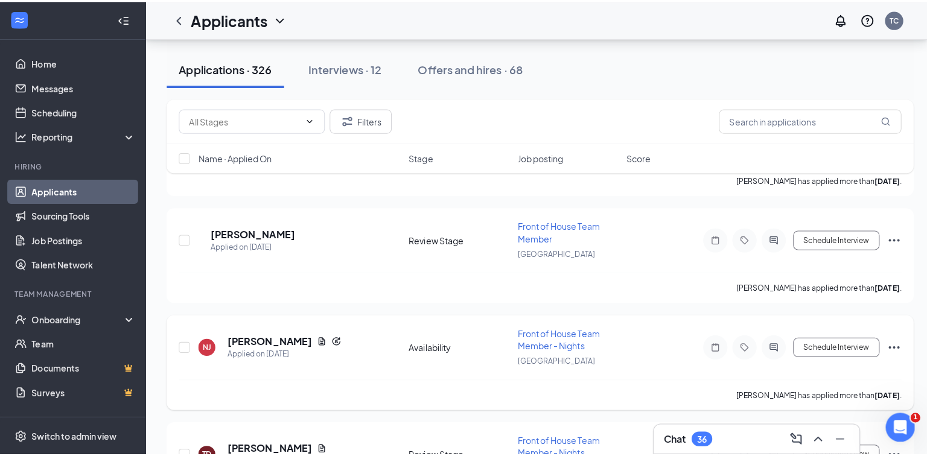
scroll to position [4684, 0]
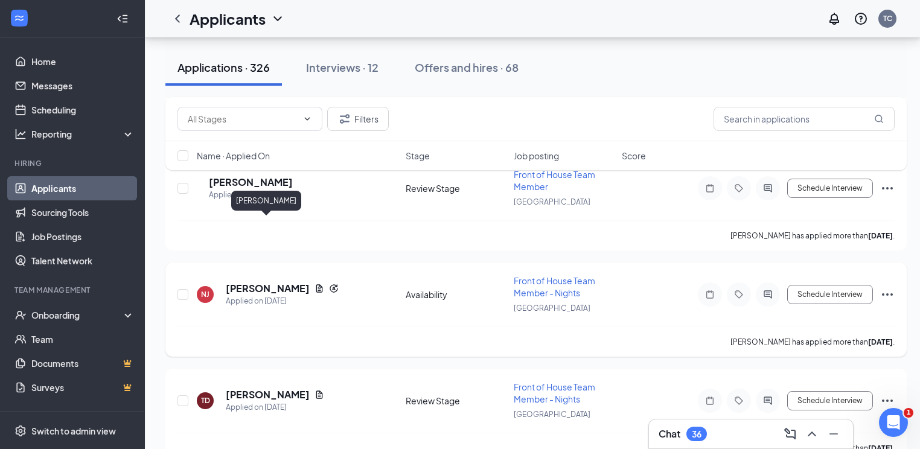
click at [276, 282] on h5 "[PERSON_NAME]" at bounding box center [268, 288] width 84 height 13
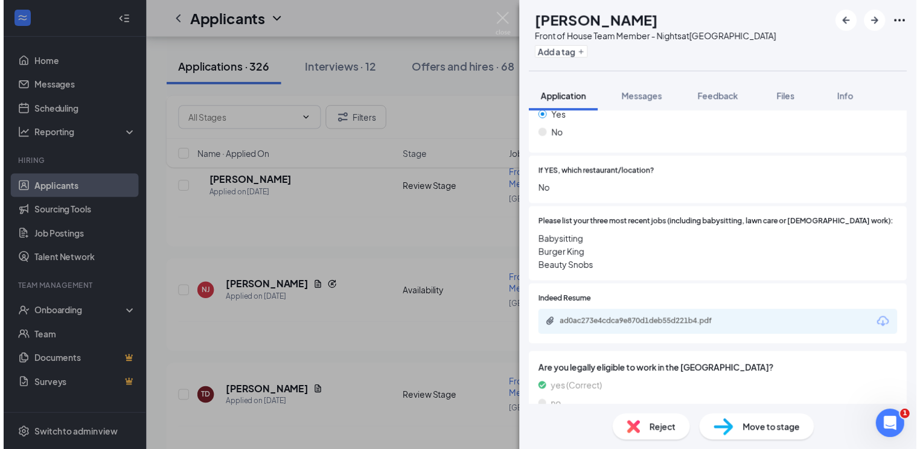
scroll to position [437, 0]
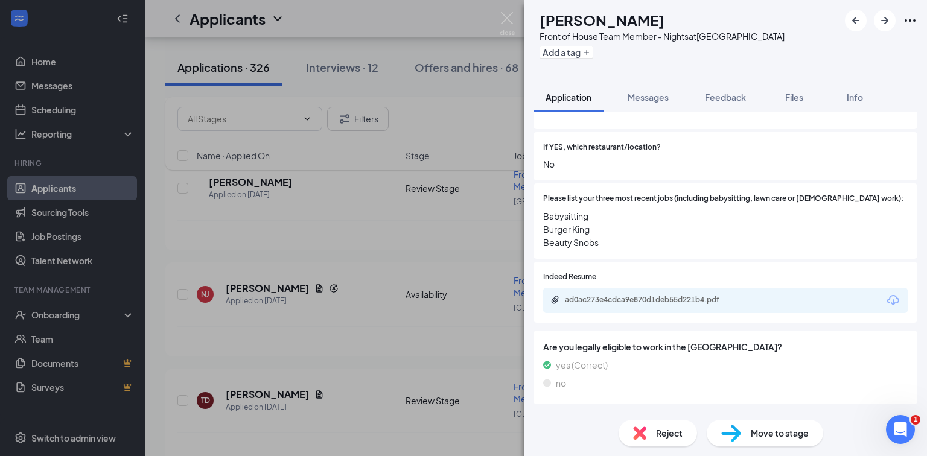
click at [437, 277] on div "NJ [PERSON_NAME] Front of House Team Member - Nights at [GEOGRAPHIC_DATA] Add a…" at bounding box center [463, 228] width 927 height 456
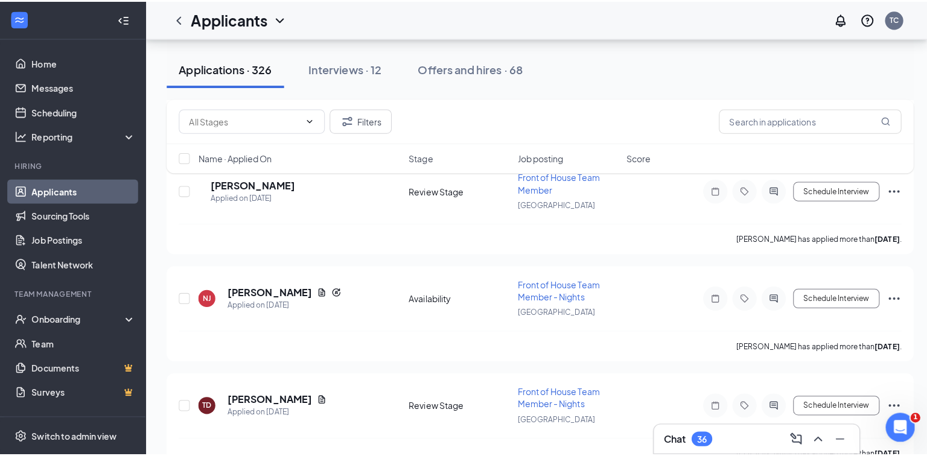
scroll to position [4732, 0]
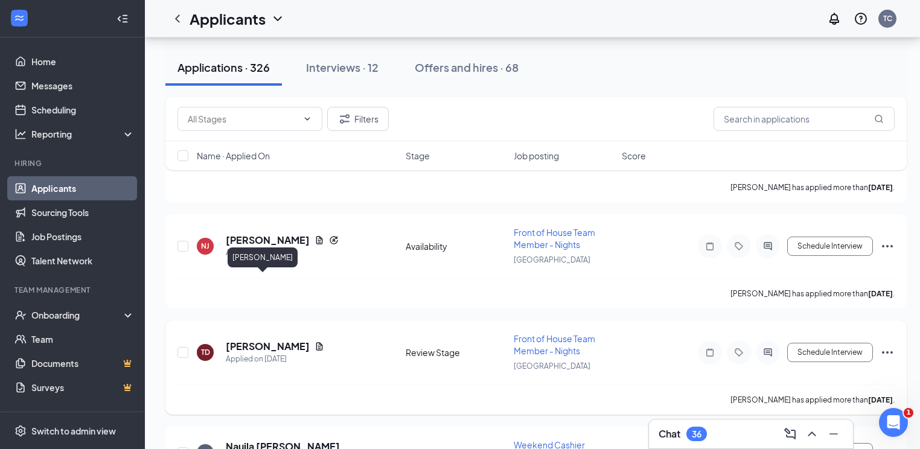
click at [259, 340] on h5 "[PERSON_NAME]" at bounding box center [268, 346] width 84 height 13
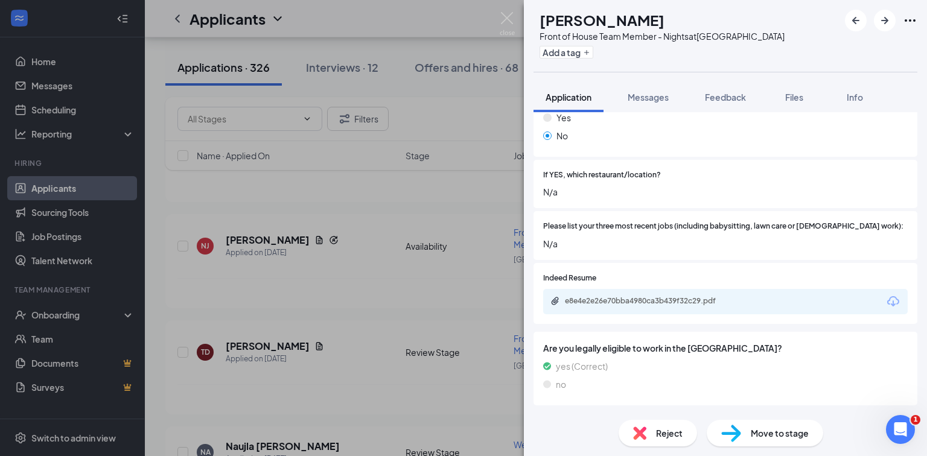
scroll to position [386, 0]
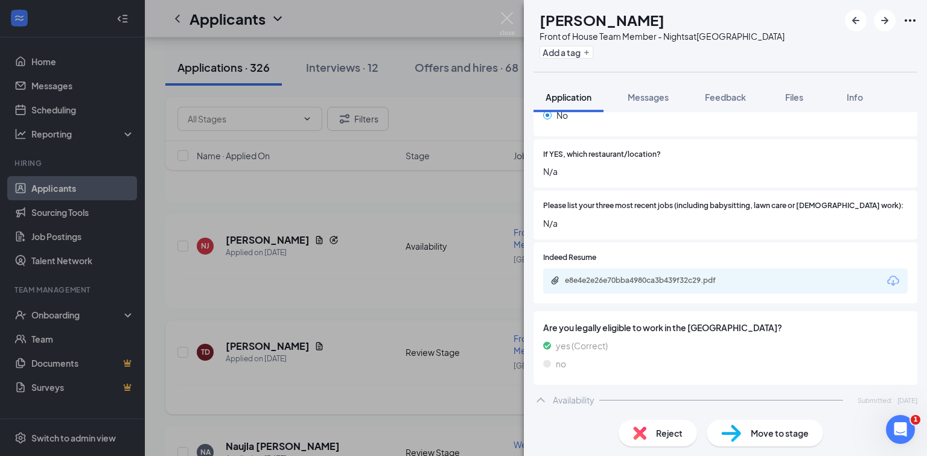
drag, startPoint x: 434, startPoint y: 306, endPoint x: 357, endPoint y: 317, distance: 77.5
click at [433, 306] on div "TD [PERSON_NAME] Front of House Team Member - Nights at [GEOGRAPHIC_DATA] Add a…" at bounding box center [463, 228] width 927 height 456
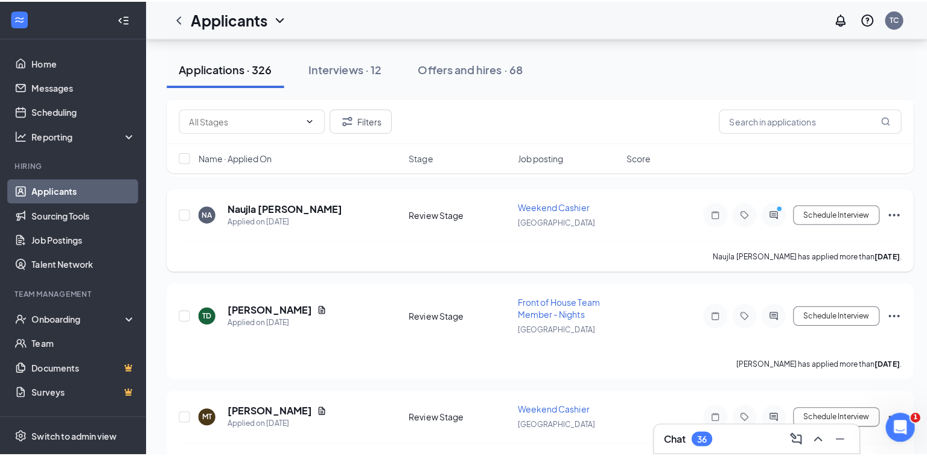
scroll to position [4974, 0]
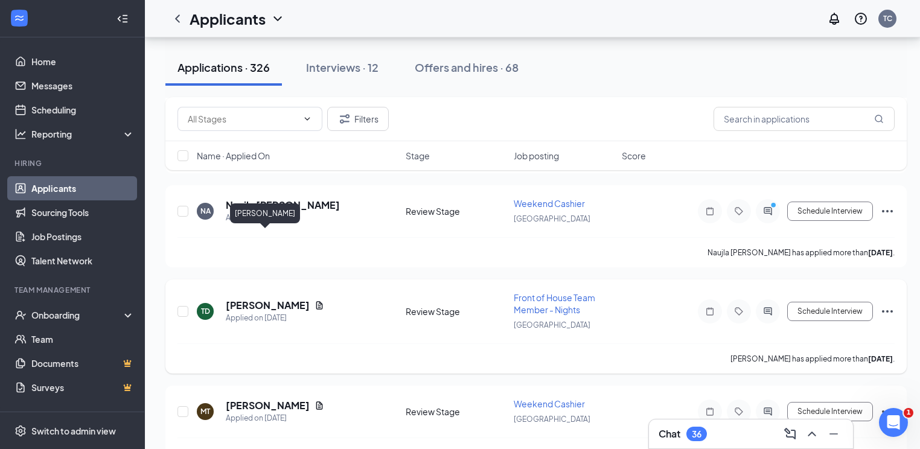
click at [278, 299] on h5 "[PERSON_NAME]" at bounding box center [268, 305] width 84 height 13
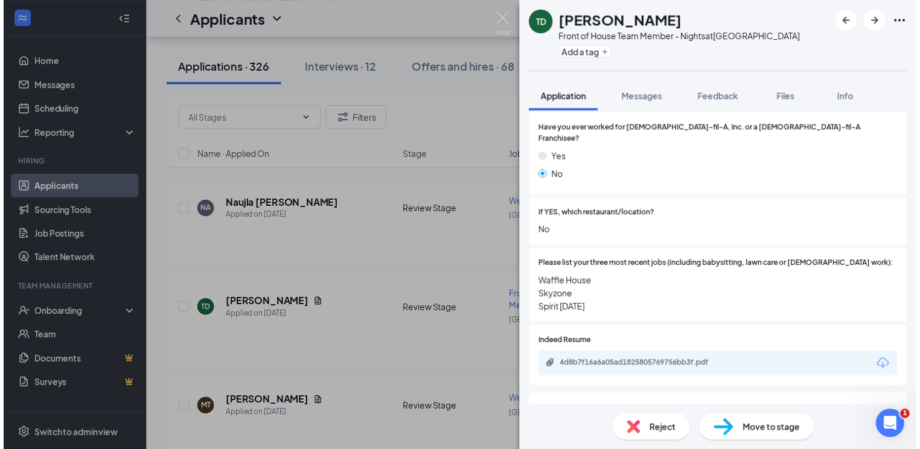
scroll to position [386, 0]
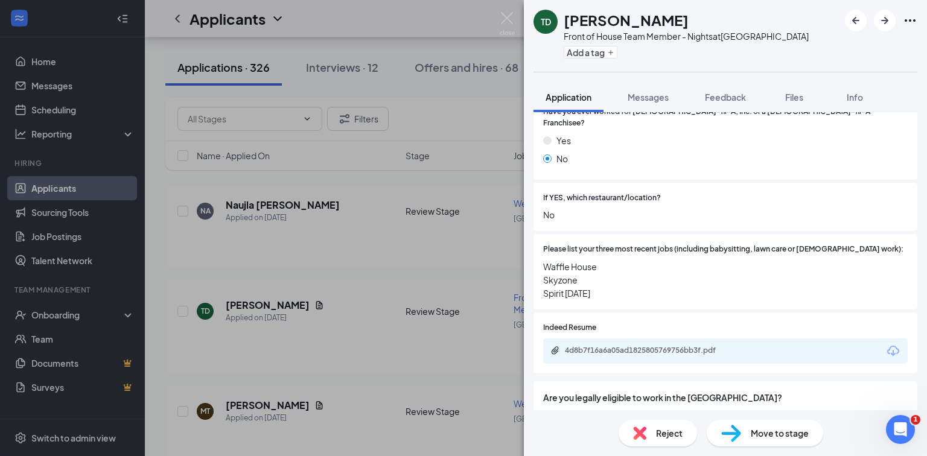
click at [424, 256] on div "TD [PERSON_NAME] Front of House Team Member - Nights at [GEOGRAPHIC_DATA] Add a…" at bounding box center [463, 228] width 927 height 456
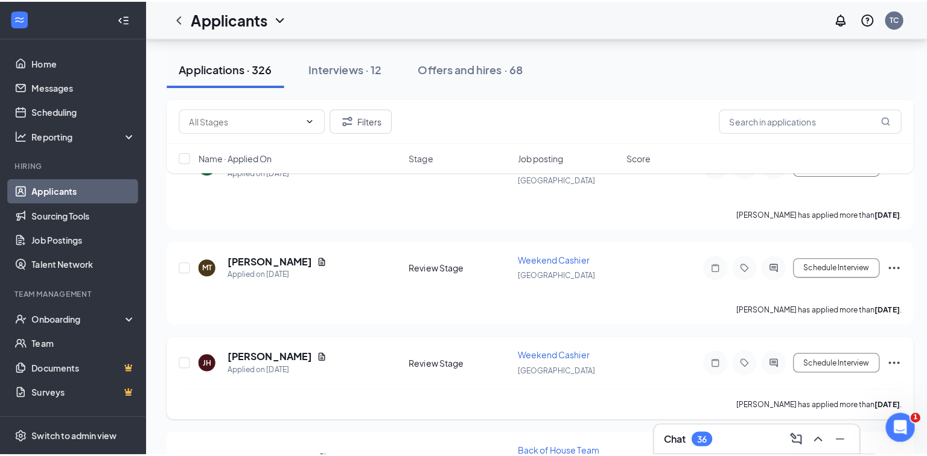
scroll to position [5167, 0]
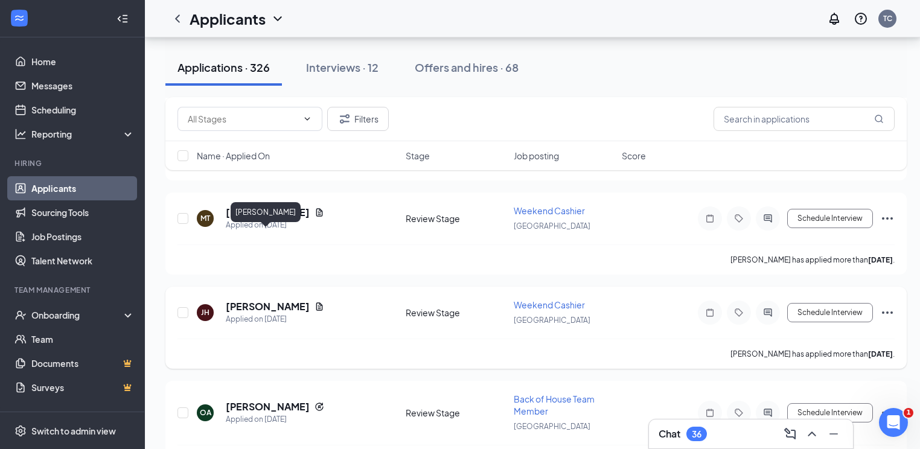
click at [258, 300] on h5 "[PERSON_NAME]" at bounding box center [268, 306] width 84 height 13
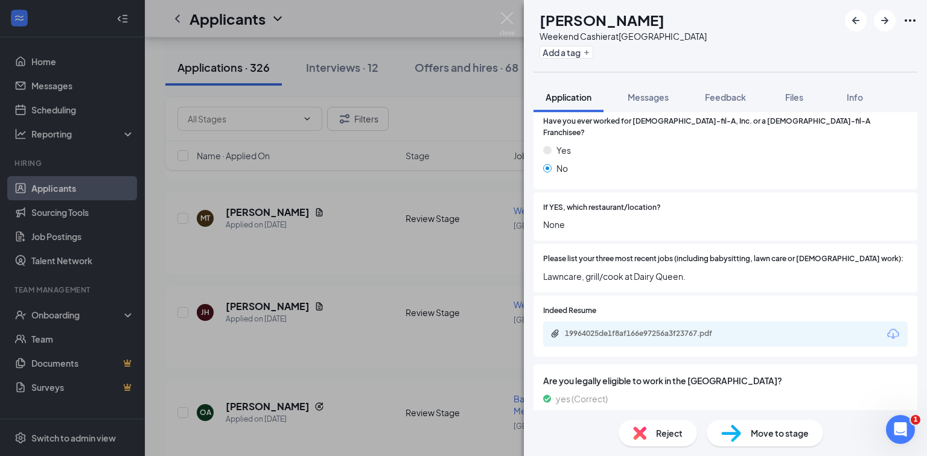
scroll to position [386, 0]
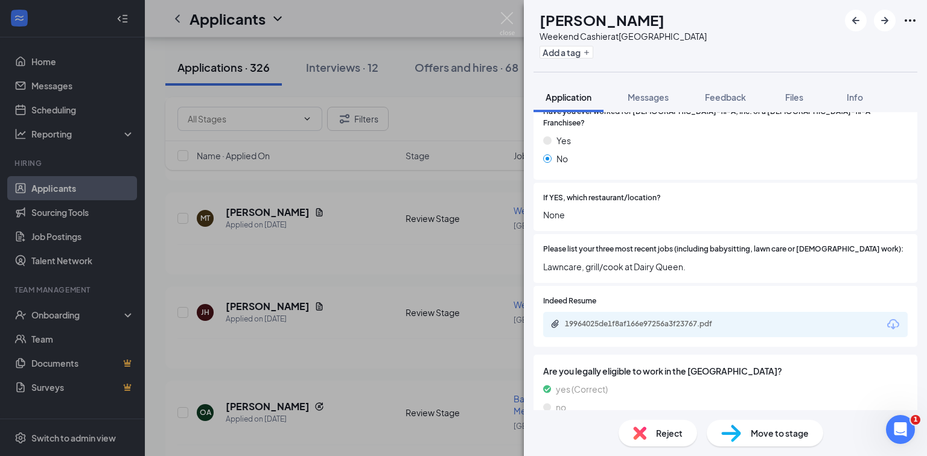
click at [442, 263] on div "[PERSON_NAME] Weekend Cashier at [GEOGRAPHIC_DATA] Add a tag Application Messag…" at bounding box center [463, 228] width 927 height 456
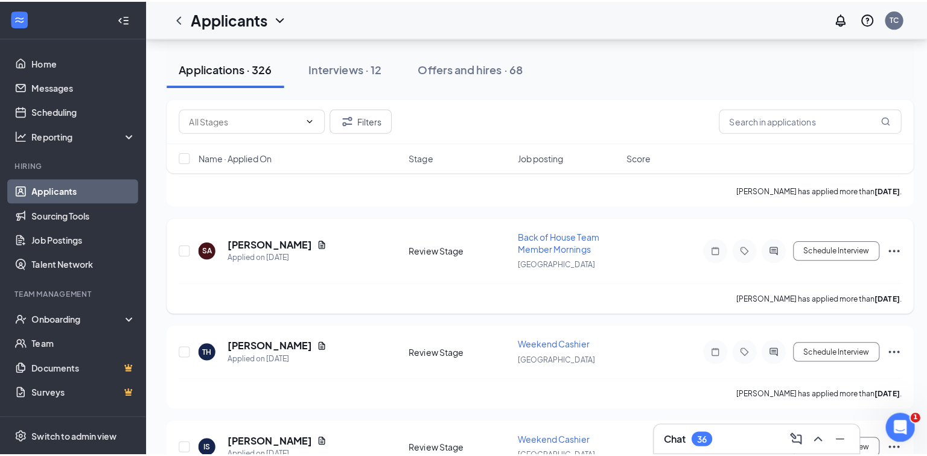
scroll to position [5456, 0]
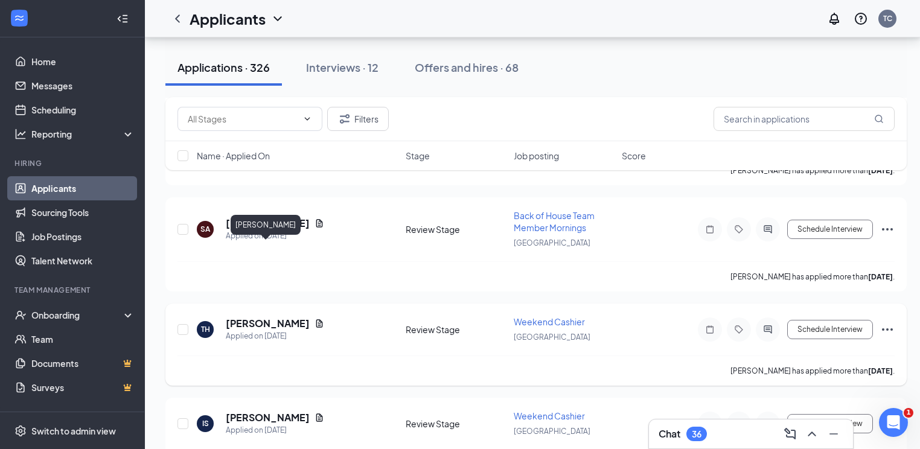
click at [252, 317] on h5 "[PERSON_NAME]" at bounding box center [268, 323] width 84 height 13
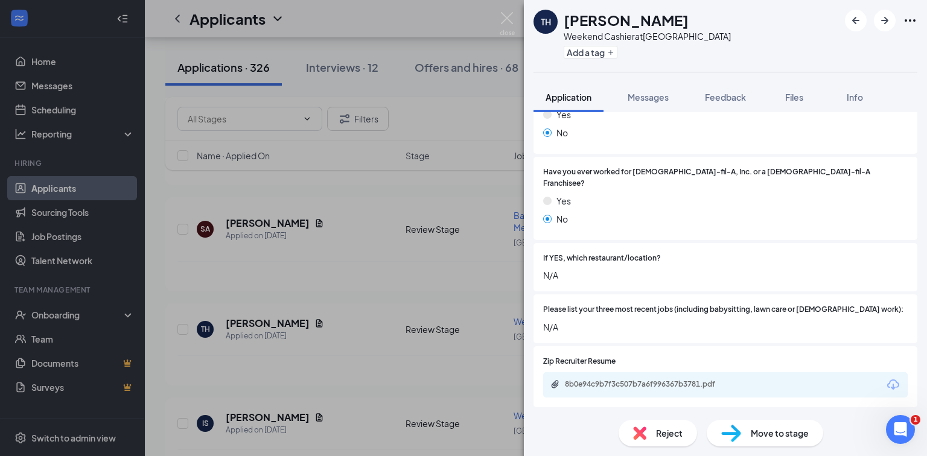
scroll to position [338, 0]
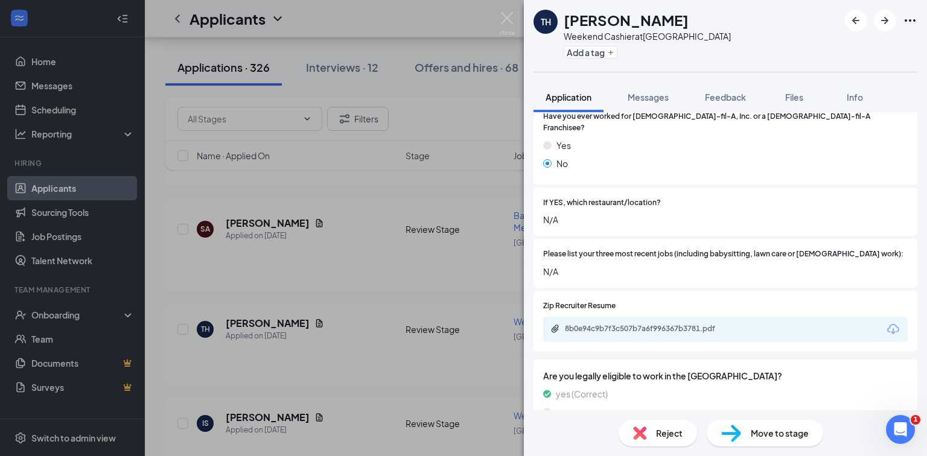
click at [341, 281] on div "TH [PERSON_NAME] Weekend Cashier at [GEOGRAPHIC_DATA] Add a tag Application Mes…" at bounding box center [463, 228] width 927 height 456
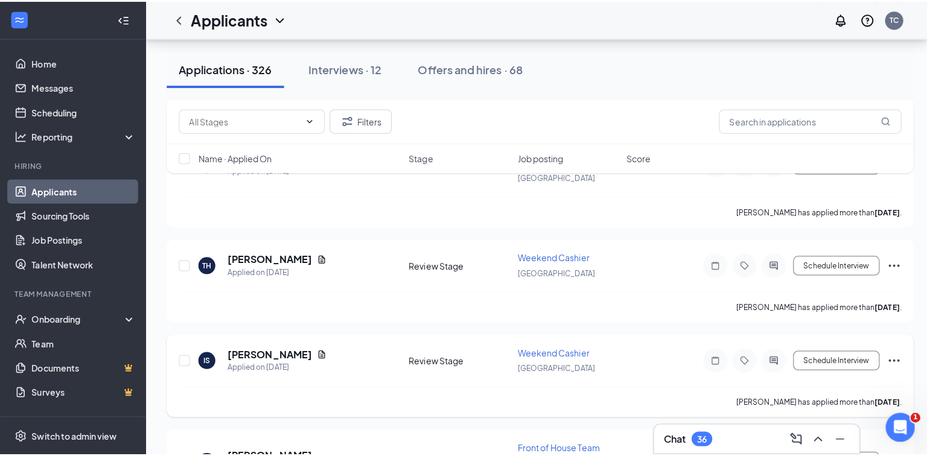
scroll to position [5553, 0]
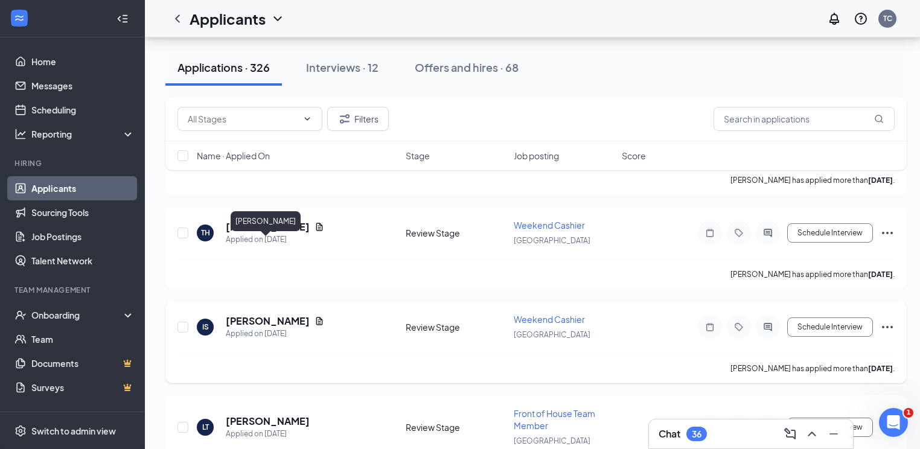
click at [266, 314] on h5 "[PERSON_NAME]" at bounding box center [268, 320] width 84 height 13
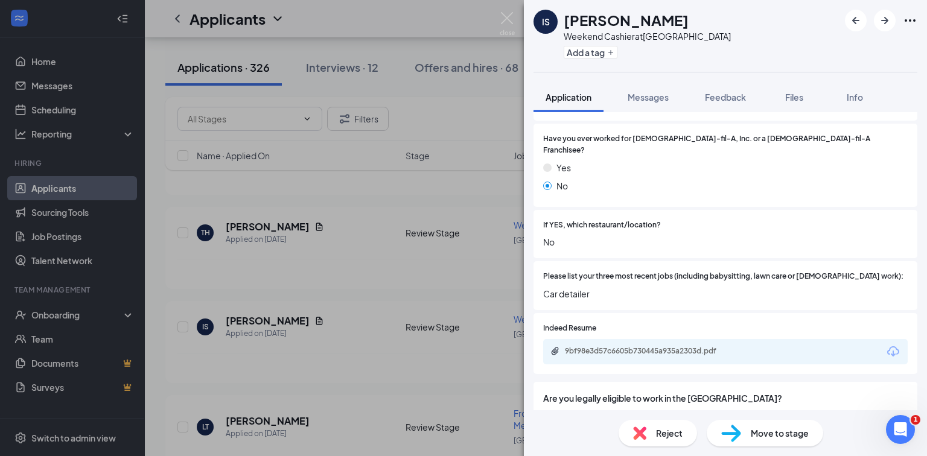
scroll to position [338, 0]
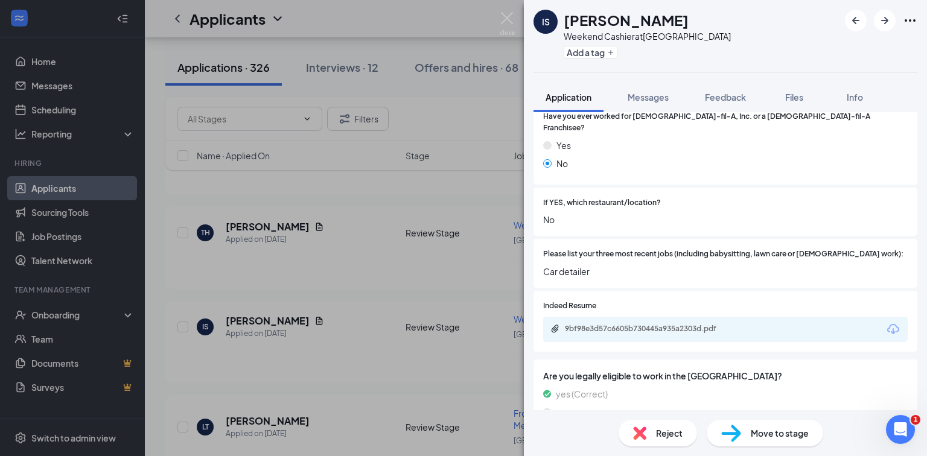
click at [365, 270] on div "IS [PERSON_NAME] Weekend Cashier at [GEOGRAPHIC_DATA] Add a tag Application Mes…" at bounding box center [463, 228] width 927 height 456
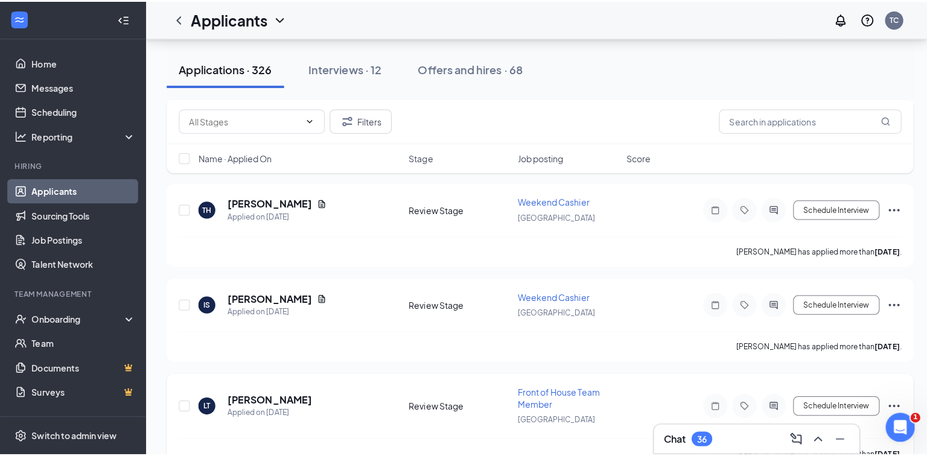
scroll to position [5650, 0]
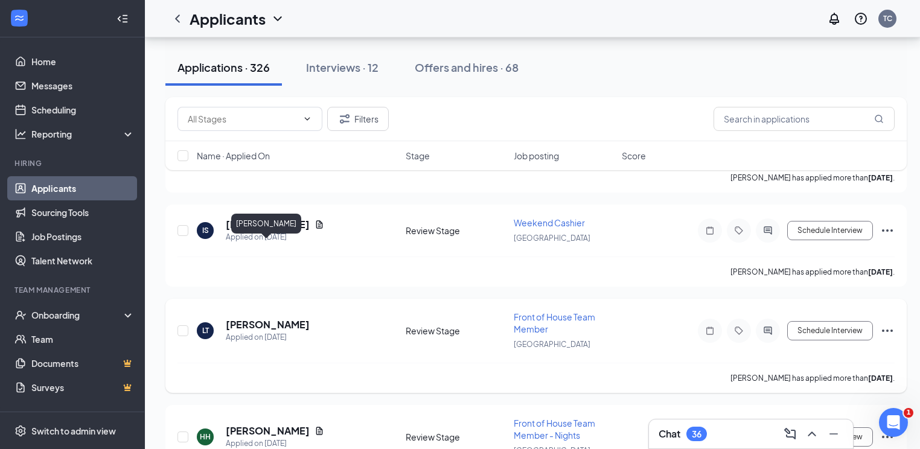
click at [272, 318] on h5 "[PERSON_NAME]" at bounding box center [268, 324] width 84 height 13
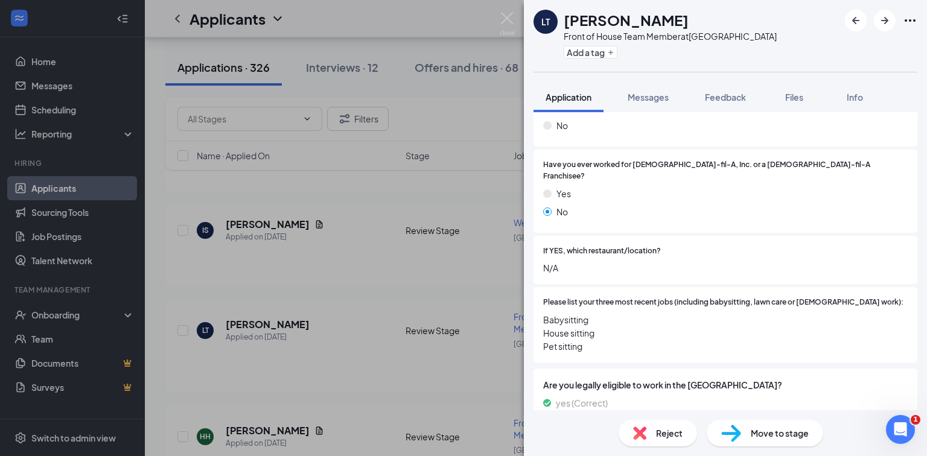
scroll to position [338, 0]
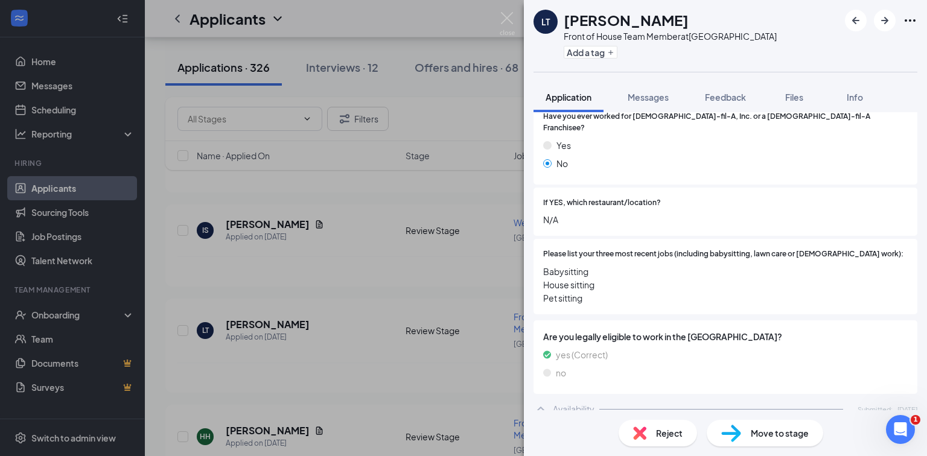
click at [412, 284] on div "LT [PERSON_NAME] Front of House Team Member at [GEOGRAPHIC_DATA] Add a tag Appl…" at bounding box center [463, 228] width 927 height 456
